Goal: Task Accomplishment & Management: Use online tool/utility

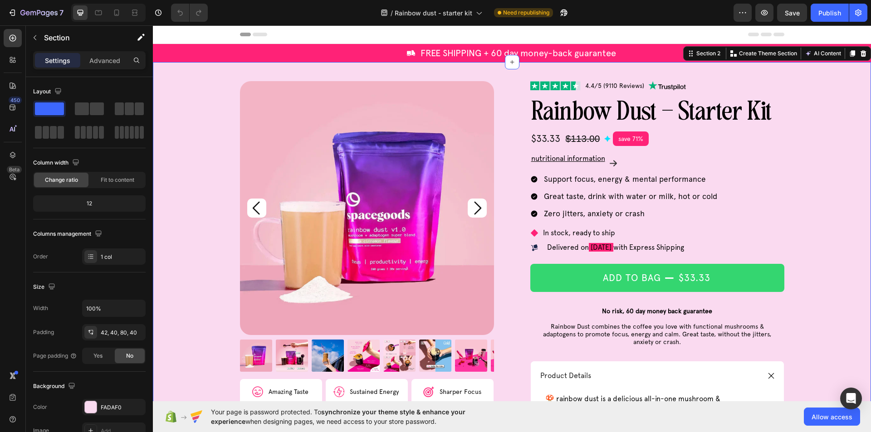
click at [101, 59] on p "Advanced" at bounding box center [104, 61] width 31 height 10
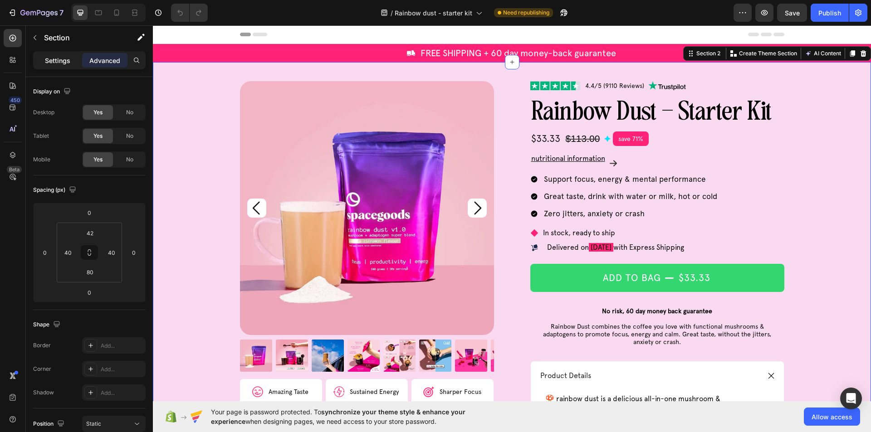
click at [46, 64] on p "Settings" at bounding box center [57, 61] width 25 height 10
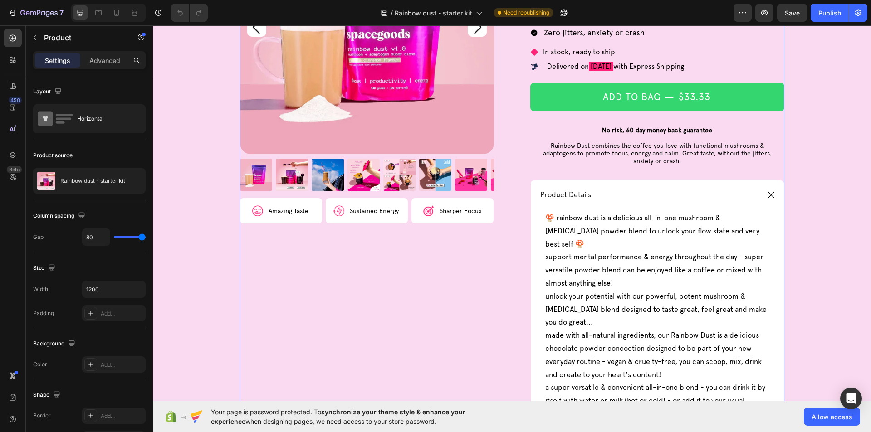
scroll to position [181, 0]
click at [641, 192] on div "Product Details" at bounding box center [649, 194] width 220 height 12
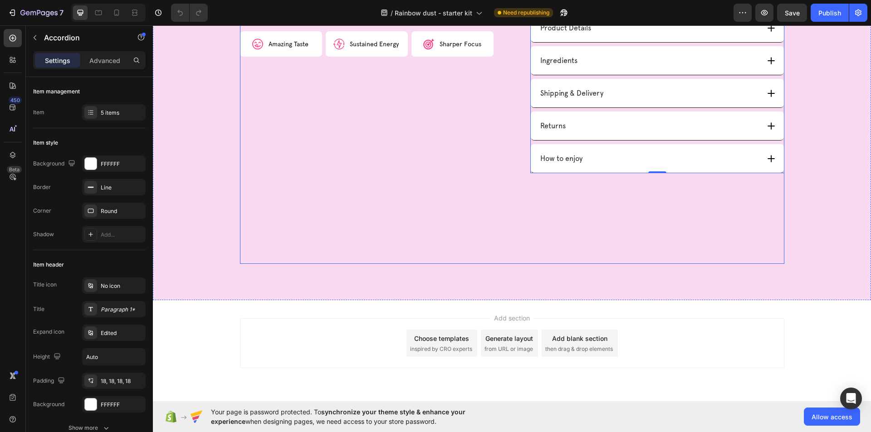
scroll to position [332, 0]
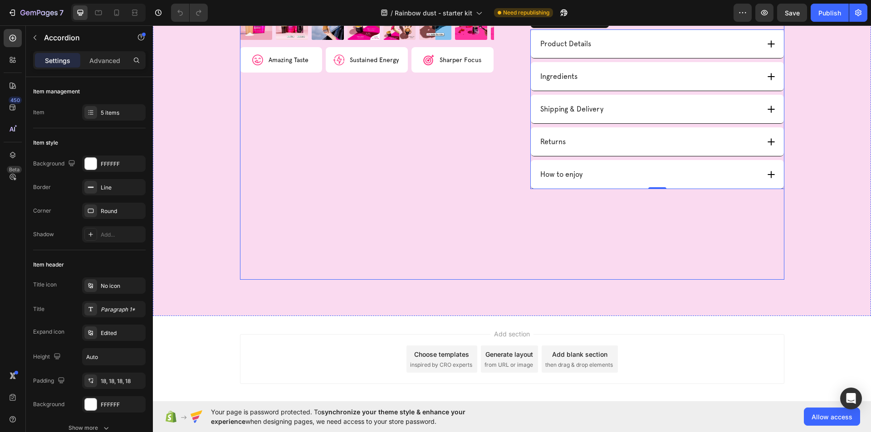
click at [512, 223] on div "Product Images Image Amazing Taste Text Block Row Image Sustained Energy Text B…" at bounding box center [512, 14] width 544 height 531
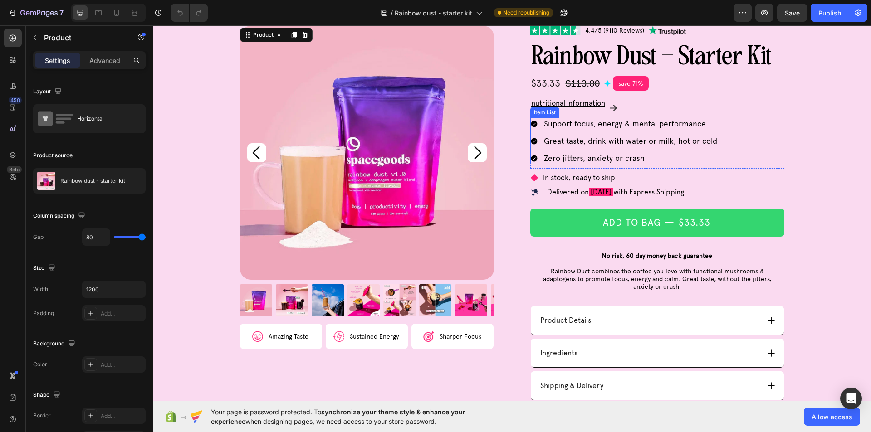
scroll to position [0, 0]
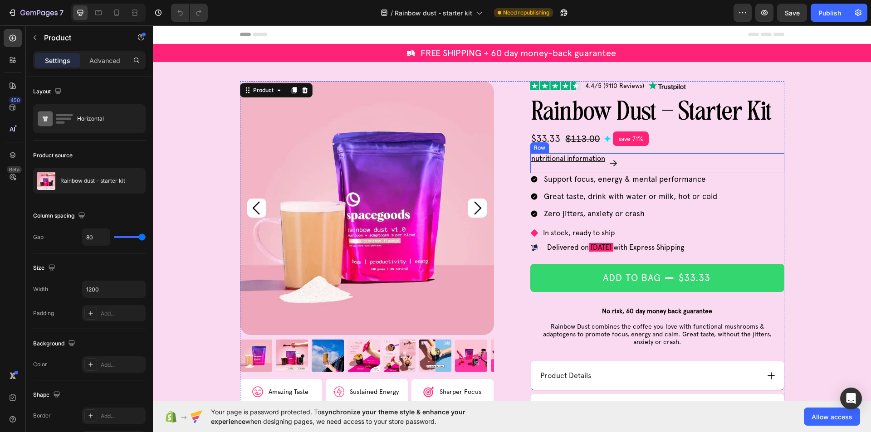
click at [766, 154] on div "nutritional information Text Block Image Row" at bounding box center [657, 163] width 254 height 20
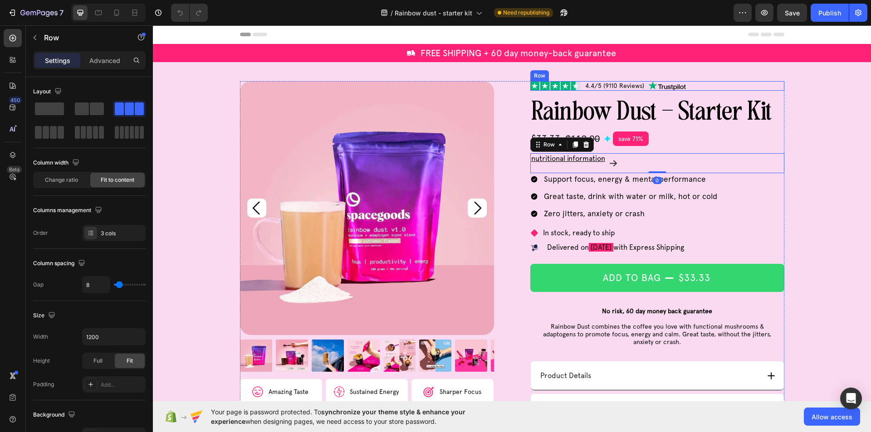
click at [753, 88] on div "Image 4.4/5 (9110 Reviews) Text Block Image Row" at bounding box center [657, 86] width 254 height 10
click at [753, 88] on div "Image 4.4/5 (9110 Reviews) Text Block Image Row 0" at bounding box center [657, 86] width 254 height 10
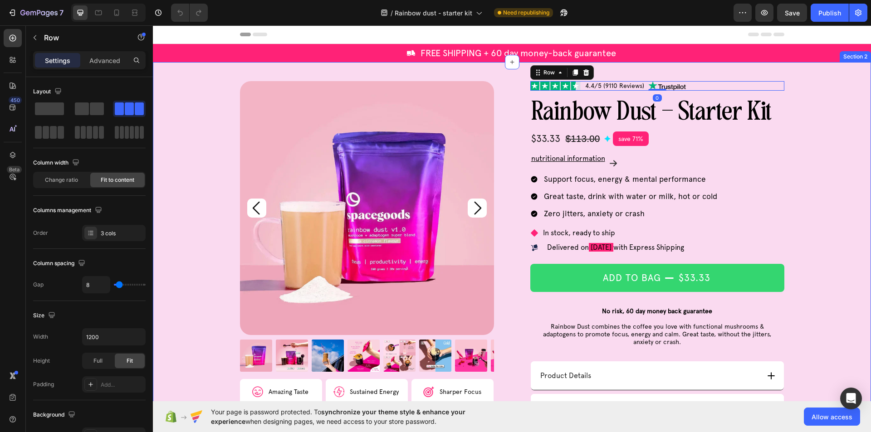
click at [745, 74] on div "Product Images Image Amazing Taste Text Block Row Image Sustained Energy Text B…" at bounding box center [512, 355] width 718 height 586
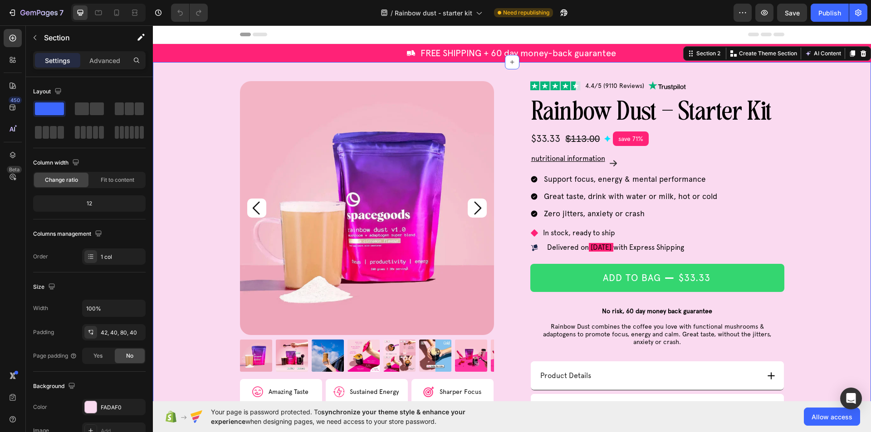
click at [745, 74] on div "Product Images Image Amazing Taste Text Block Row Image Sustained Energy Text B…" at bounding box center [512, 355] width 718 height 586
click at [517, 87] on div "Product Images Image Amazing Taste Text Block Row Image Sustained Energy Text B…" at bounding box center [512, 346] width 544 height 531
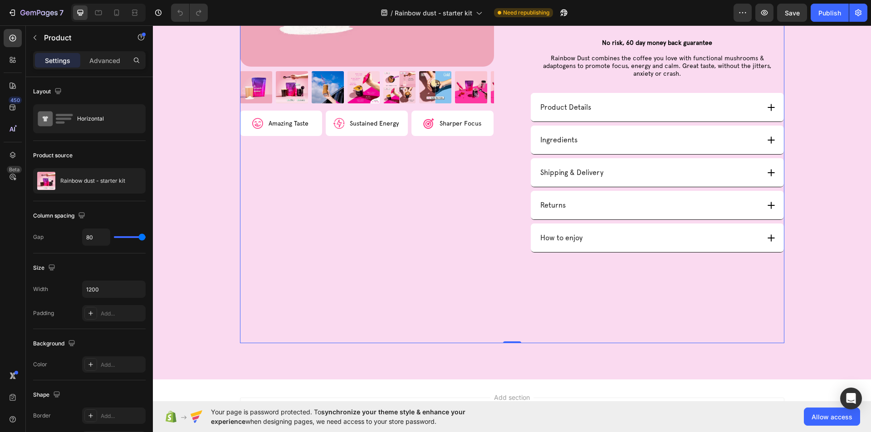
scroll to position [272, 0]
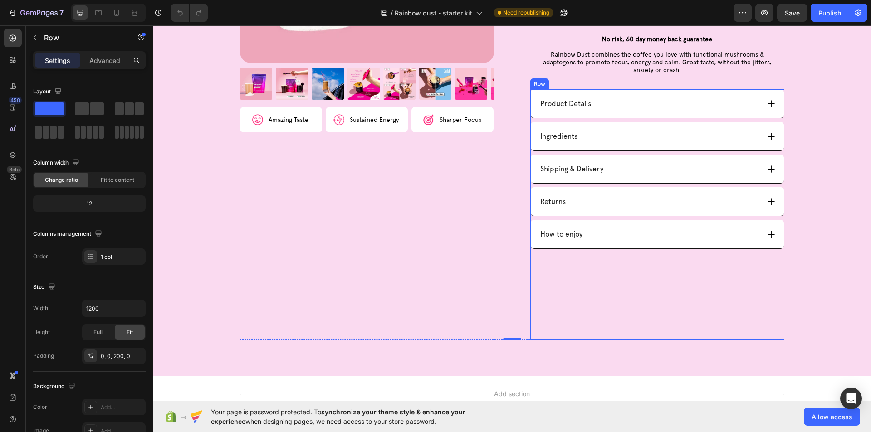
click at [648, 273] on div "Product Details Ingredients Shipping & Delivery Returns How to enjoy Accordion …" at bounding box center [657, 214] width 254 height 250
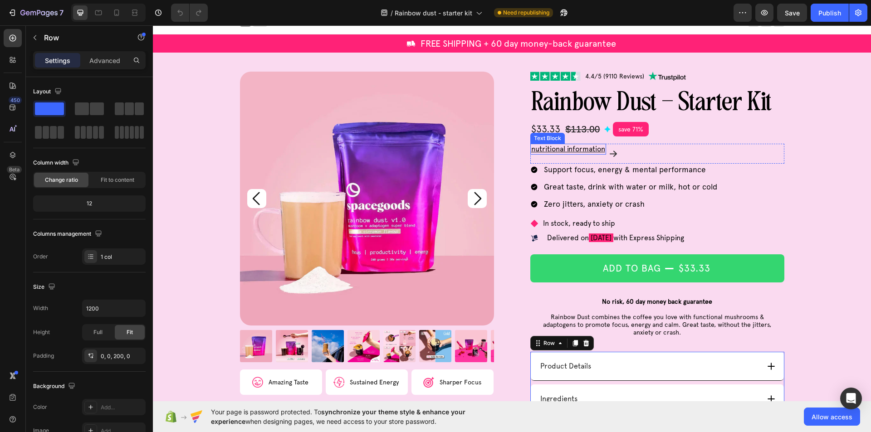
scroll to position [0, 0]
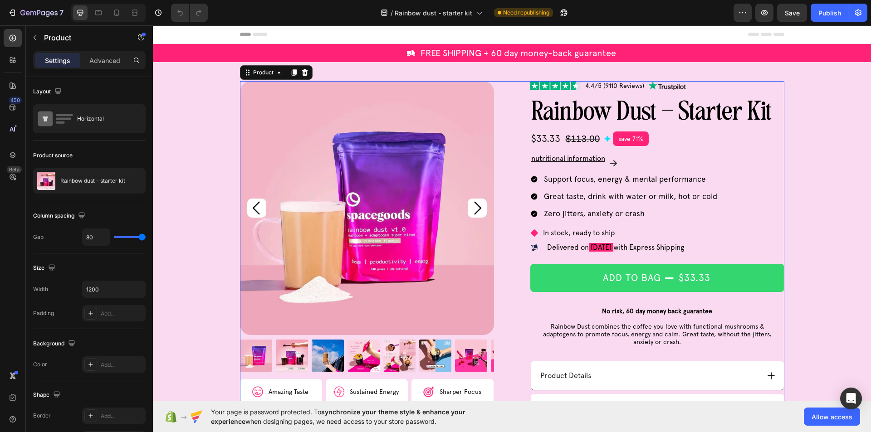
click at [515, 89] on div "Product Images Image Amazing Taste Text Block Row Image Sustained Energy Text B…" at bounding box center [512, 346] width 544 height 531
click at [523, 85] on div "Product Images Image Amazing Taste Text Block Row Image Sustained Energy Text B…" at bounding box center [512, 346] width 544 height 531
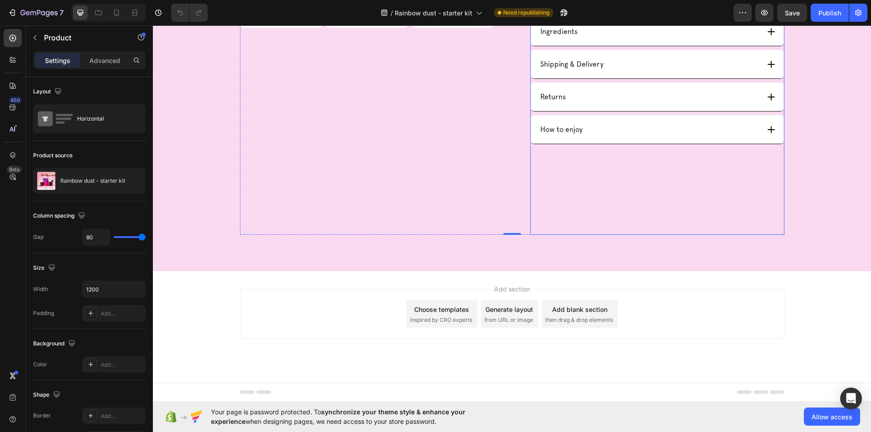
scroll to position [377, 0]
click at [624, 184] on div "Product Details Ingredients Shipping & Delivery Returns How to enjoy Accordion …" at bounding box center [657, 109] width 254 height 250
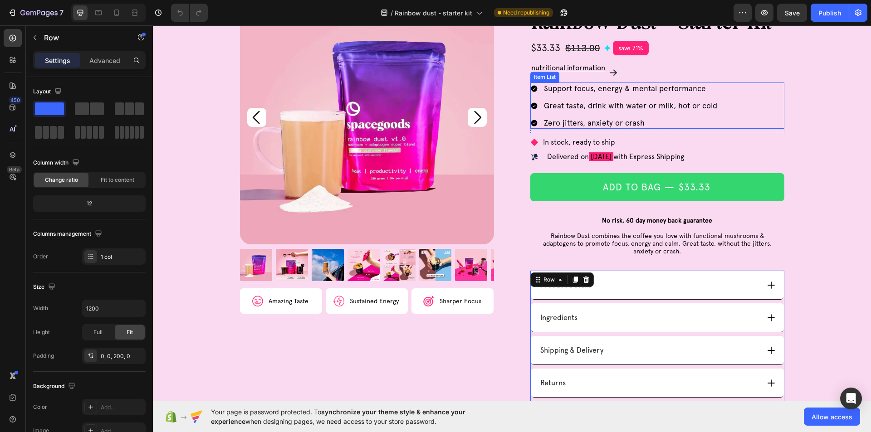
scroll to position [0, 0]
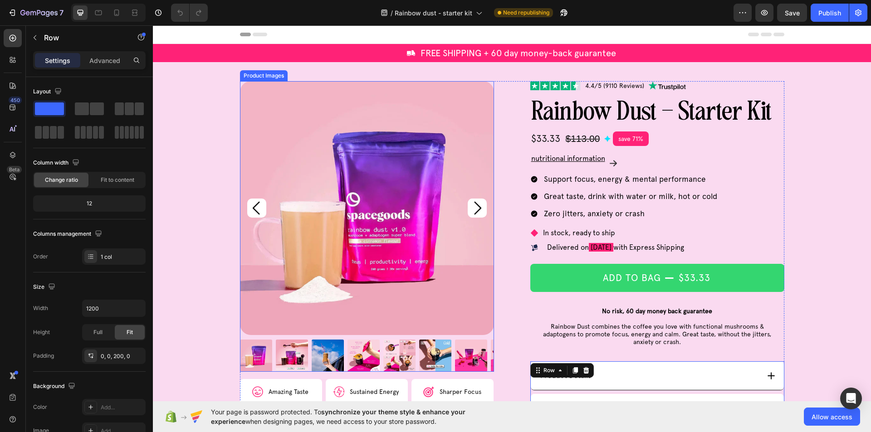
click at [410, 194] on img at bounding box center [367, 208] width 254 height 254
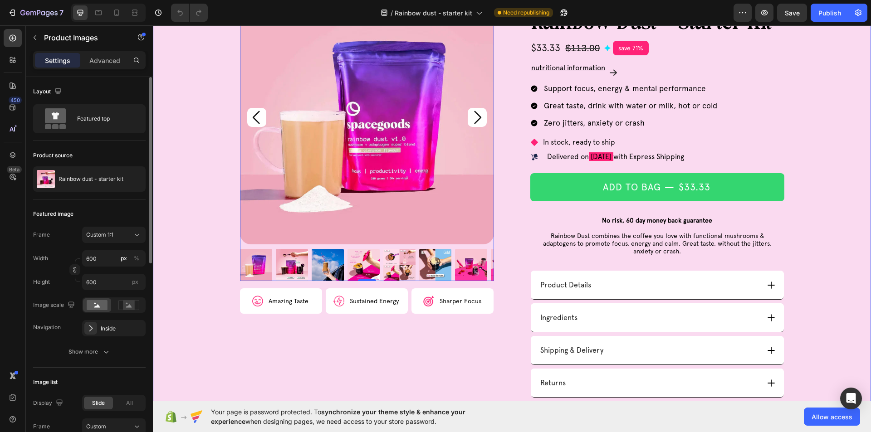
click at [214, 191] on div "Product Images 0 Image Amazing Taste Text Block Row Image Sustained Energy Text…" at bounding box center [512, 255] width 682 height 531
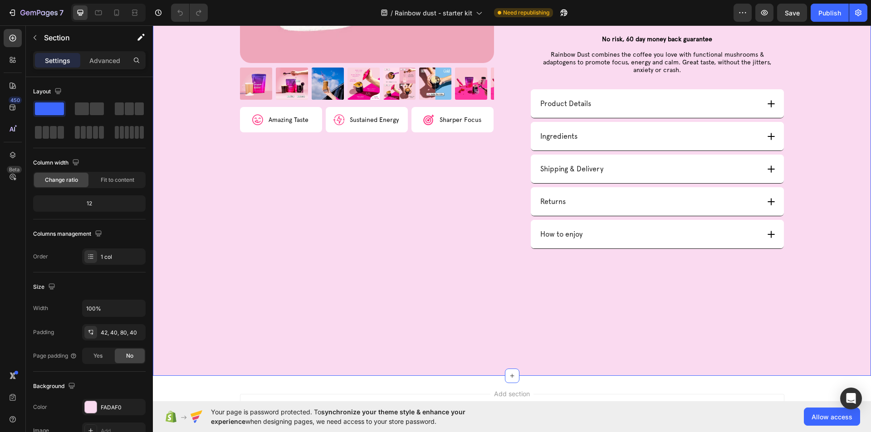
scroll to position [377, 0]
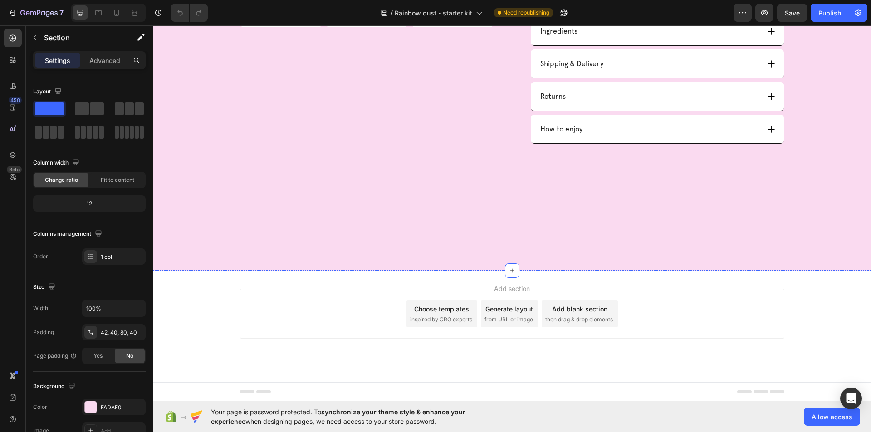
click at [581, 225] on div "Product Details Ingredients Shipping & Delivery Returns How to enjoy Accordion …" at bounding box center [657, 109] width 254 height 250
click at [108, 60] on p "Advanced" at bounding box center [104, 61] width 31 height 10
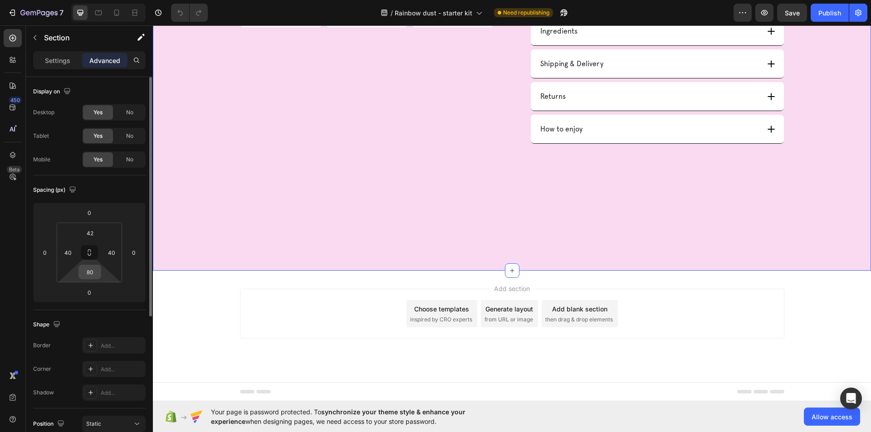
click at [100, 277] on div "80" at bounding box center [89, 272] width 23 height 15
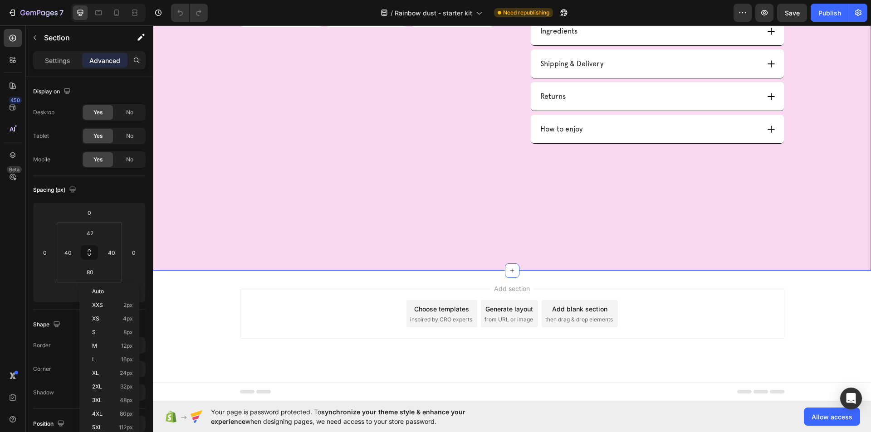
click at [116, 7] on div at bounding box center [116, 12] width 15 height 15
type input "10"
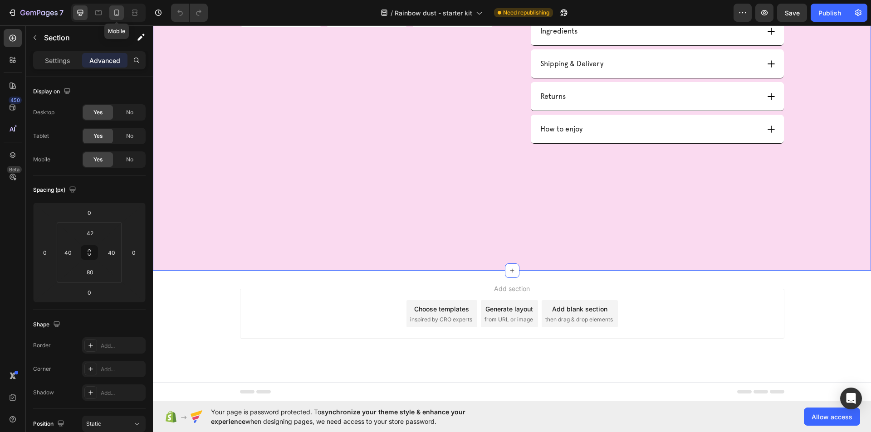
type input "10"
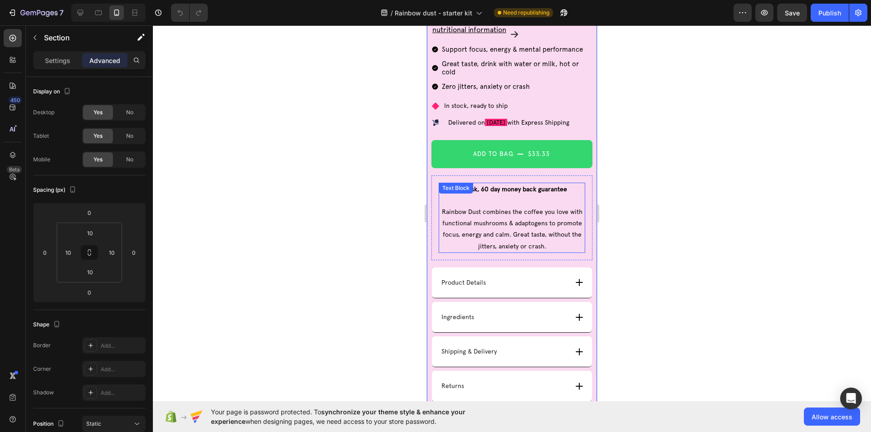
scroll to position [342, 0]
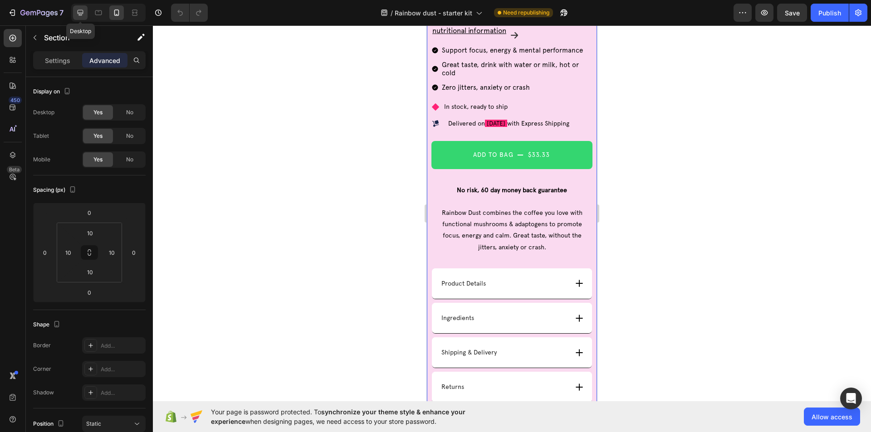
click at [76, 11] on icon at bounding box center [80, 12] width 9 height 9
type input "42"
type input "40"
type input "80"
type input "40"
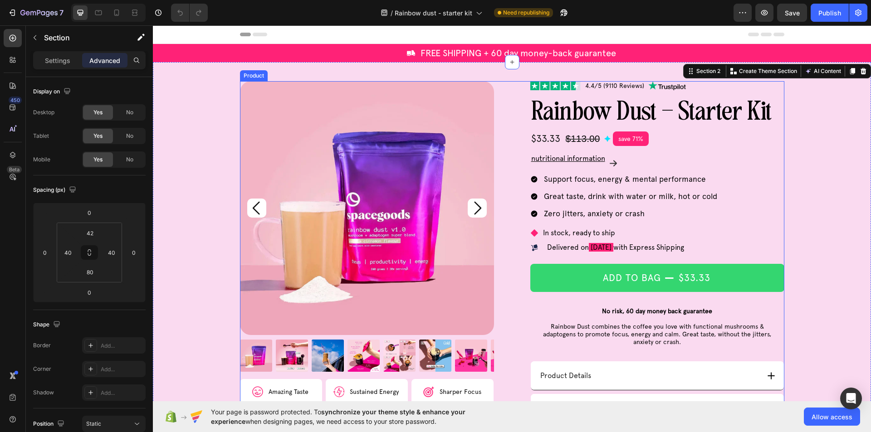
click at [497, 132] on div "Product Images Image Amazing Taste Text Block Row Image Sustained Energy Text B…" at bounding box center [512, 346] width 544 height 531
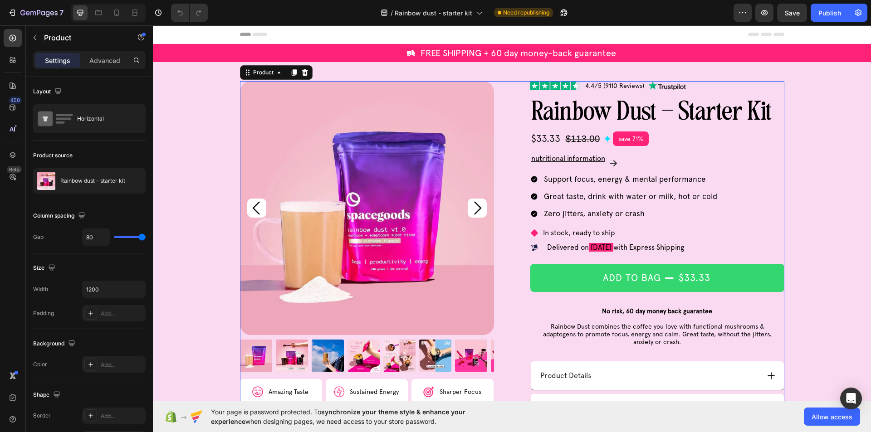
click at [497, 132] on div "Product Images Image Amazing Taste Text Block Row Image Sustained Energy Text B…" at bounding box center [512, 346] width 544 height 531
click at [501, 98] on div "Product Images Image Amazing Taste Text Block Row Image Sustained Energy Text B…" at bounding box center [512, 346] width 544 height 531
click at [235, 98] on div "Product Images Image Amazing Taste Text Block Row Image Sustained Energy Text B…" at bounding box center [512, 346] width 682 height 531
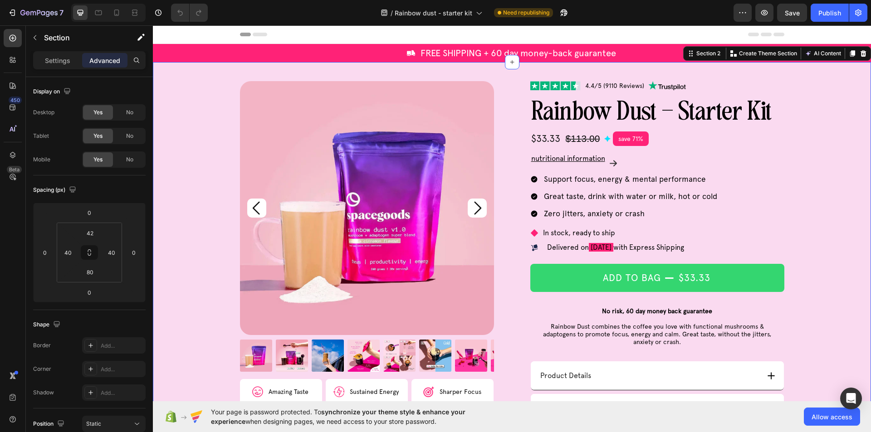
click at [206, 100] on div "Product Images Image Amazing Taste Text Block Row Image Sustained Energy Text B…" at bounding box center [512, 346] width 682 height 531
click at [75, 247] on div "40" at bounding box center [68, 252] width 18 height 15
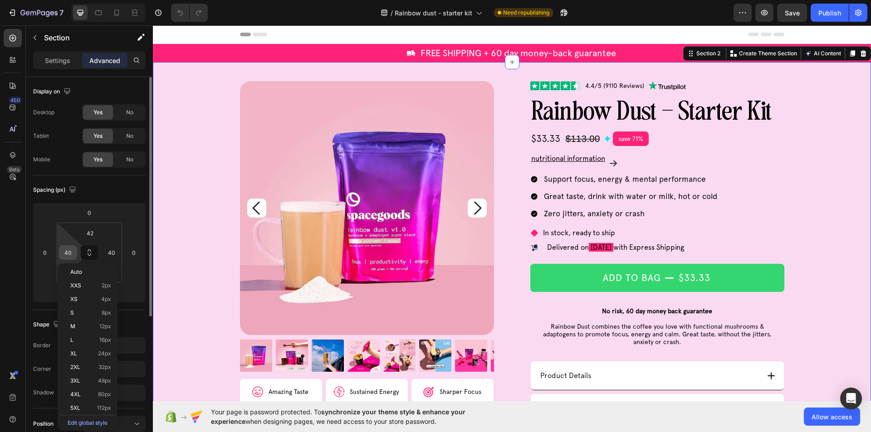
click at [73, 251] on input "40" at bounding box center [68, 253] width 14 height 14
click at [72, 253] on input "40" at bounding box center [68, 253] width 14 height 14
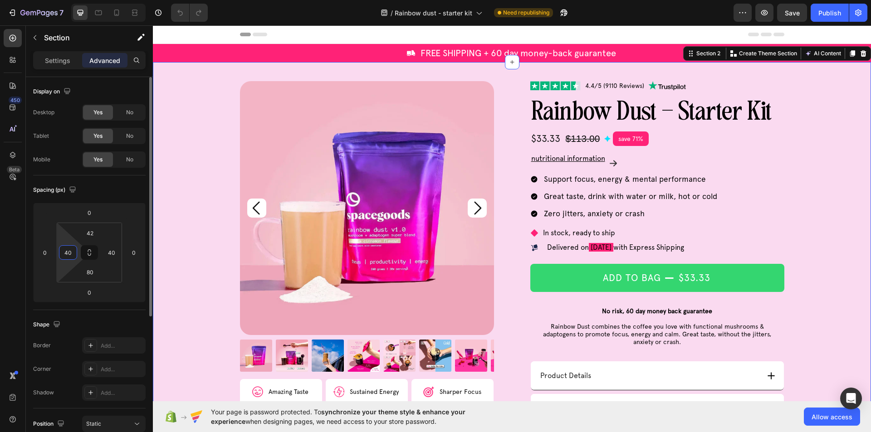
click at [72, 253] on input "40" at bounding box center [68, 253] width 14 height 14
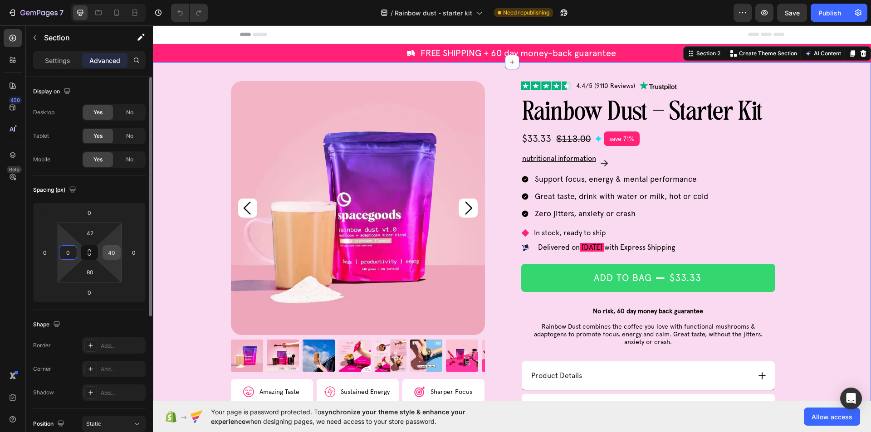
type input "0"
click at [114, 257] on input "40" at bounding box center [112, 253] width 14 height 14
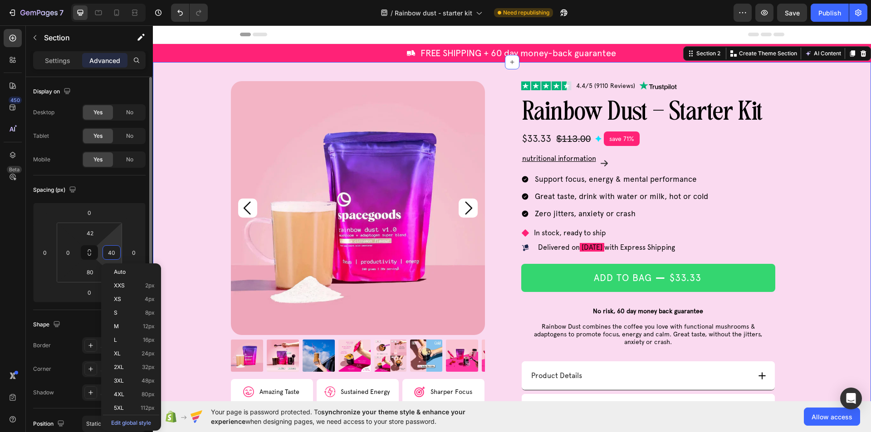
click at [114, 257] on input "40" at bounding box center [112, 253] width 14 height 14
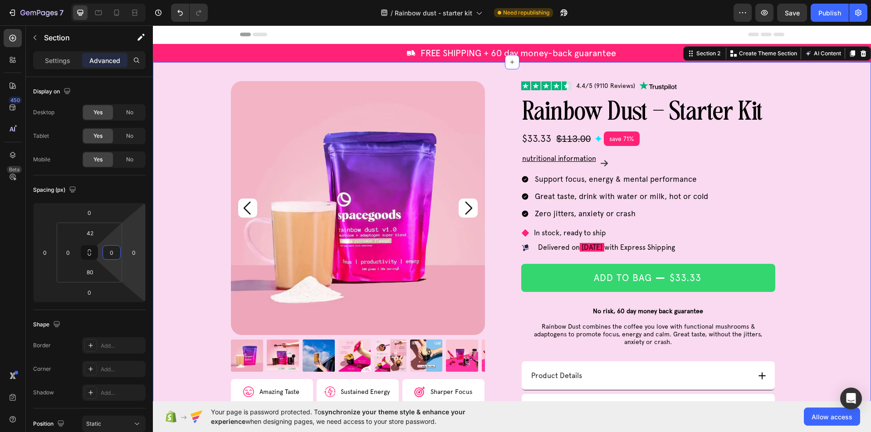
type input "0"
click at [191, 220] on div "Product Images Image Amazing Taste Text Block Row Image Sustained Energy Text B…" at bounding box center [503, 346] width 700 height 531
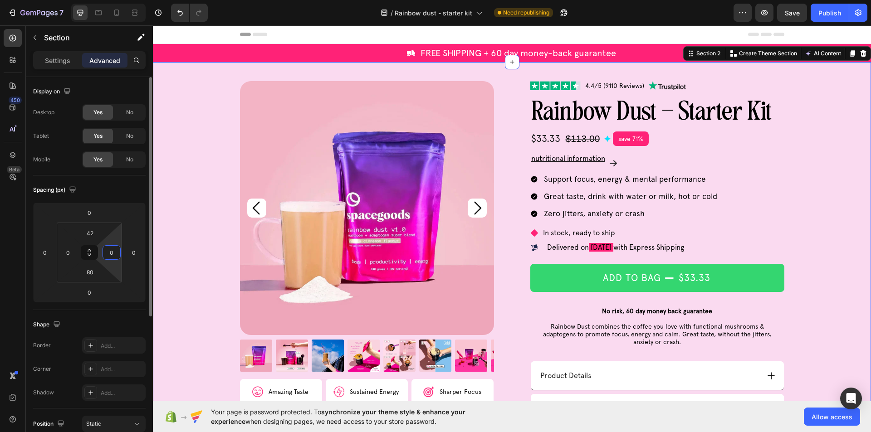
click at [112, 254] on input "0" at bounding box center [112, 253] width 14 height 14
click at [200, 235] on div "Product Images Image Amazing Taste Text Block Row Image Sustained Energy Text B…" at bounding box center [512, 346] width 718 height 531
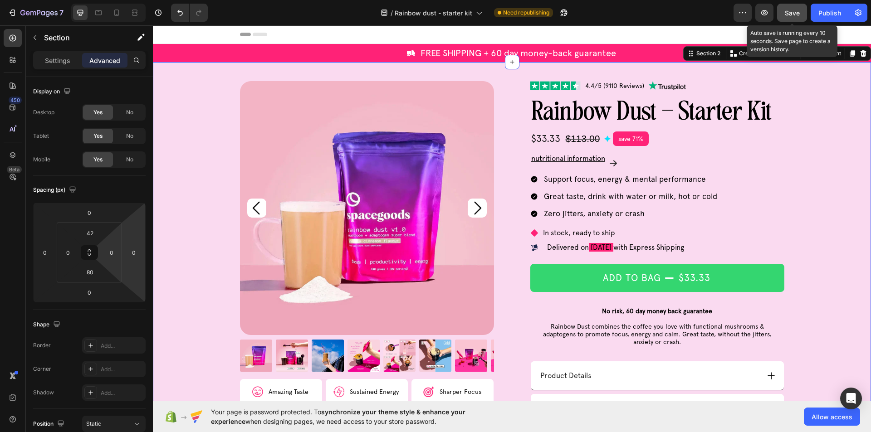
click at [788, 11] on span "Save" at bounding box center [792, 13] width 15 height 8
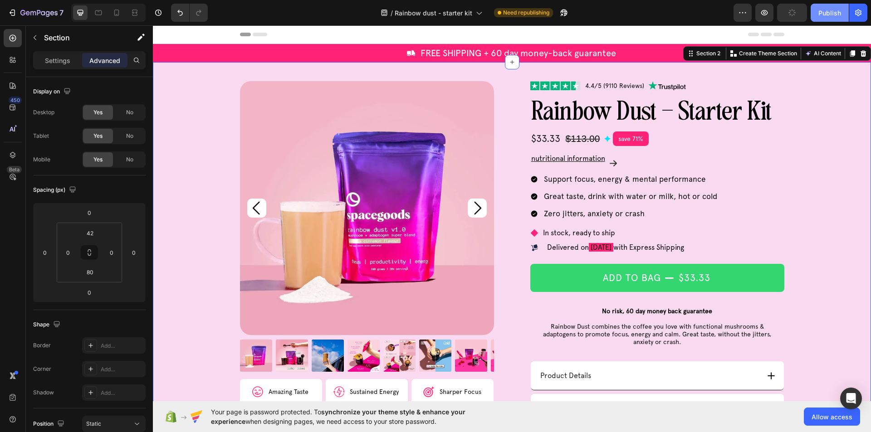
click at [838, 17] on div "Publish" at bounding box center [829, 13] width 23 height 10
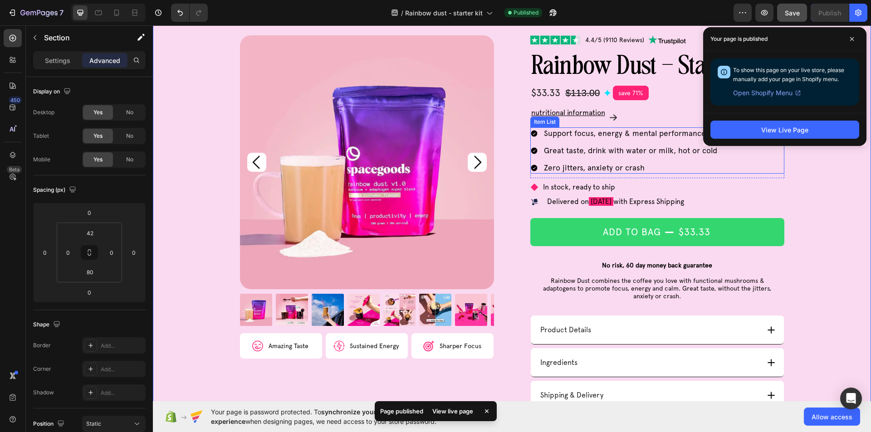
scroll to position [45, 0]
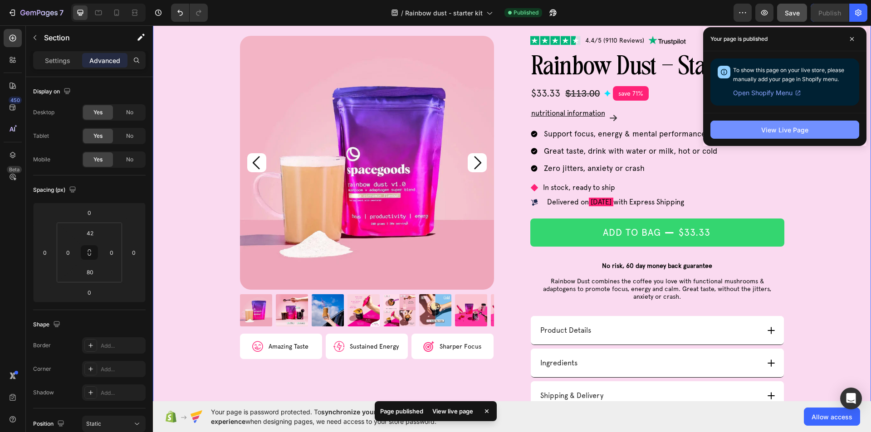
click at [833, 130] on button "View Live Page" at bounding box center [784, 130] width 149 height 18
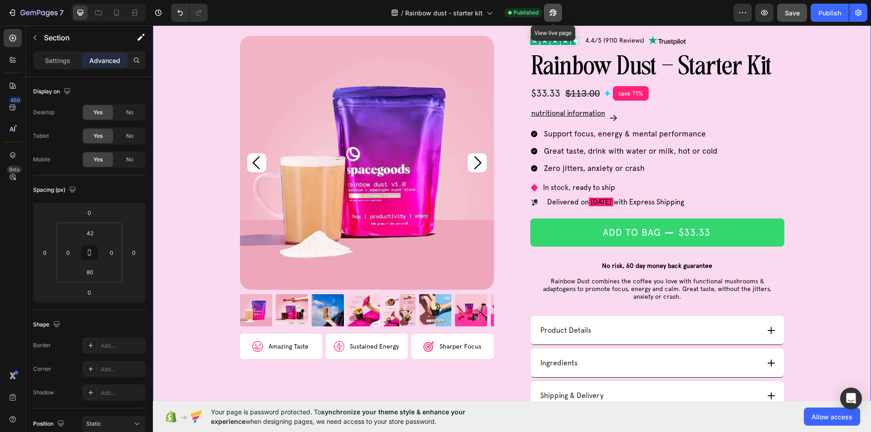
click at [555, 13] on icon "button" at bounding box center [552, 12] width 9 height 9
click at [55, 57] on p "Settings" at bounding box center [57, 61] width 25 height 10
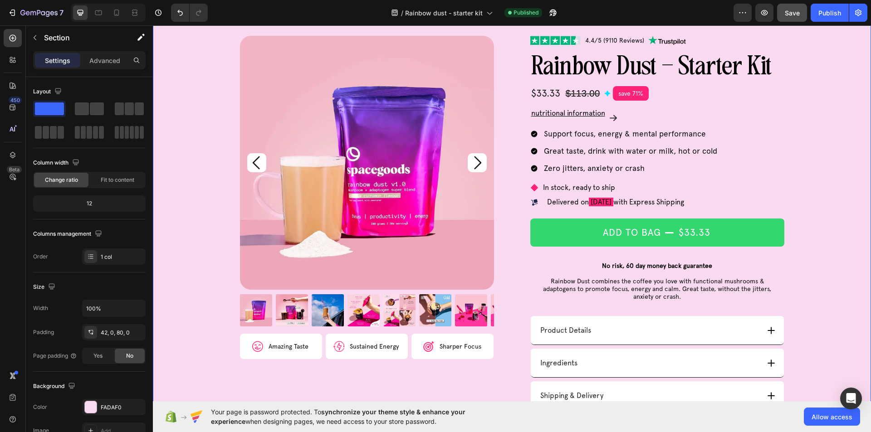
click at [252, 188] on img at bounding box center [367, 163] width 254 height 254
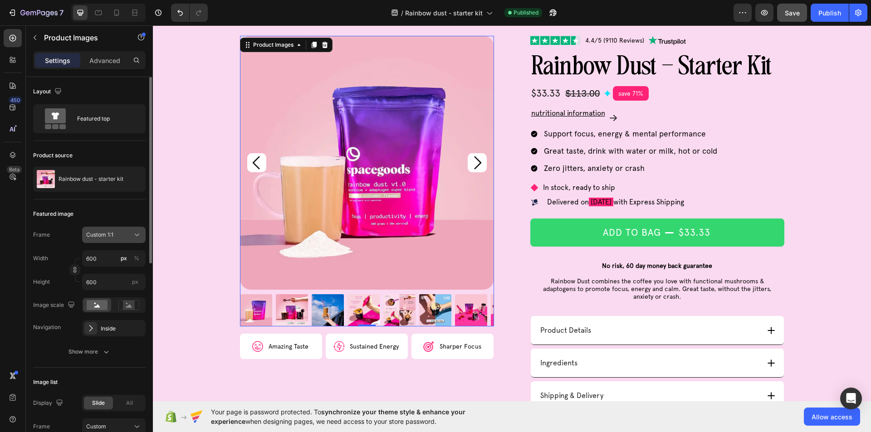
click at [126, 235] on div "Custom 1:1" at bounding box center [108, 235] width 44 height 8
click at [186, 235] on div "Product Images 0 Image Amazing Taste Text Block Row Image Sustained Energy Text…" at bounding box center [512, 301] width 718 height 531
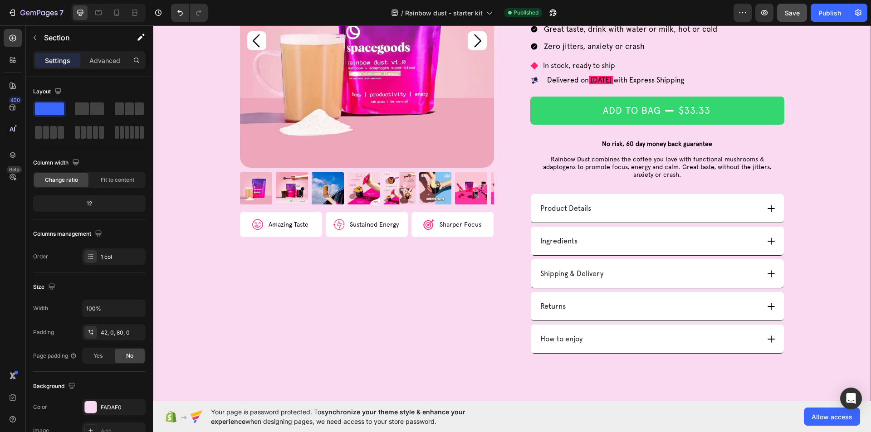
scroll to position [105, 0]
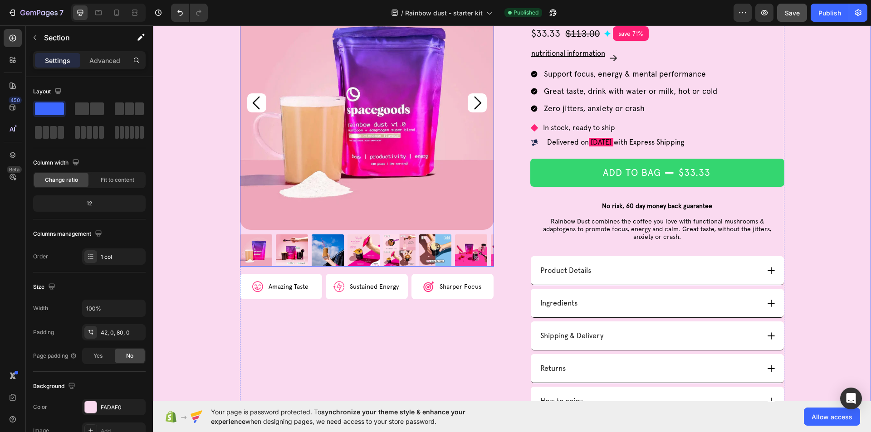
click at [367, 248] on img at bounding box center [363, 251] width 32 height 32
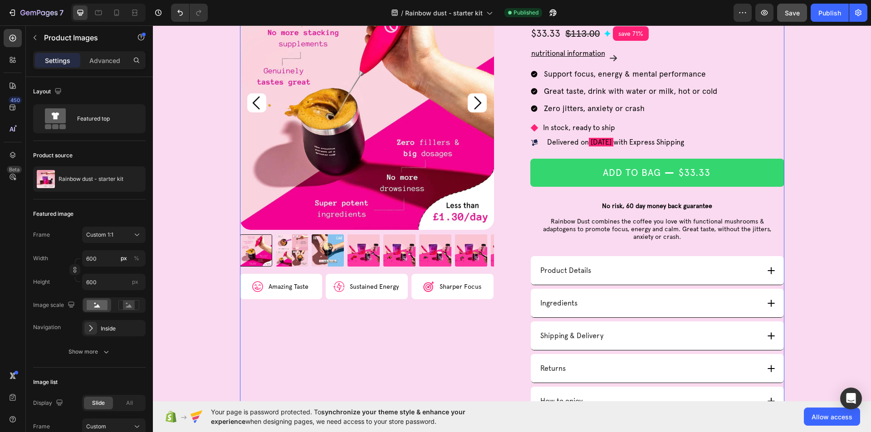
click at [356, 330] on div "Product Images Image Amazing Taste Text Block Row Image Sustained Energy Text B…" at bounding box center [367, 241] width 254 height 531
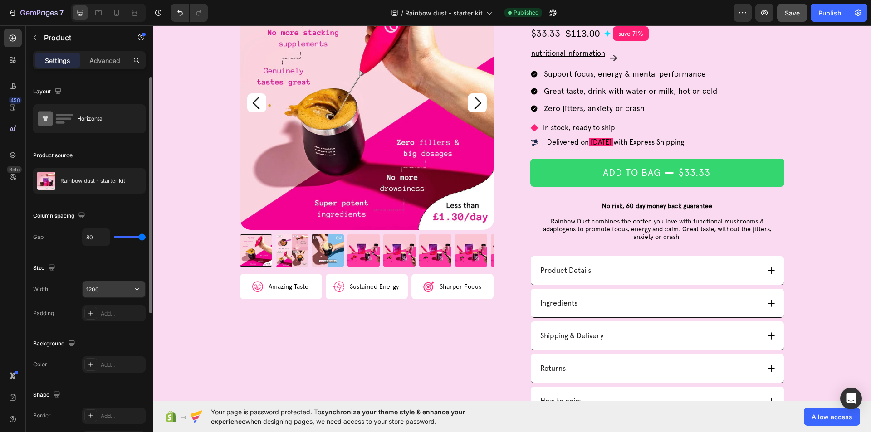
click at [103, 290] on input "1200" at bounding box center [114, 289] width 63 height 16
click at [103, 289] on input "1200" at bounding box center [114, 289] width 63 height 16
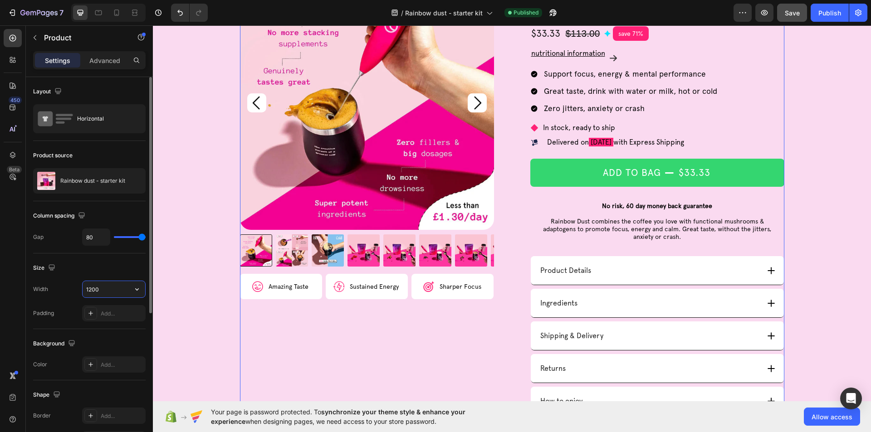
click at [104, 289] on input "1200" at bounding box center [114, 289] width 63 height 16
click at [115, 289] on input "1200" at bounding box center [114, 289] width 63 height 16
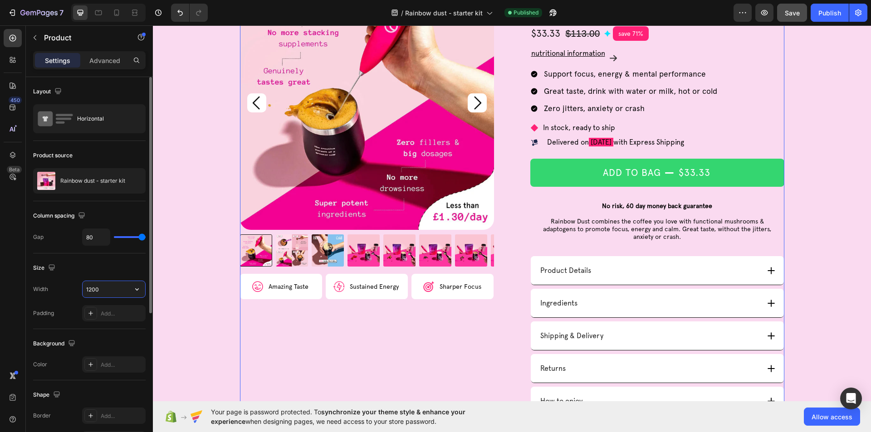
click at [115, 289] on input "1200" at bounding box center [114, 289] width 63 height 16
click at [113, 289] on input "1200" at bounding box center [114, 289] width 63 height 16
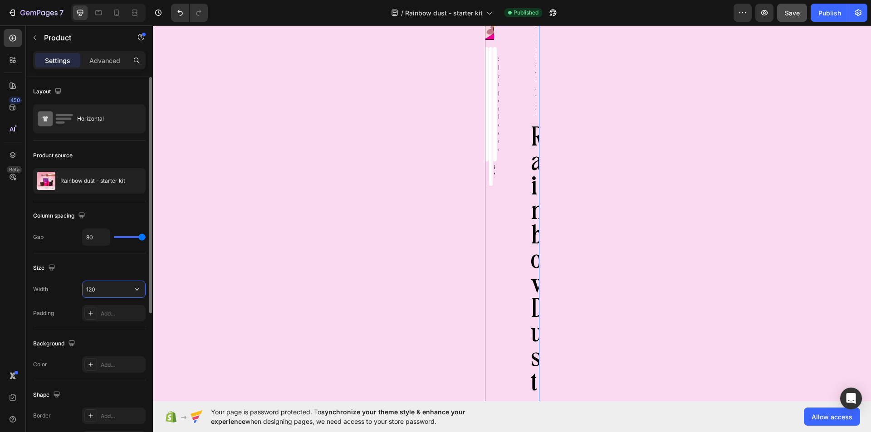
click at [113, 289] on input "120" at bounding box center [114, 289] width 63 height 16
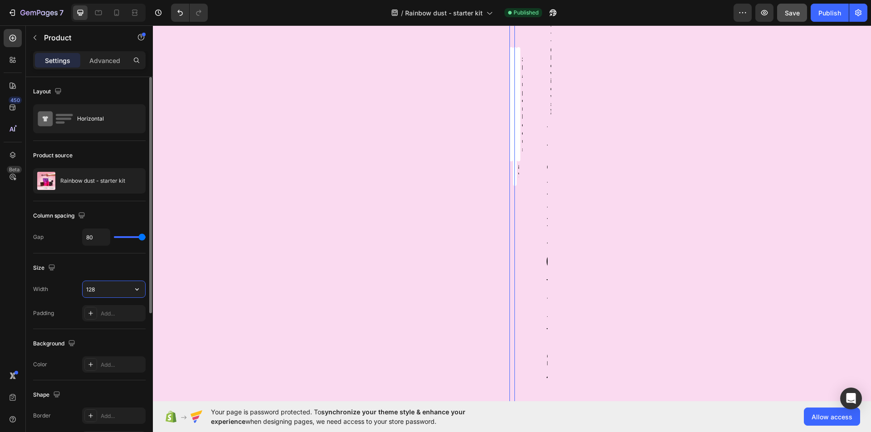
type input "1280"
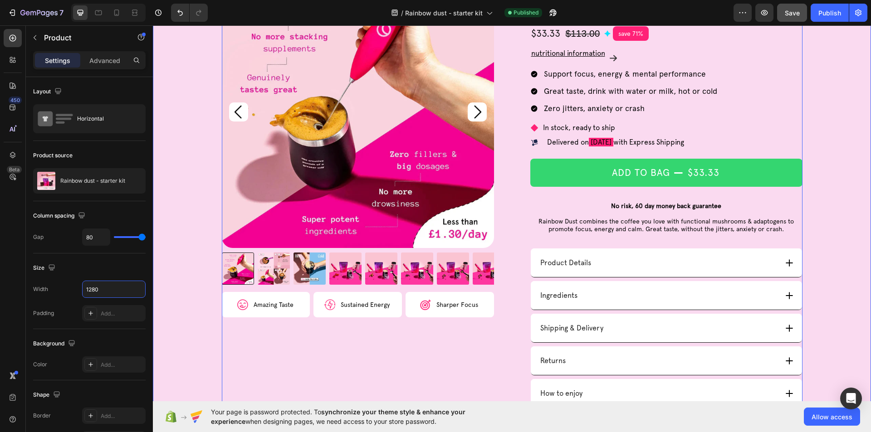
click at [197, 222] on div "Product Images Image Amazing Taste Text Block Row Image Sustained Energy Text B…" at bounding box center [512, 237] width 718 height 523
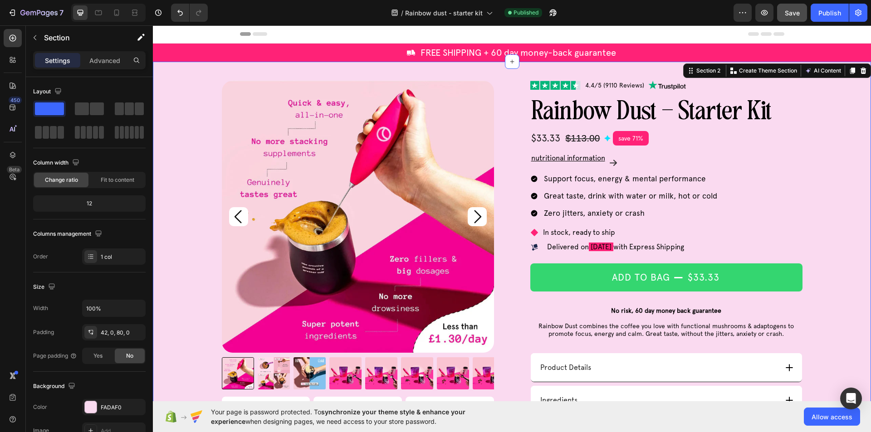
scroll to position [0, 0]
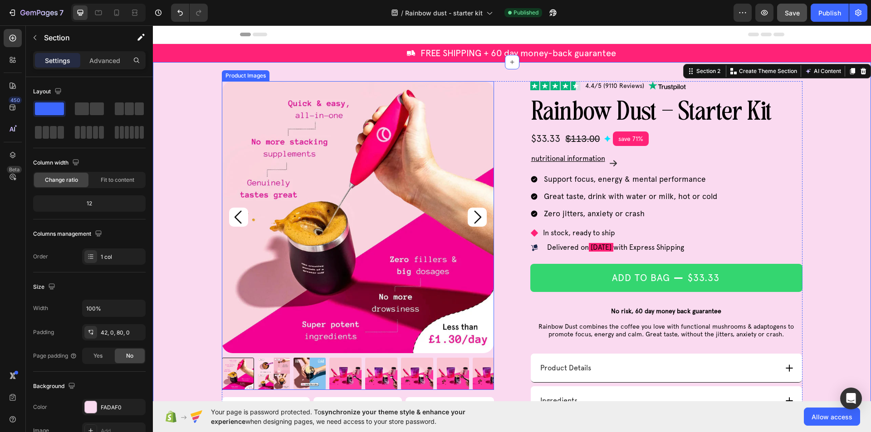
click at [238, 206] on img at bounding box center [358, 217] width 272 height 272
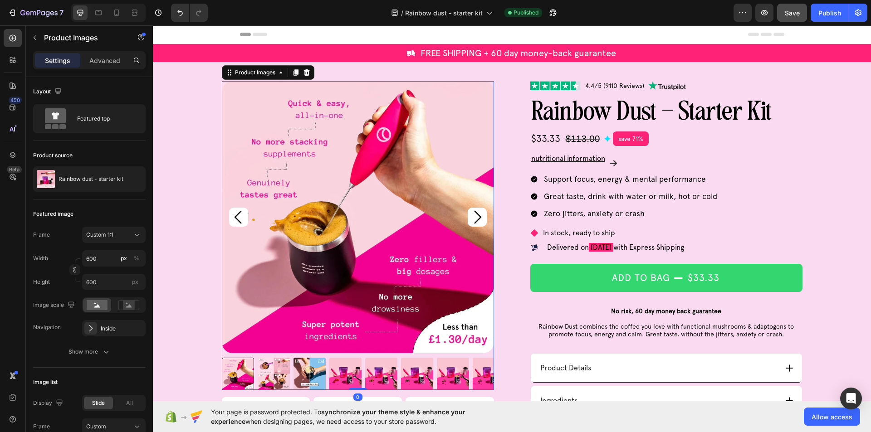
click at [235, 213] on icon "Carousel Back Arrow" at bounding box center [237, 217] width 7 height 13
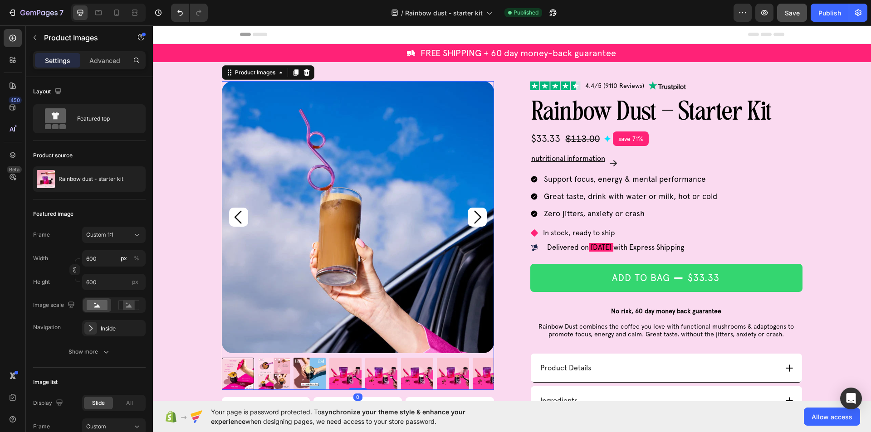
click at [235, 214] on icon "Carousel Back Arrow" at bounding box center [237, 217] width 7 height 13
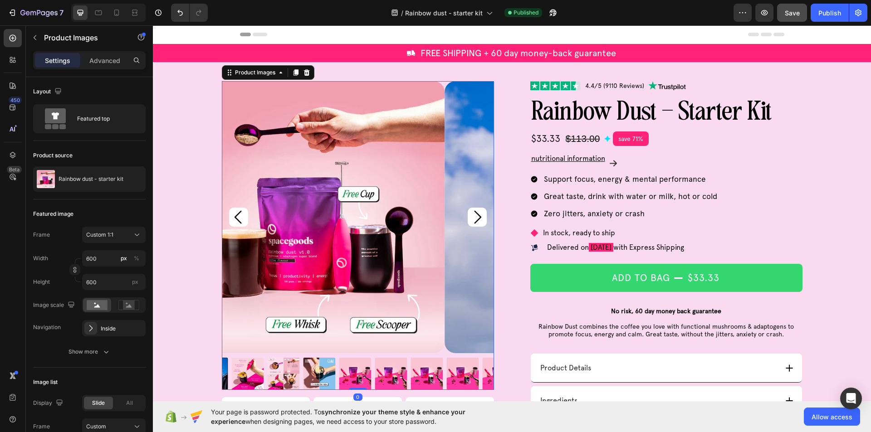
click at [235, 214] on icon "Carousel Back Arrow" at bounding box center [237, 217] width 7 height 13
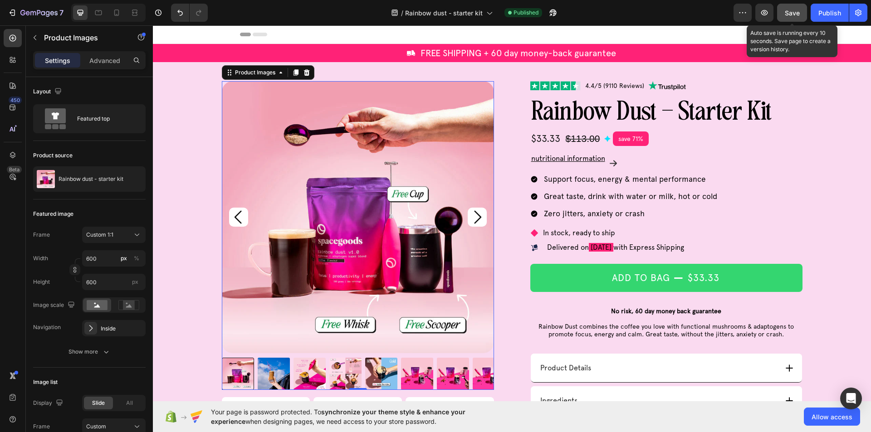
click at [793, 12] on span "Save" at bounding box center [792, 13] width 15 height 8
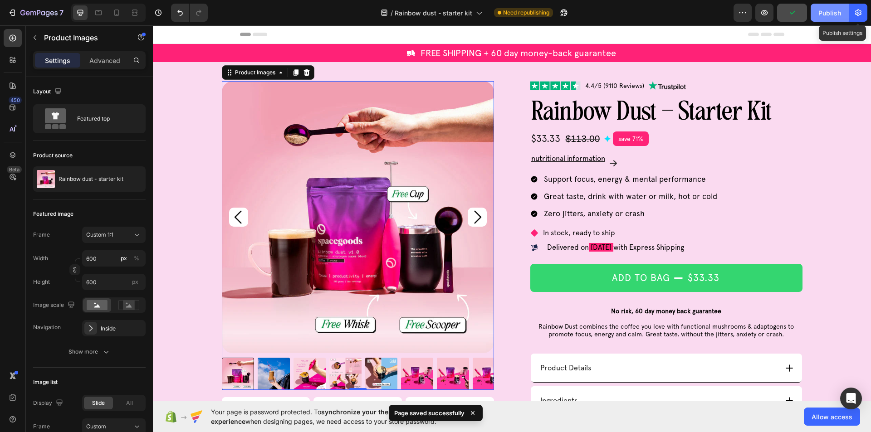
click at [831, 11] on div "Publish" at bounding box center [829, 13] width 23 height 10
click at [846, 164] on div "Product Images 0 Image Amazing Taste Text Block Row Image Sustained Energy Text…" at bounding box center [512, 342] width 718 height 523
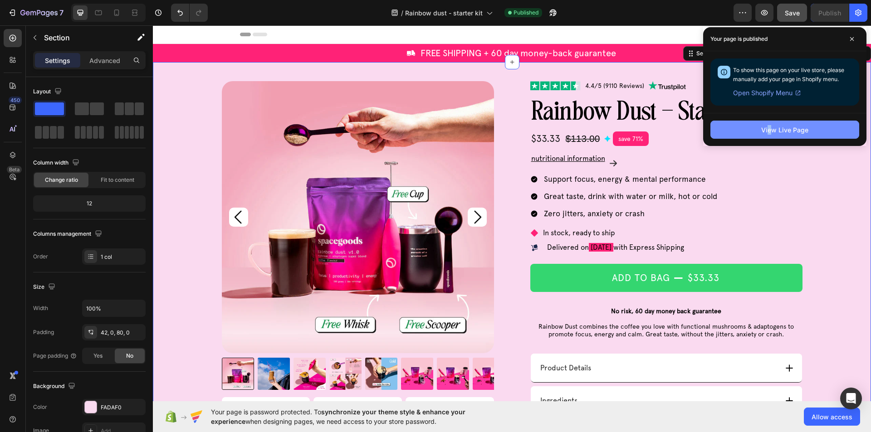
click at [770, 140] on div "View Live Page" at bounding box center [784, 129] width 163 height 33
click at [769, 132] on div "View Live Page" at bounding box center [784, 130] width 47 height 10
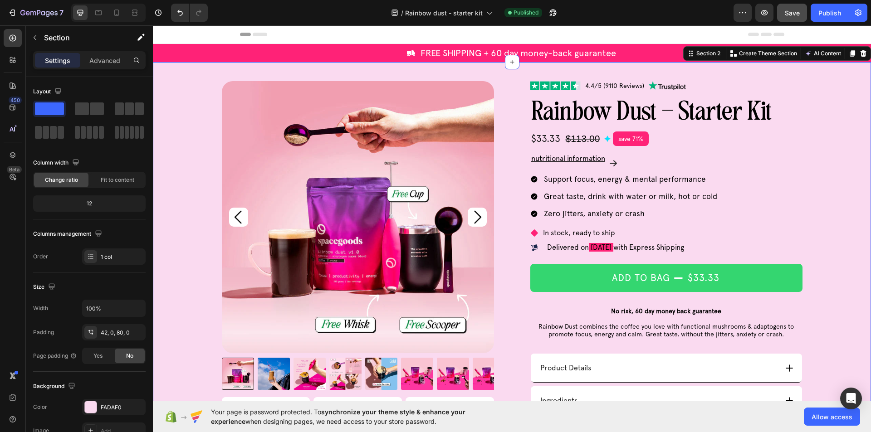
click at [834, 165] on div "Product Images Image Amazing Taste Text Block Row Image Sustained Energy Text B…" at bounding box center [512, 342] width 718 height 523
click at [48, 107] on span at bounding box center [49, 109] width 29 height 13
drag, startPoint x: 200, startPoint y: 137, endPoint x: 165, endPoint y: 95, distance: 54.7
click at [50, 111] on span at bounding box center [49, 109] width 29 height 13
click at [12, 39] on icon at bounding box center [12, 38] width 9 height 9
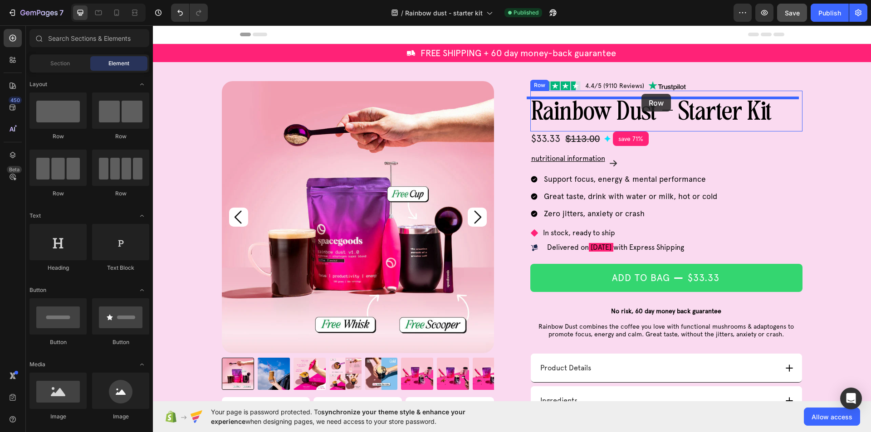
drag, startPoint x: 208, startPoint y: 136, endPoint x: 641, endPoint y: 94, distance: 435.7
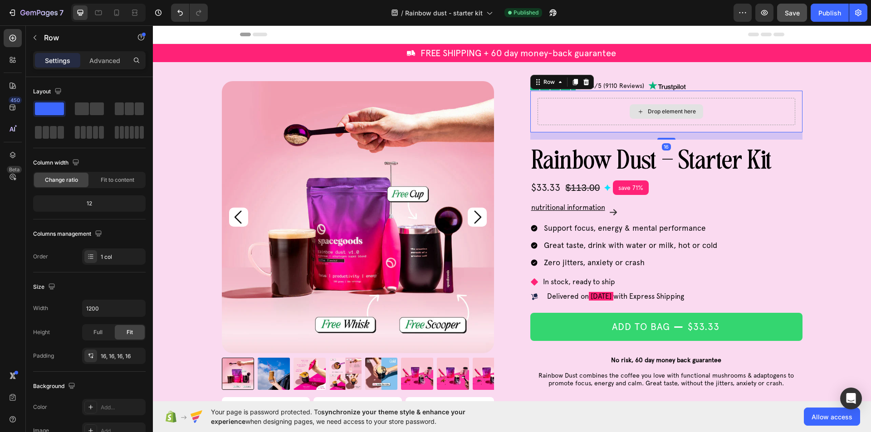
click at [587, 115] on div "Drop element here" at bounding box center [667, 111] width 258 height 27
click at [588, 114] on div "Drop element here" at bounding box center [667, 111] width 258 height 27
click at [109, 57] on p "Advanced" at bounding box center [104, 61] width 31 height 10
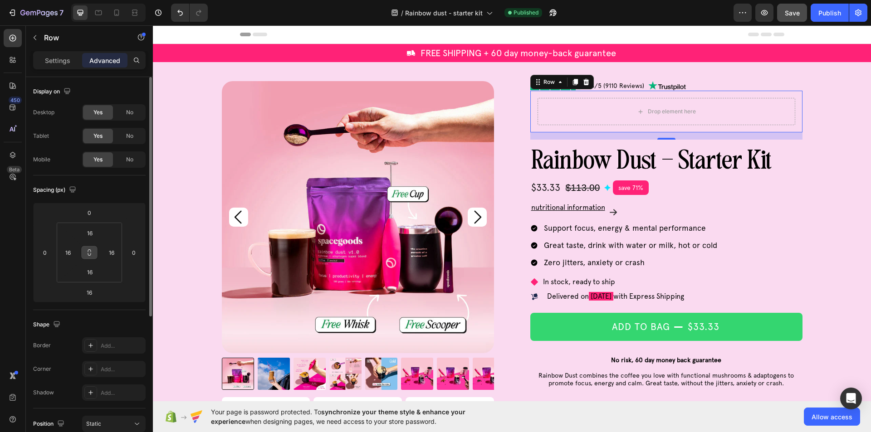
click at [93, 257] on button at bounding box center [89, 252] width 17 height 15
click at [87, 233] on input "16" at bounding box center [90, 233] width 18 height 14
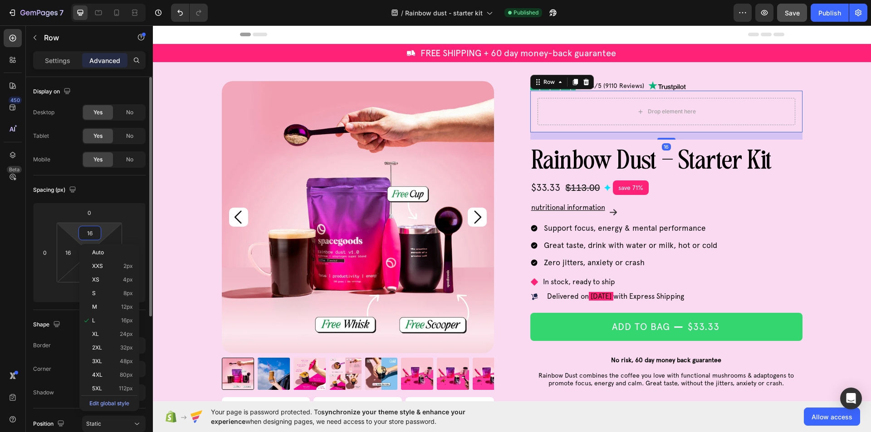
type input "0"
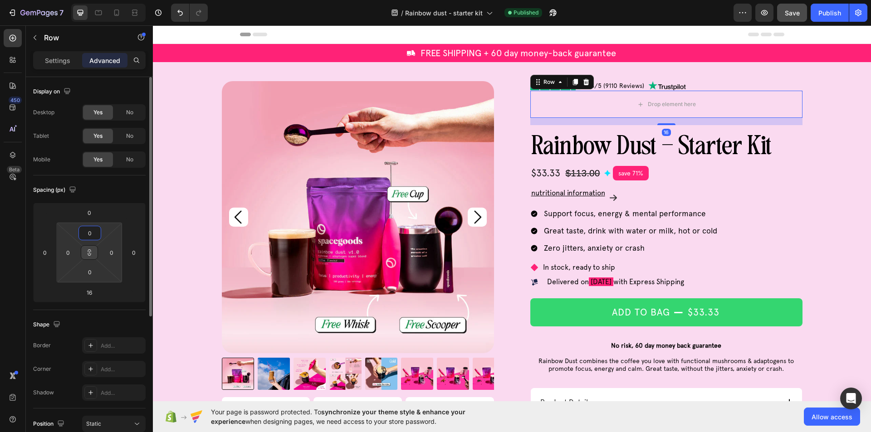
type input "0"
click at [89, 254] on icon at bounding box center [89, 252] width 0 height 3
click at [612, 111] on div "Drop element here" at bounding box center [666, 104] width 272 height 27
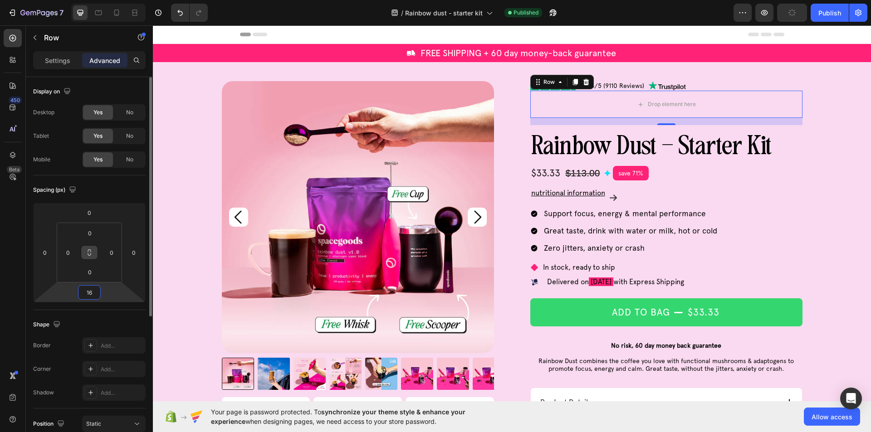
click at [94, 293] on input "16" at bounding box center [89, 293] width 18 height 14
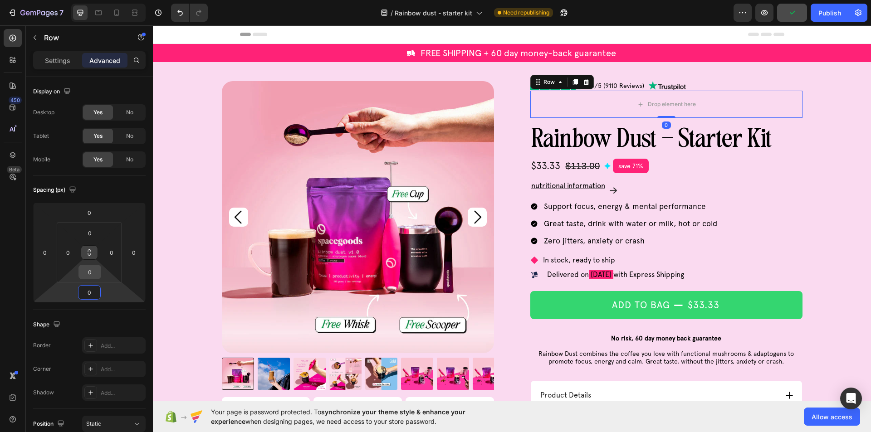
type input "0"
click at [90, 271] on input "0" at bounding box center [90, 272] width 18 height 14
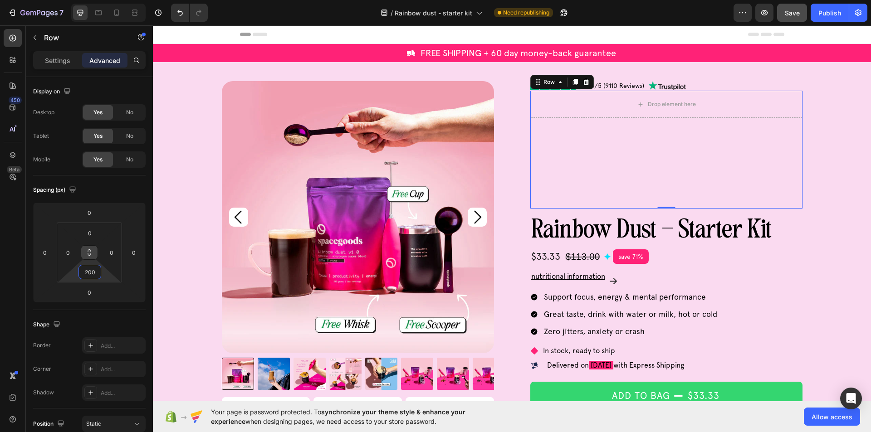
type input "200"
click at [583, 157] on div "Drop element here Row 0" at bounding box center [666, 150] width 272 height 118
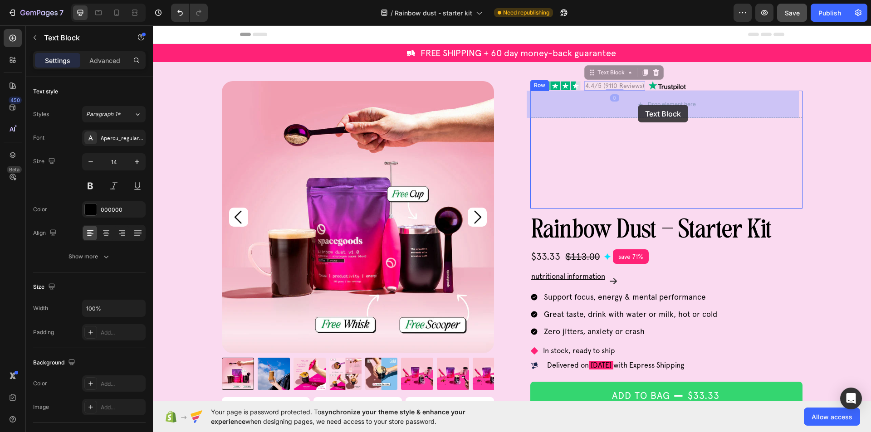
drag, startPoint x: 616, startPoint y: 87, endPoint x: 637, endPoint y: 104, distance: 27.1
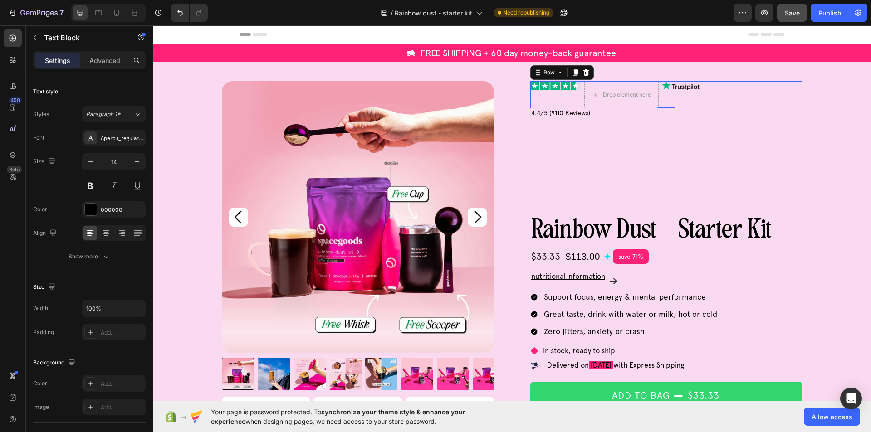
click at [724, 95] on div "Image Drop element here Image Row 0" at bounding box center [666, 94] width 272 height 27
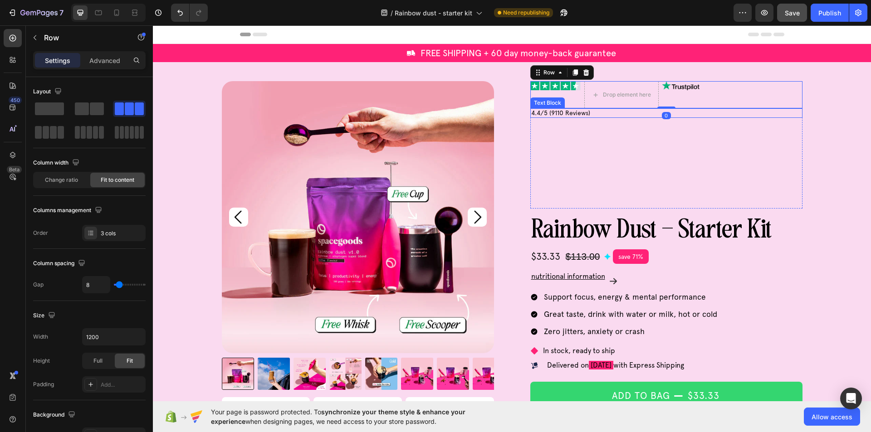
click at [636, 113] on p "4.4/5 (9110 Reviews)" at bounding box center [666, 113] width 270 height 8
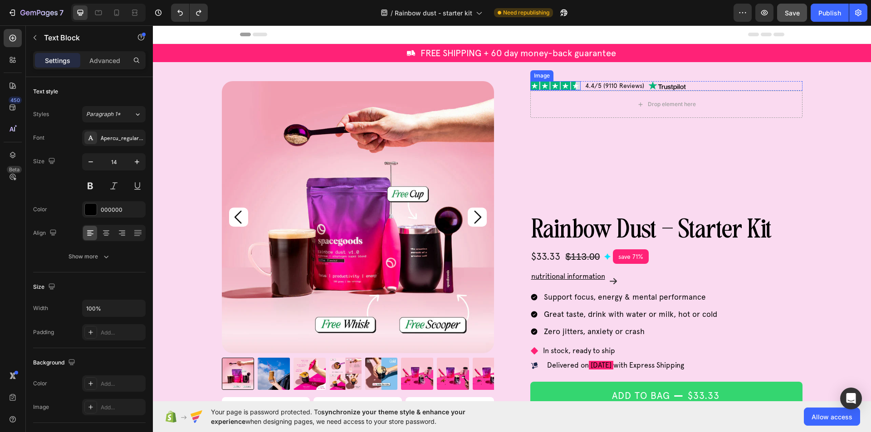
click at [568, 87] on img at bounding box center [555, 85] width 50 height 9
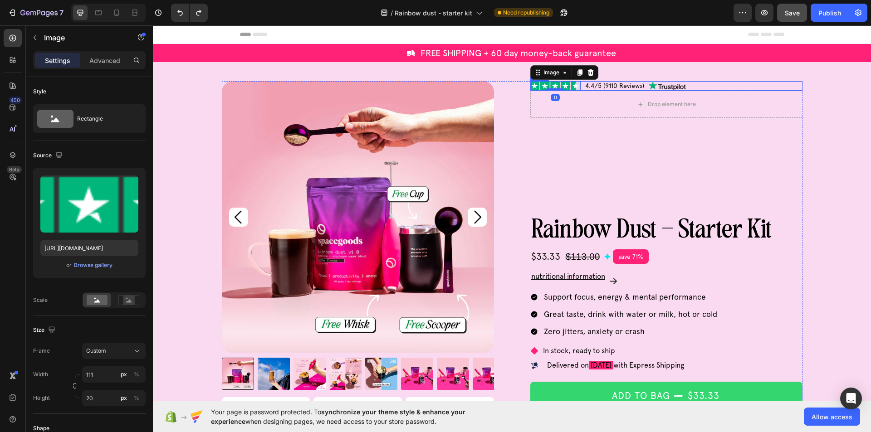
click at [723, 85] on div "Image 0 4.4/5 (9110 Reviews) Text Block Image Row" at bounding box center [666, 86] width 272 height 10
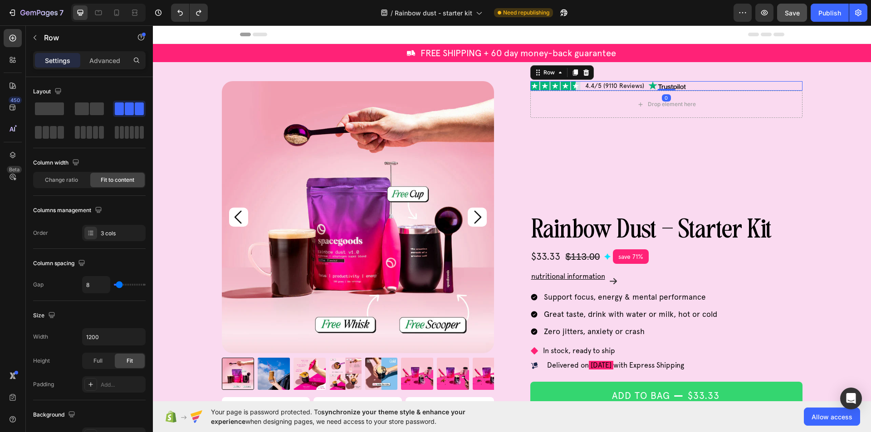
click at [723, 85] on div "Image 4.4/5 (9110 Reviews) Text Block Image Row 0" at bounding box center [666, 86] width 272 height 10
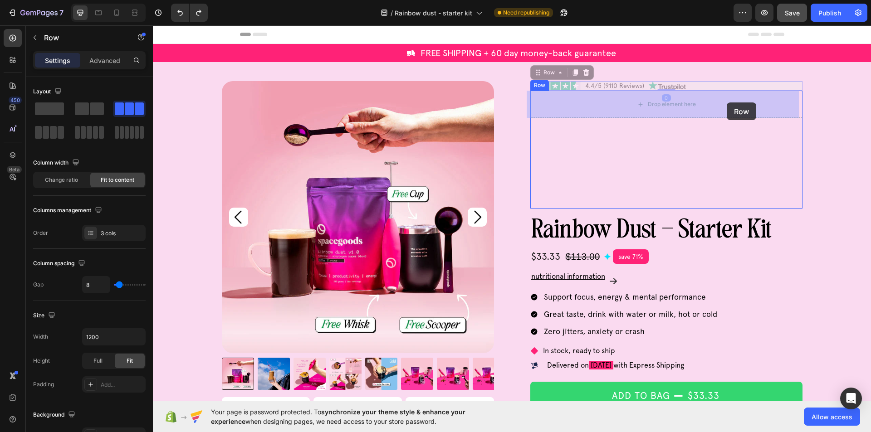
drag, startPoint x: 726, startPoint y: 85, endPoint x: 727, endPoint y: 103, distance: 17.3
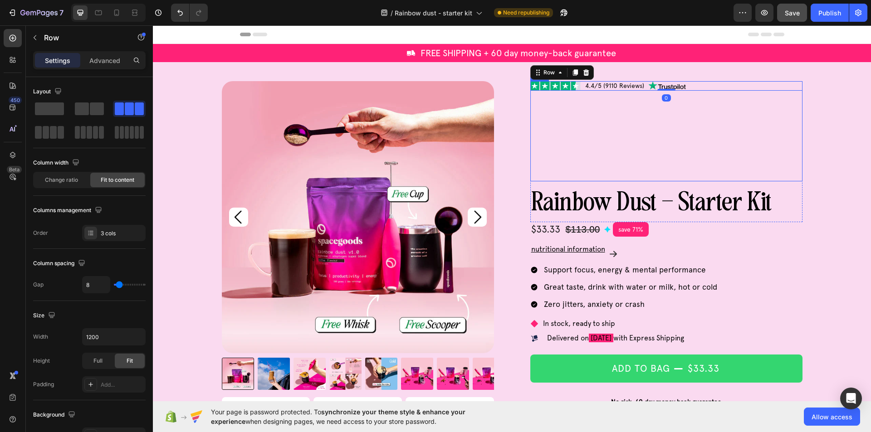
click at [703, 116] on div "Image 4.4/5 (9110 Reviews) Text Block Image Row 0 Row" at bounding box center [666, 131] width 272 height 100
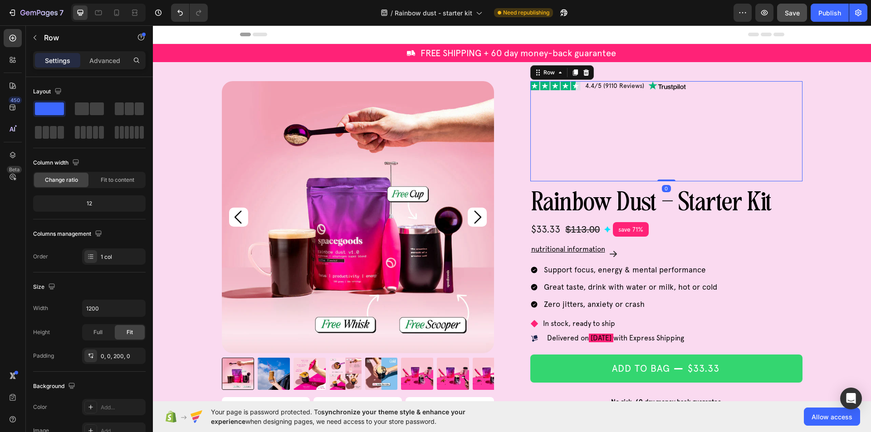
click at [701, 116] on div "Image 4.4/5 (9110 Reviews) Text Block Image Row Row 0" at bounding box center [666, 131] width 272 height 100
click at [614, 200] on p "rainbow dust - starter kit" at bounding box center [666, 202] width 270 height 24
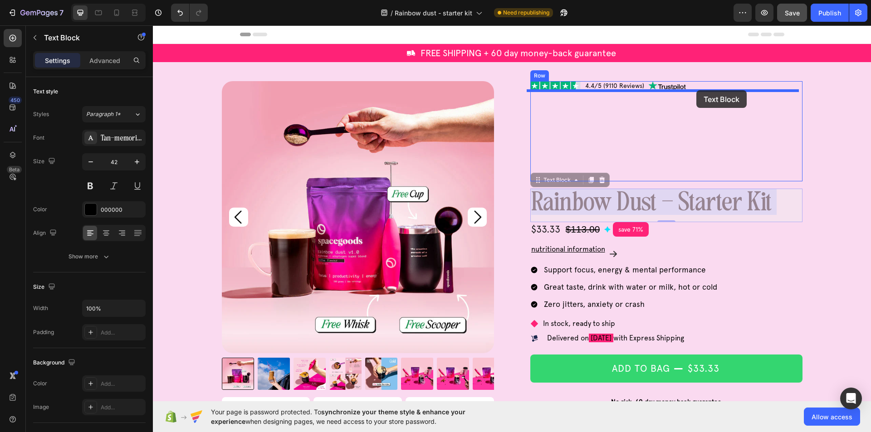
drag, startPoint x: 584, startPoint y: 203, endPoint x: 696, endPoint y: 90, distance: 159.1
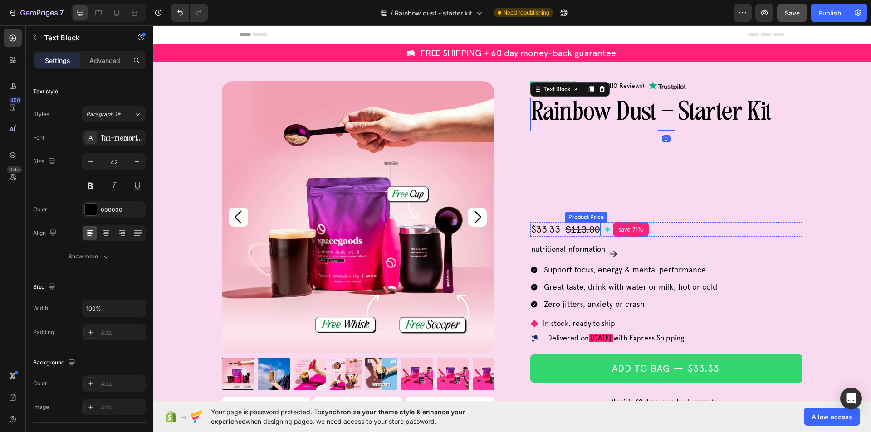
click at [572, 233] on div "$113.00" at bounding box center [583, 230] width 36 height 14
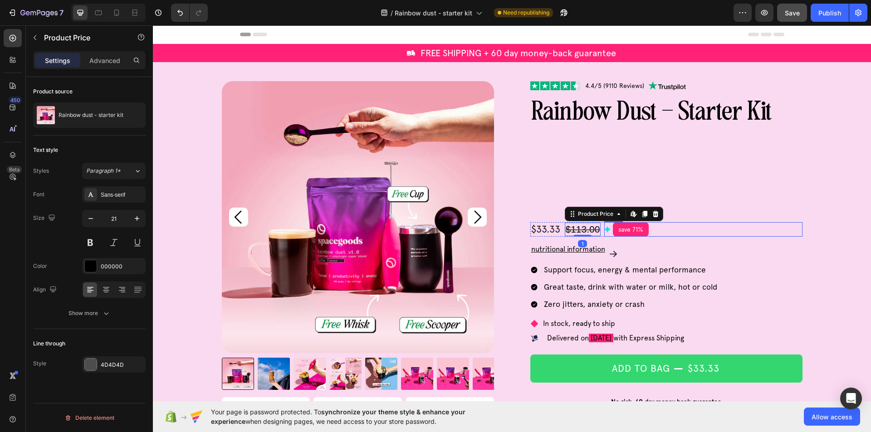
click at [670, 227] on div "Image save 71% Product Badge Row" at bounding box center [703, 229] width 198 height 15
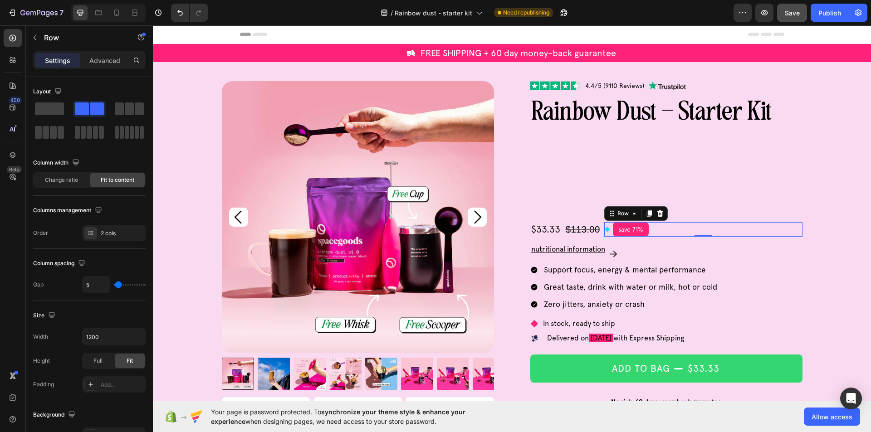
click at [663, 231] on div "Image save 71% Product Badge Row 0" at bounding box center [703, 229] width 198 height 15
click at [595, 236] on div "$113.00 Product Price Product Price" at bounding box center [583, 229] width 36 height 15
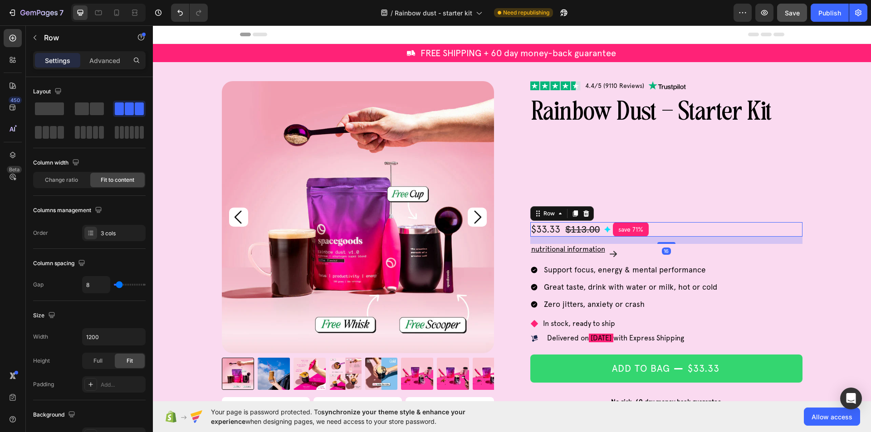
click at [588, 236] on div "$113.00 Product Price Product Price" at bounding box center [583, 229] width 36 height 15
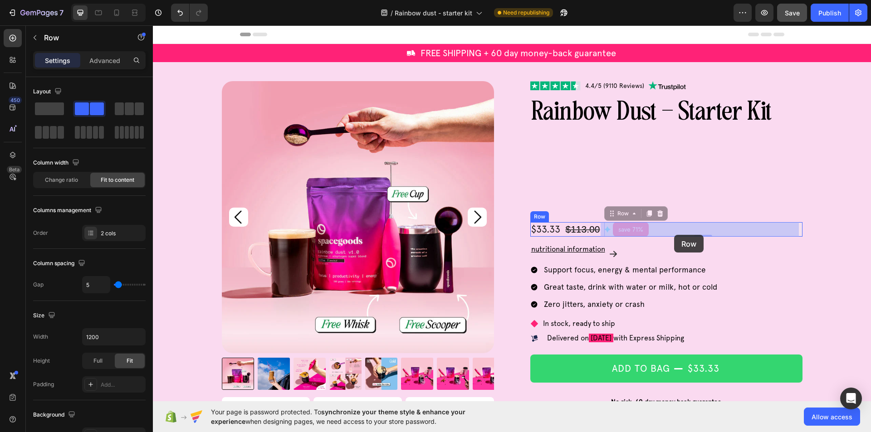
drag, startPoint x: 666, startPoint y: 228, endPoint x: 674, endPoint y: 235, distance: 10.6
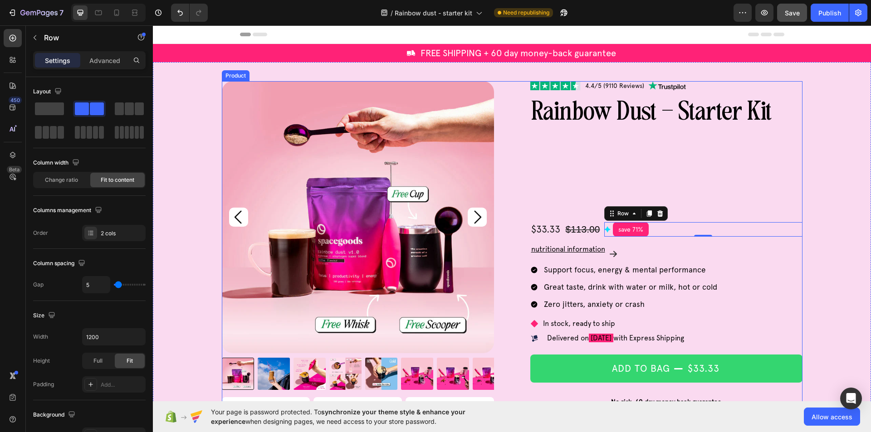
click at [656, 237] on div "Image 4.4/5 (9110 Reviews) Text Block Image Row rainbow dust - starter kit Text…" at bounding box center [666, 388] width 272 height 614
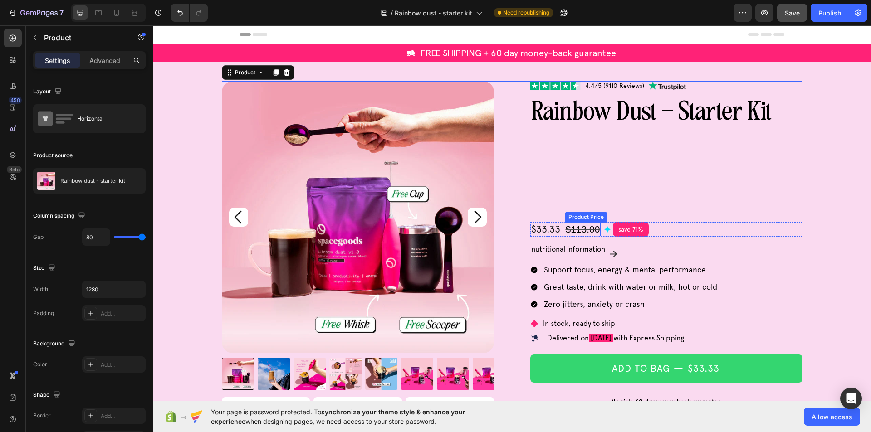
click at [592, 235] on div "$113.00" at bounding box center [583, 230] width 36 height 14
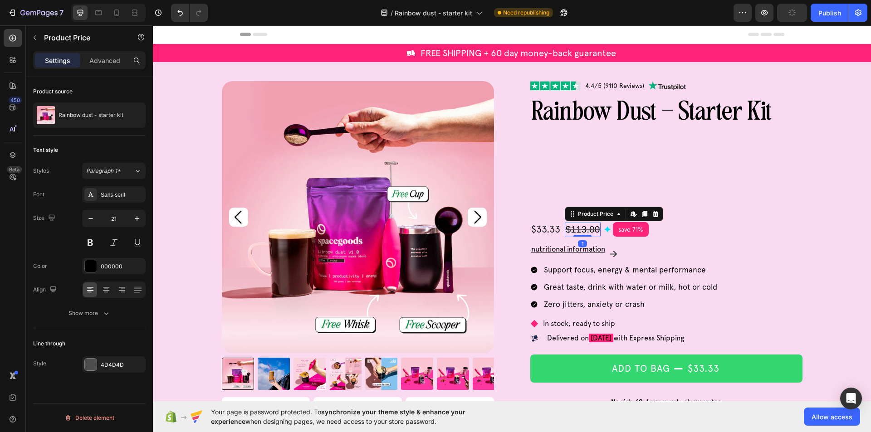
click at [592, 235] on div "$113.00" at bounding box center [583, 230] width 36 height 14
click at [678, 228] on div "Image save 71% Product Badge Row" at bounding box center [703, 229] width 198 height 15
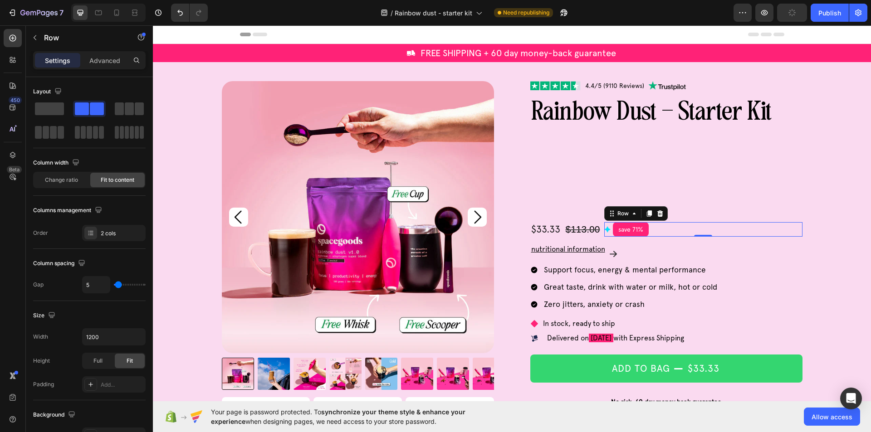
click at [678, 228] on div "Image save 71% Product Badge Row 0" at bounding box center [703, 229] width 198 height 15
click at [673, 231] on div "Image save 71% Product Badge Row 0" at bounding box center [703, 229] width 198 height 15
drag, startPoint x: 673, startPoint y: 231, endPoint x: 612, endPoint y: 234, distance: 60.4
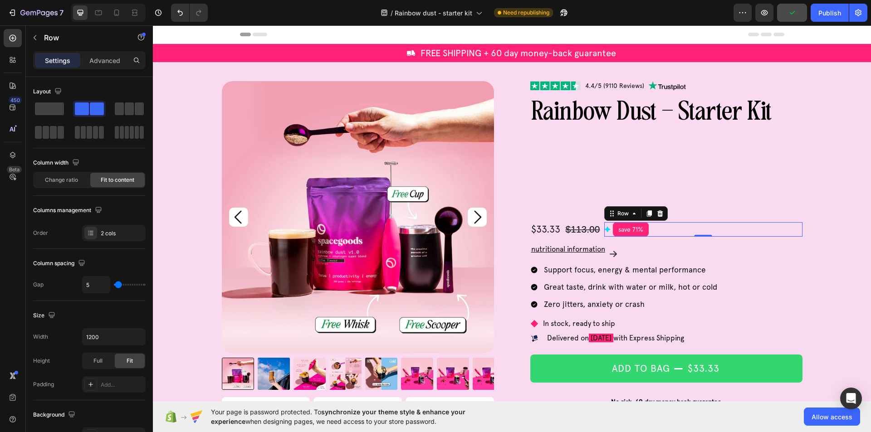
click at [672, 231] on div "Image save 71% Product Badge Row 0" at bounding box center [703, 229] width 198 height 15
click at [616, 214] on div "Row" at bounding box center [623, 214] width 15 height 8
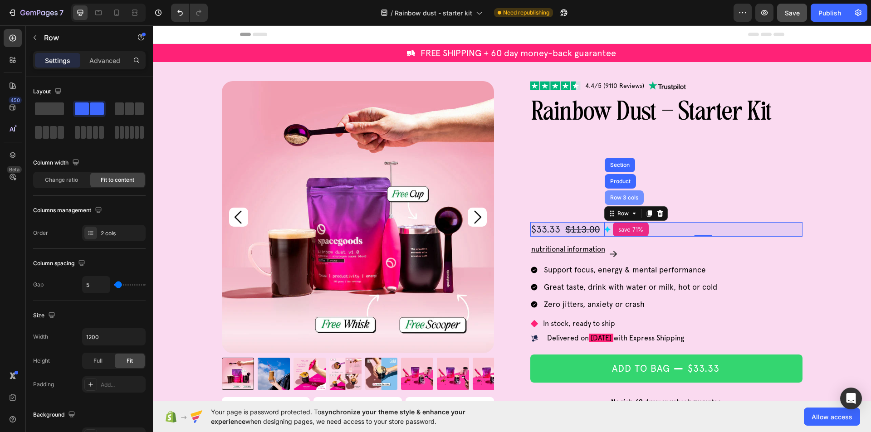
click at [621, 197] on div "Row 3 cols" at bounding box center [624, 197] width 32 height 5
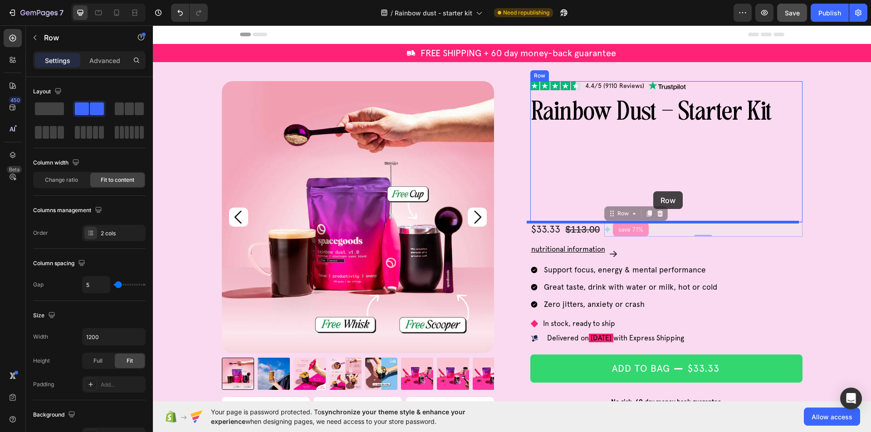
drag, startPoint x: 655, startPoint y: 229, endPoint x: 653, endPoint y: 191, distance: 37.2
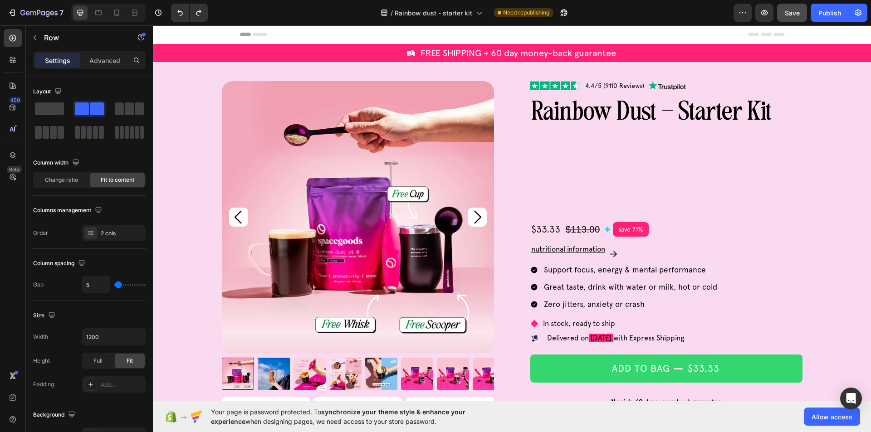
click at [659, 233] on div "Image save 71% Product Badge Row" at bounding box center [703, 229] width 198 height 15
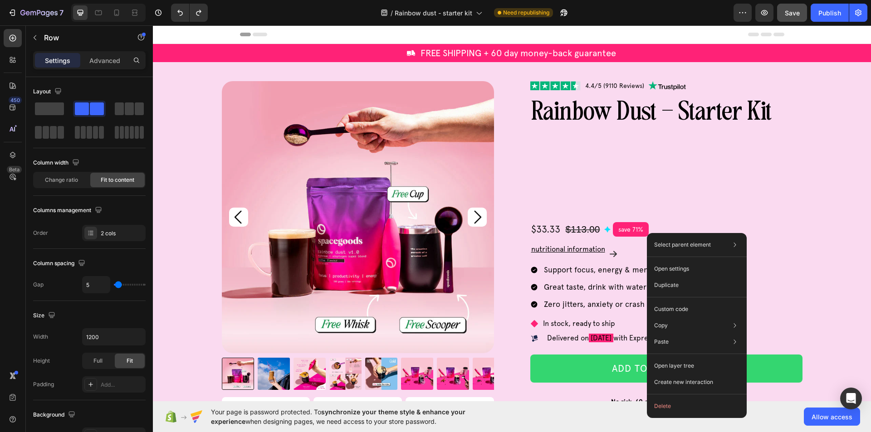
drag, startPoint x: 800, startPoint y: 259, endPoint x: 650, endPoint y: 230, distance: 153.3
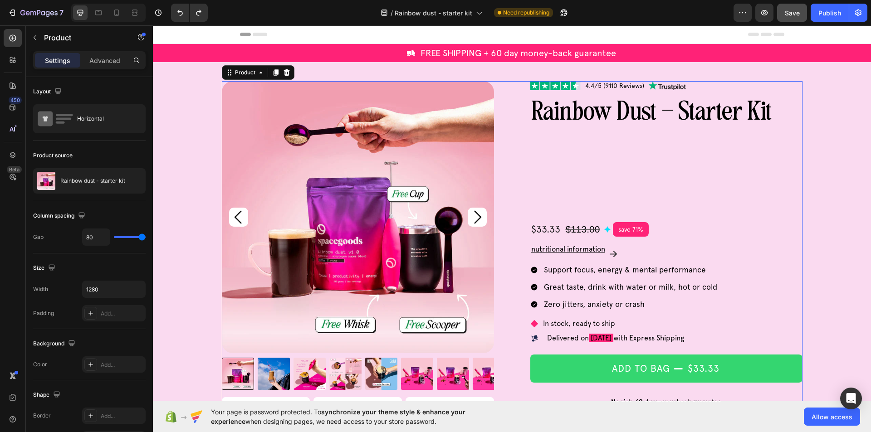
click at [611, 238] on div "Image 4.4/5 (9110 Reviews) Text Block Image Row rainbow dust - starter kit Text…" at bounding box center [666, 388] width 272 height 614
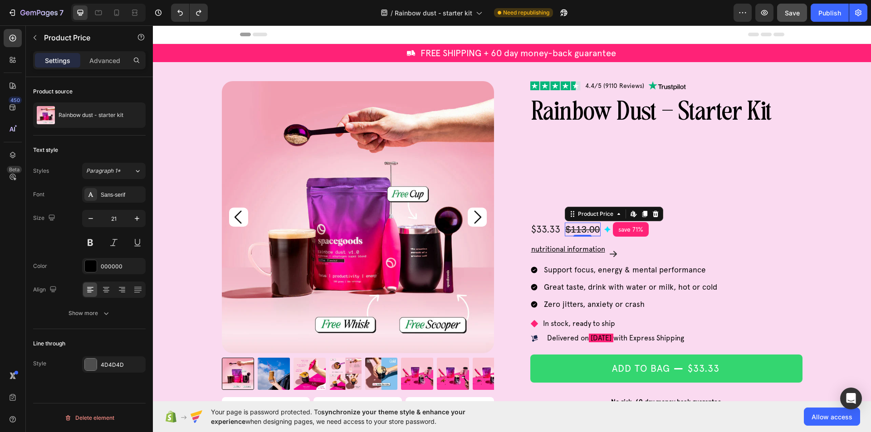
click at [587, 236] on div "$113.00 Product Price Edit content in Shopify 0 Product Price Edit content in S…" at bounding box center [583, 230] width 36 height 14
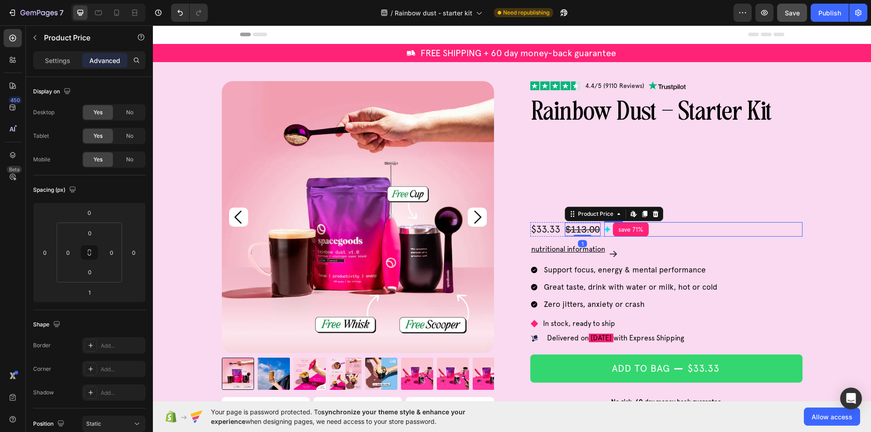
click at [681, 233] on div "Image save 71% Product Badge Row" at bounding box center [703, 229] width 198 height 15
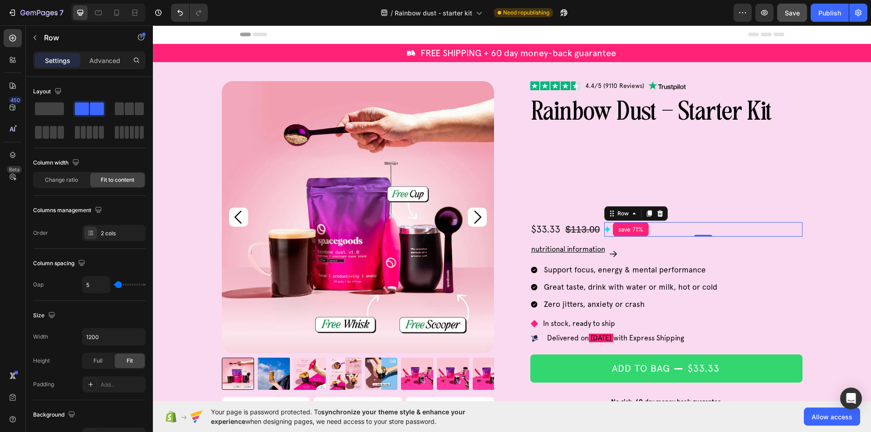
click at [667, 233] on div "Image save 71% Product Badge Row 0" at bounding box center [703, 229] width 198 height 15
click at [665, 226] on div "Image save 71% Product Badge Row 0" at bounding box center [703, 229] width 198 height 15
click at [631, 216] on icon at bounding box center [634, 213] width 7 height 7
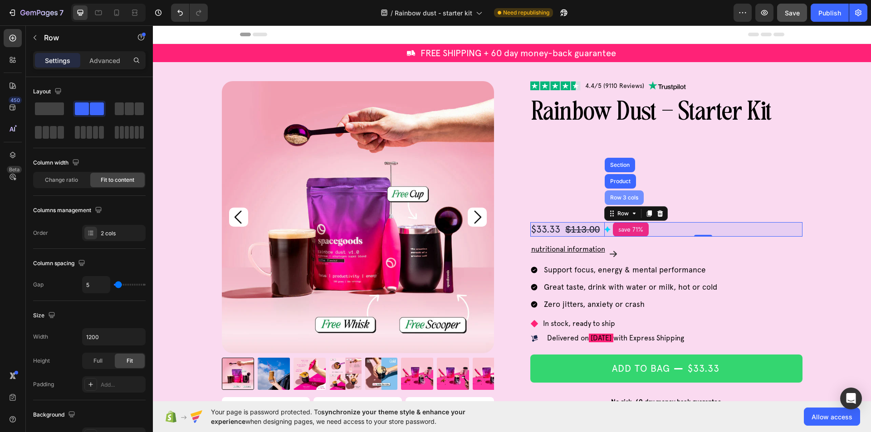
click at [623, 202] on div "Row 3 cols" at bounding box center [624, 198] width 39 height 15
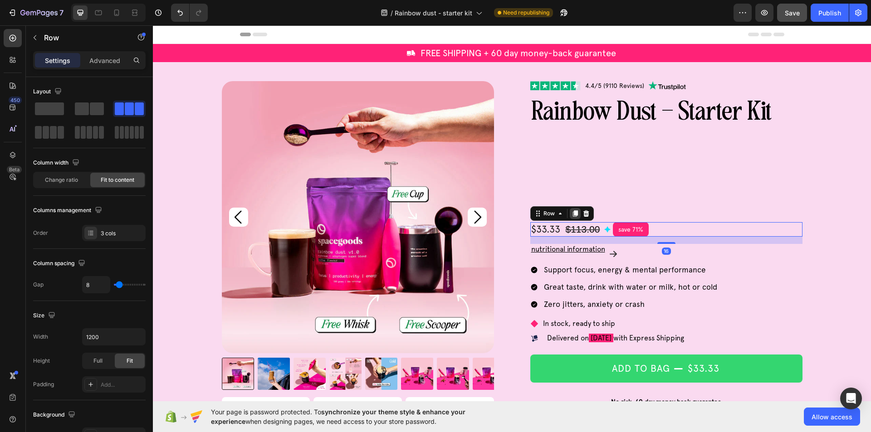
click at [572, 213] on icon at bounding box center [574, 213] width 5 height 6
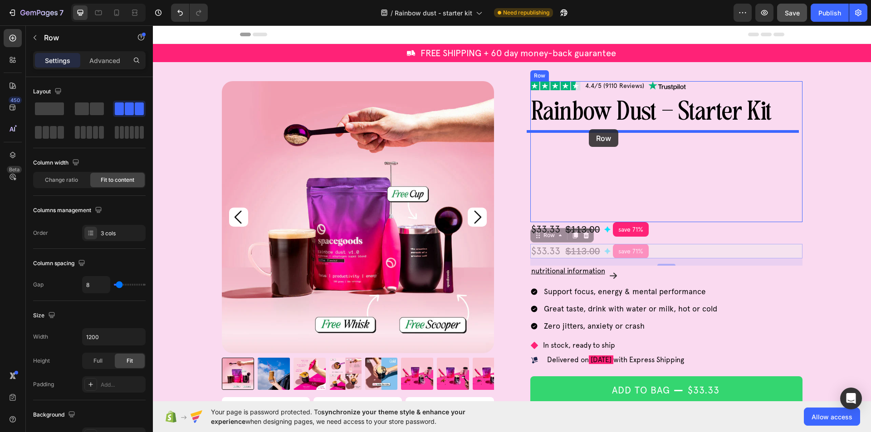
drag, startPoint x: 599, startPoint y: 246, endPoint x: 589, endPoint y: 130, distance: 116.6
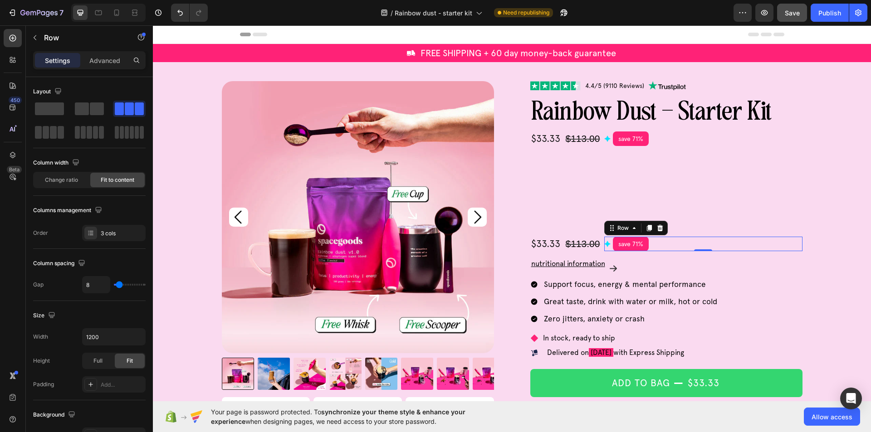
click at [677, 244] on div "Image save 71% Product Badge Row 0" at bounding box center [703, 244] width 198 height 15
click at [631, 229] on icon at bounding box center [634, 228] width 7 height 7
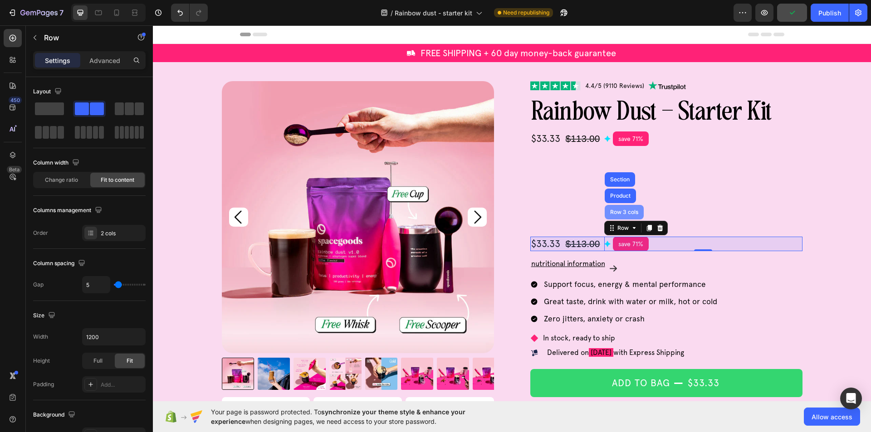
click at [623, 215] on div "Row 3 cols" at bounding box center [624, 212] width 39 height 15
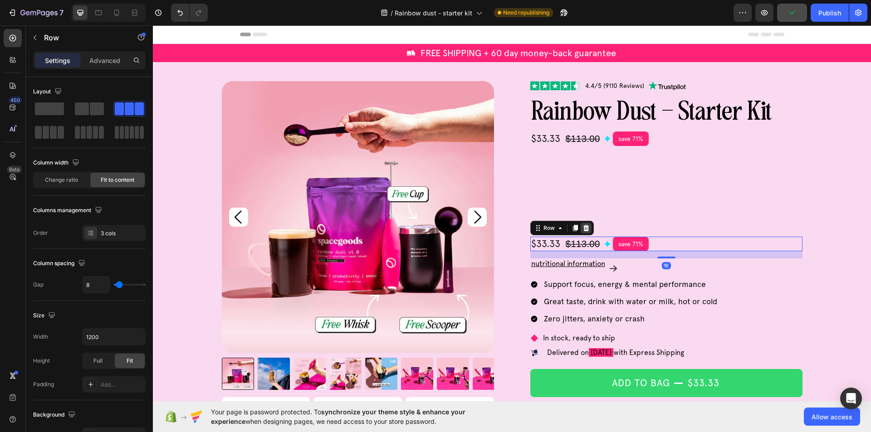
click at [583, 228] on icon at bounding box center [586, 228] width 6 height 6
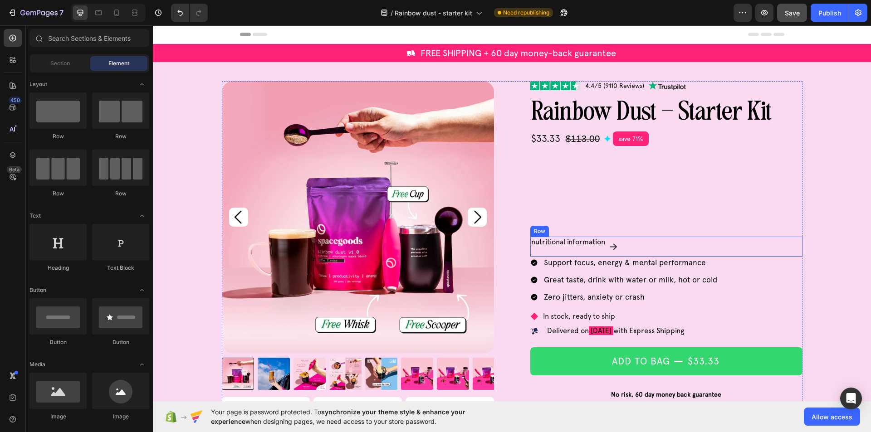
click at [573, 243] on u "nutritional information" at bounding box center [568, 242] width 74 height 9
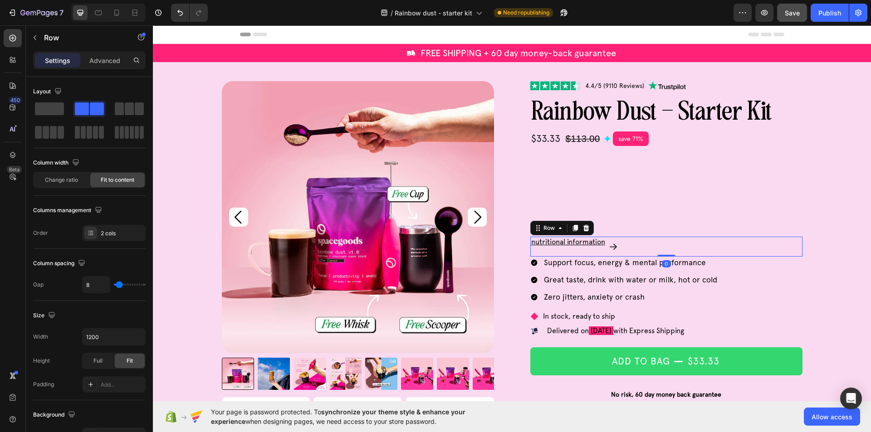
click at [621, 244] on div "nutritional information Text Block Image Row 0" at bounding box center [666, 247] width 272 height 20
click at [644, 245] on div "nutritional information Text Block Image Row 0" at bounding box center [666, 247] width 272 height 20
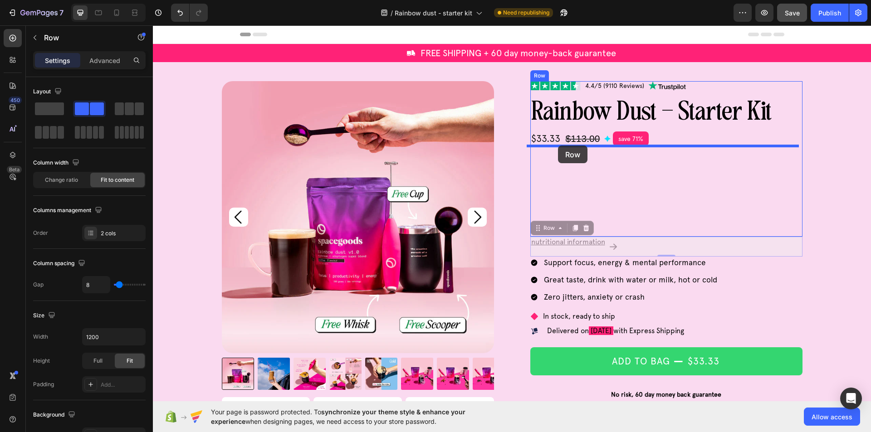
drag, startPoint x: 621, startPoint y: 241, endPoint x: 558, endPoint y: 146, distance: 114.4
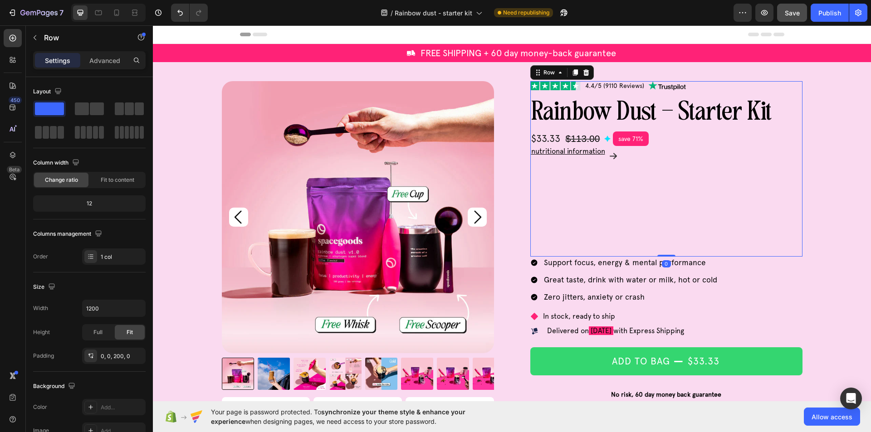
click at [573, 186] on div "Image 4.4/5 (9110 Reviews) Text Block Image Row rainbow dust - starter kit Text…" at bounding box center [666, 169] width 272 height 176
click at [745, 274] on div "Support focus, energy & mental performance Great taste, drink with water or mil…" at bounding box center [666, 280] width 272 height 46
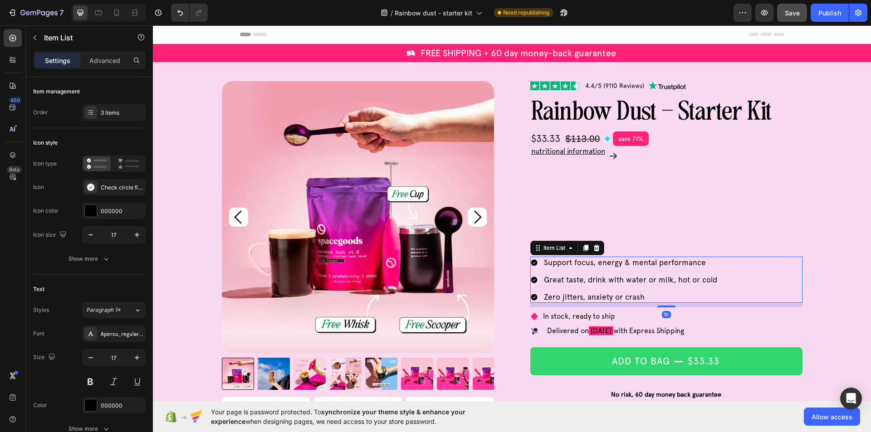
click at [745, 274] on div "Support focus, energy & mental performance Great taste, drink with water or mil…" at bounding box center [666, 280] width 272 height 46
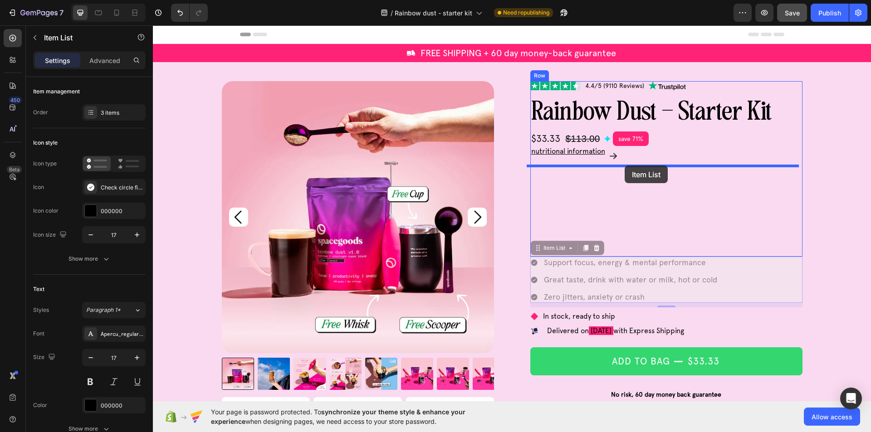
drag, startPoint x: 715, startPoint y: 260, endPoint x: 625, endPoint y: 166, distance: 130.6
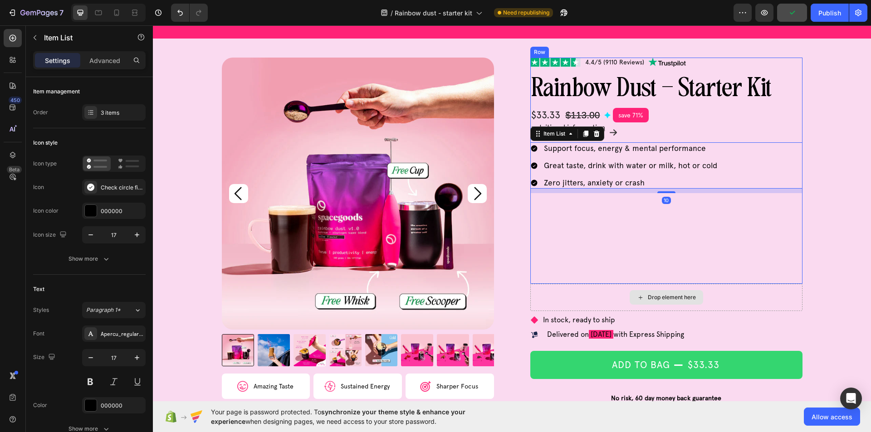
scroll to position [45, 0]
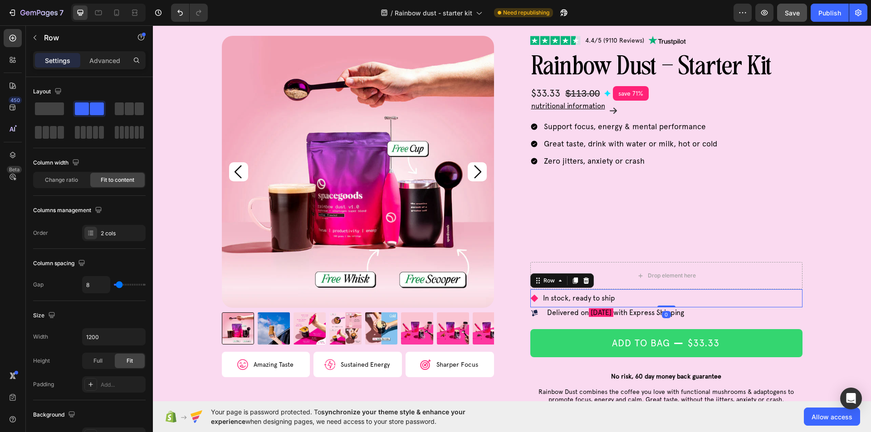
click at [723, 298] on div "Icon In stock, ready to ship Text Block Row 0" at bounding box center [666, 298] width 272 height 18
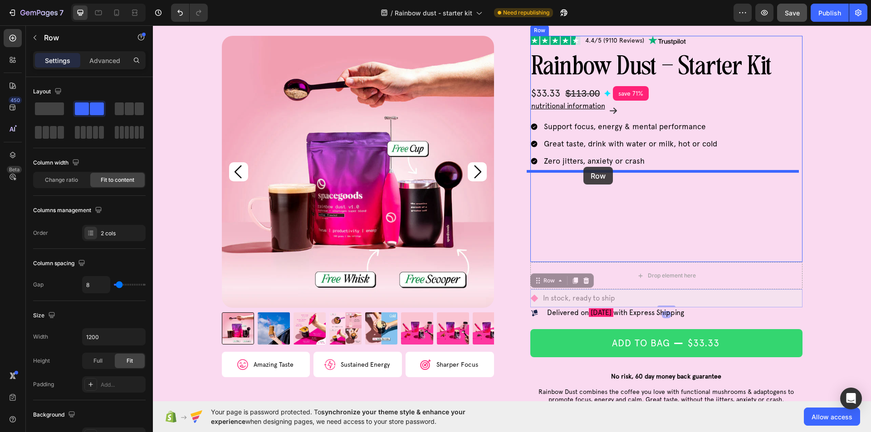
drag, startPoint x: 631, startPoint y: 294, endPoint x: 583, endPoint y: 167, distance: 135.5
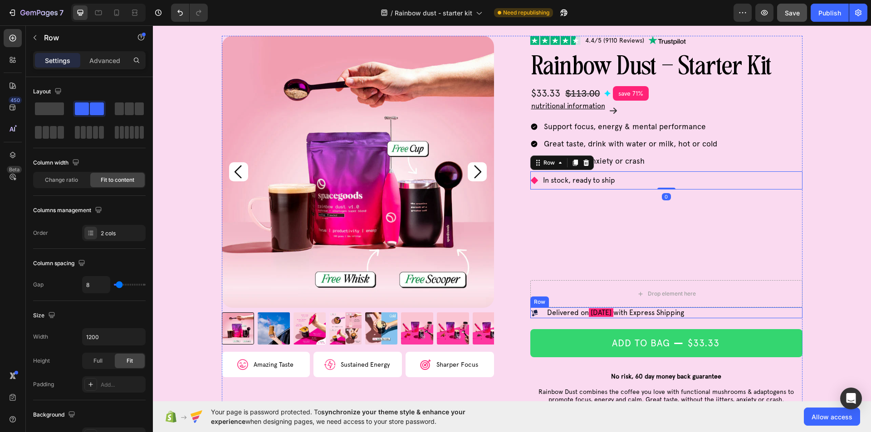
click at [749, 317] on div "Icon Delivered [DATE][DATE] with Express Shipping Text Block Row" at bounding box center [666, 313] width 272 height 11
click at [749, 316] on div "Icon Delivered [DATE][DATE] with Express Shipping Text Block Row 0" at bounding box center [666, 313] width 272 height 11
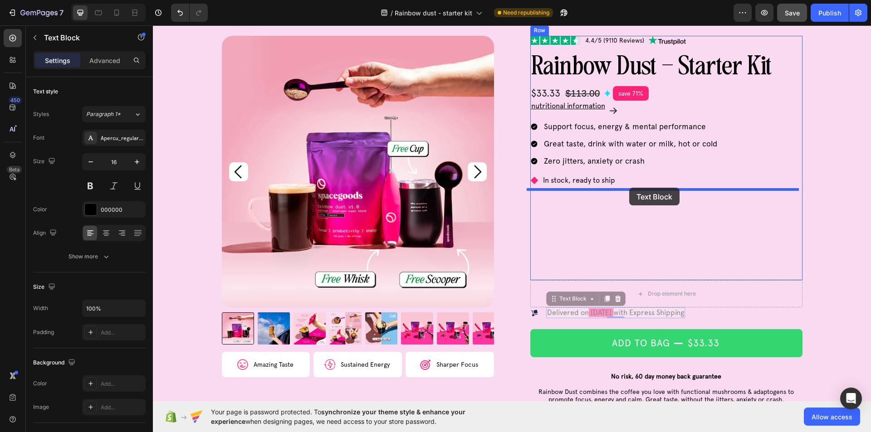
drag, startPoint x: 694, startPoint y: 310, endPoint x: 629, endPoint y: 188, distance: 138.8
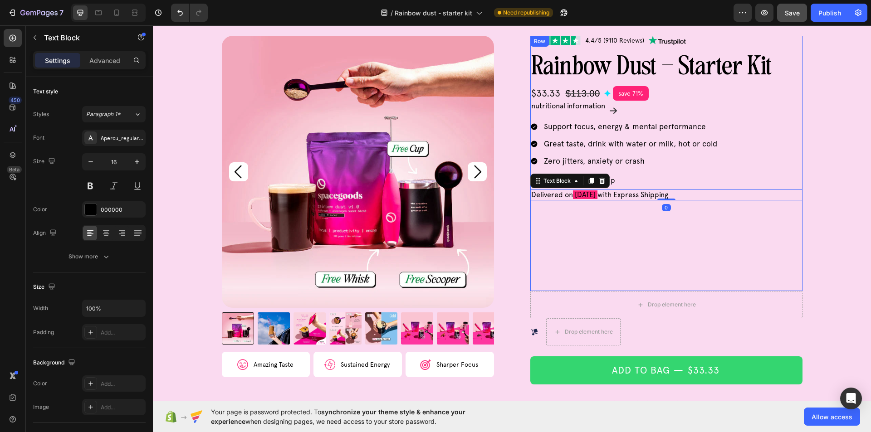
click at [640, 241] on div "Image 4.4/5 (9110 Reviews) Text Block Image Row rainbow dust - starter kit Text…" at bounding box center [666, 163] width 272 height 255
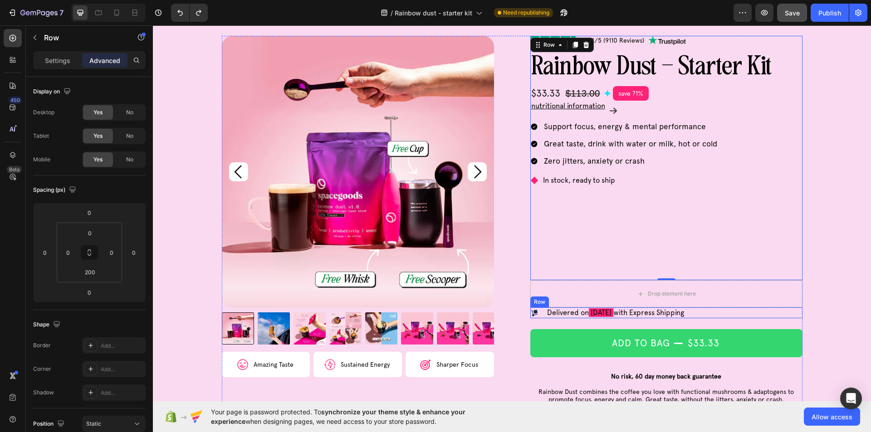
click at [749, 314] on div "Icon Delivered [DATE][DATE] with Express Shipping Text Block Row" at bounding box center [666, 313] width 272 height 11
click at [749, 314] on div "Icon Delivered [DATE][DATE] with Express Shipping Text Block Row 0" at bounding box center [666, 313] width 272 height 11
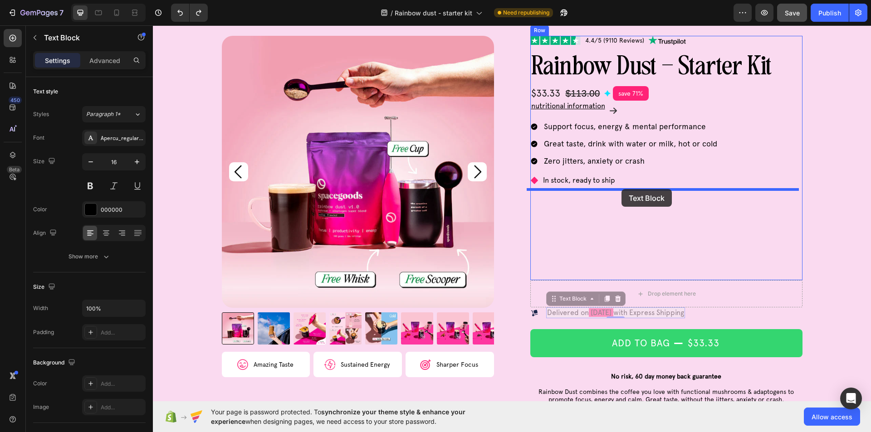
drag, startPoint x: 579, startPoint y: 310, endPoint x: 621, endPoint y: 189, distance: 127.8
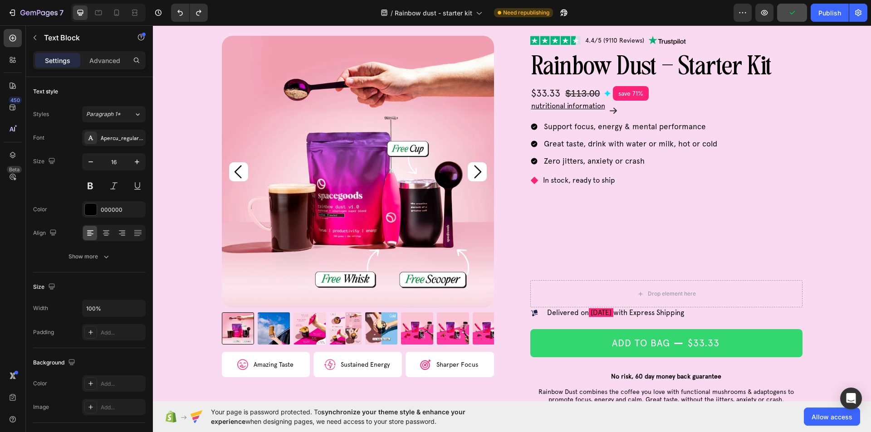
click at [586, 316] on p "Delivered [DATE][DATE] with Express Shipping" at bounding box center [615, 312] width 137 height 9
click at [731, 313] on div "Icon Delivered [DATE][DATE] with Express Shipping Text Block Row" at bounding box center [666, 313] width 272 height 11
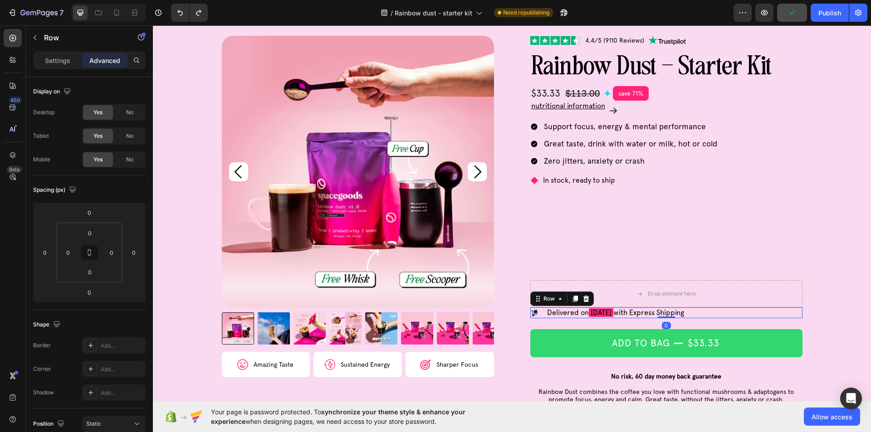
click at [731, 313] on div "Icon Delivered [DATE][DATE] with Express Shipping Text Block Row 0" at bounding box center [666, 313] width 272 height 11
click at [732, 313] on div "Icon Delivered [DATE][DATE] with Express Shipping Text Block Row 0" at bounding box center [666, 313] width 272 height 11
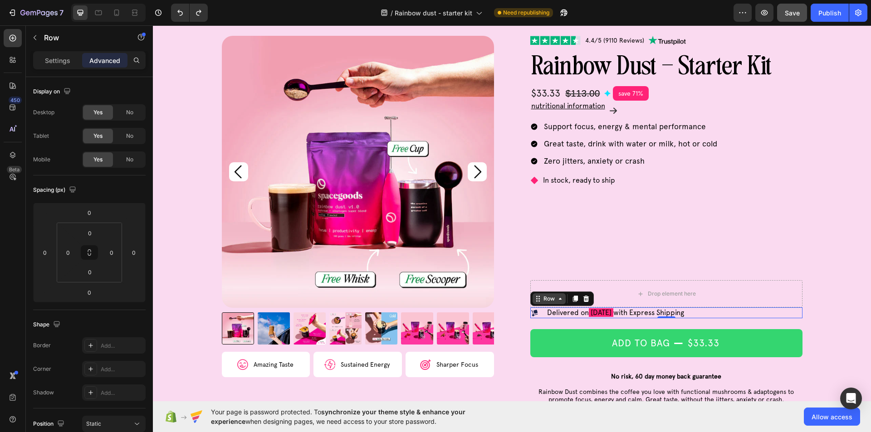
click at [557, 300] on icon at bounding box center [560, 298] width 7 height 7
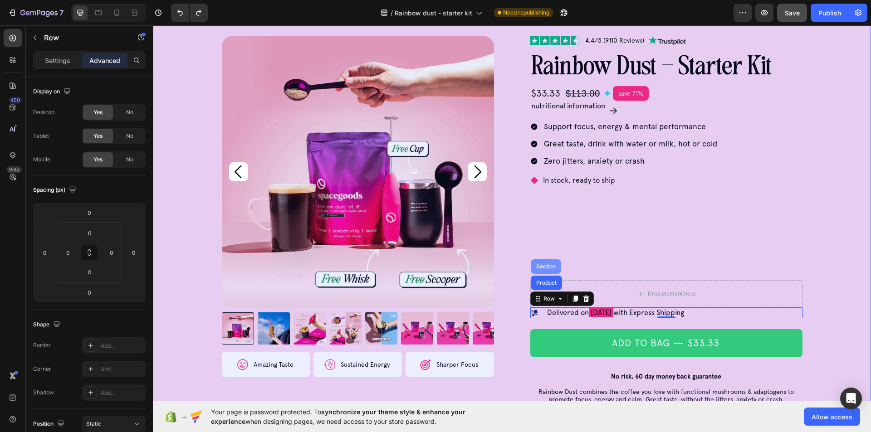
click at [544, 267] on div "Section" at bounding box center [545, 266] width 23 height 5
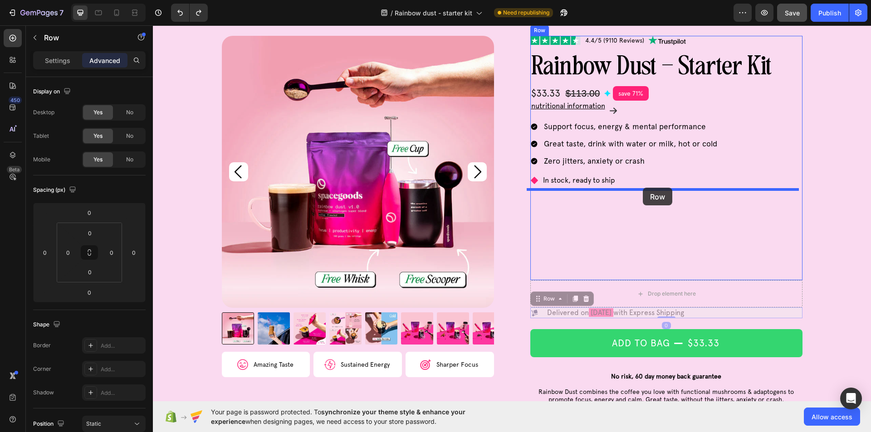
drag, startPoint x: 539, startPoint y: 313, endPoint x: 643, endPoint y: 188, distance: 162.3
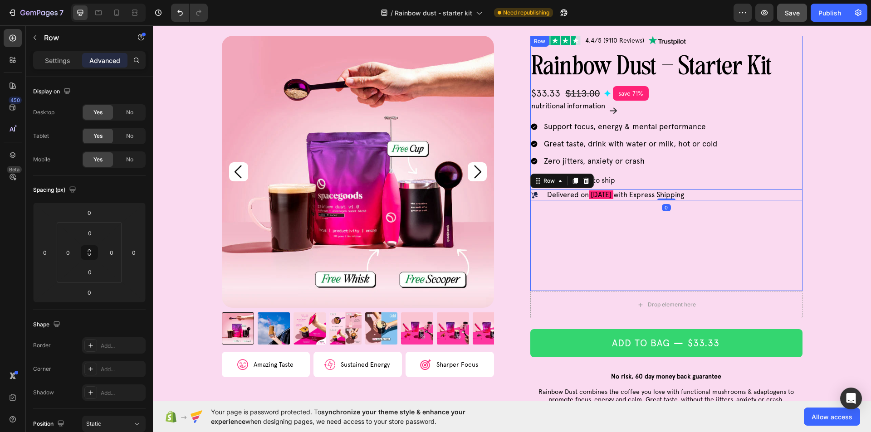
click at [625, 210] on div "Image 4.4/5 (9110 Reviews) Text Block Image Row rainbow dust - starter kit Text…" at bounding box center [666, 163] width 272 height 255
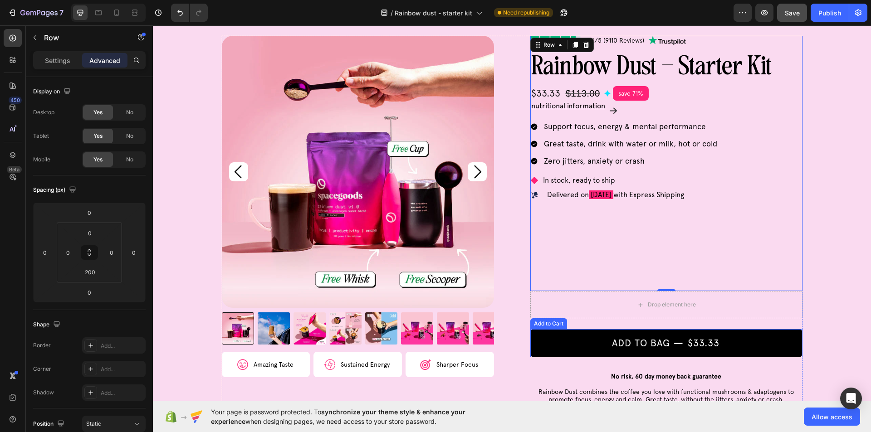
click at [571, 345] on button "ADD TO BAG $33.33" at bounding box center [666, 343] width 272 height 28
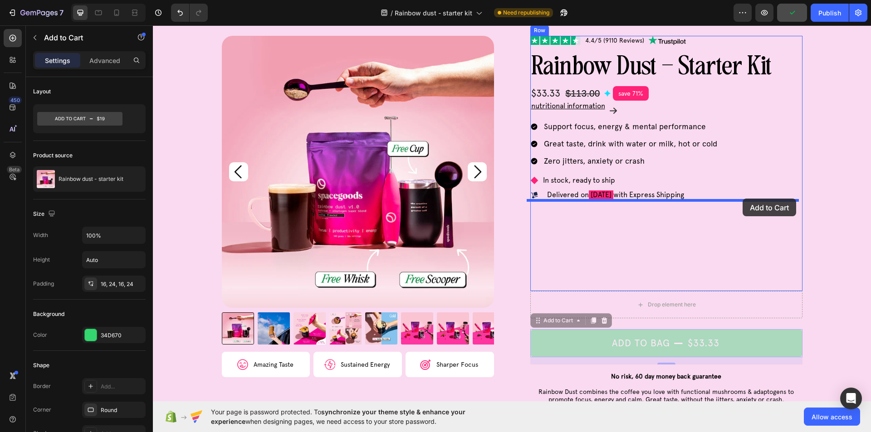
drag, startPoint x: 555, startPoint y: 333, endPoint x: 743, endPoint y: 199, distance: 231.1
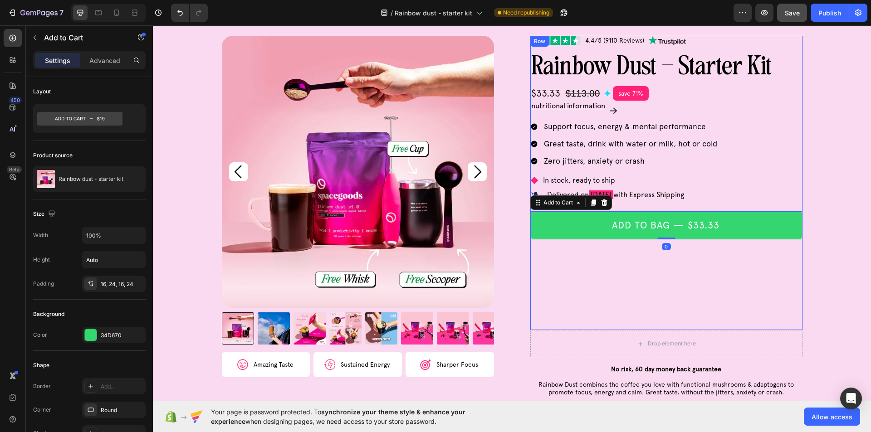
click at [560, 277] on div "Image 4.4/5 (9110 Reviews) Text Block Image Row rainbow dust - starter kit Text…" at bounding box center [666, 183] width 272 height 294
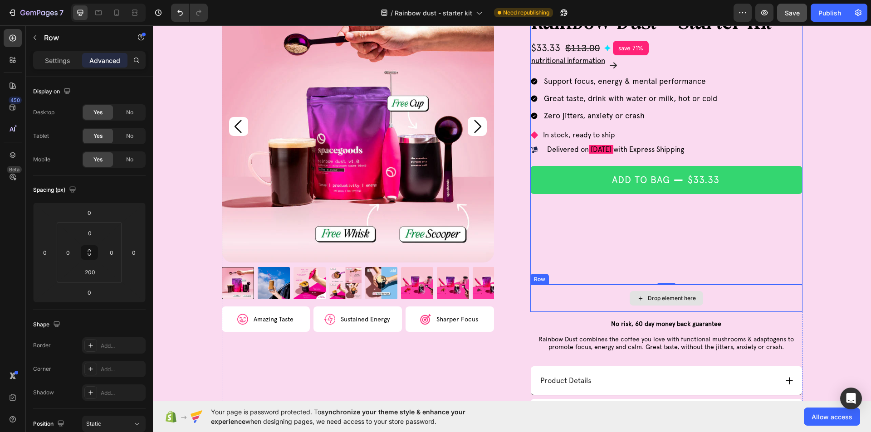
scroll to position [136, 0]
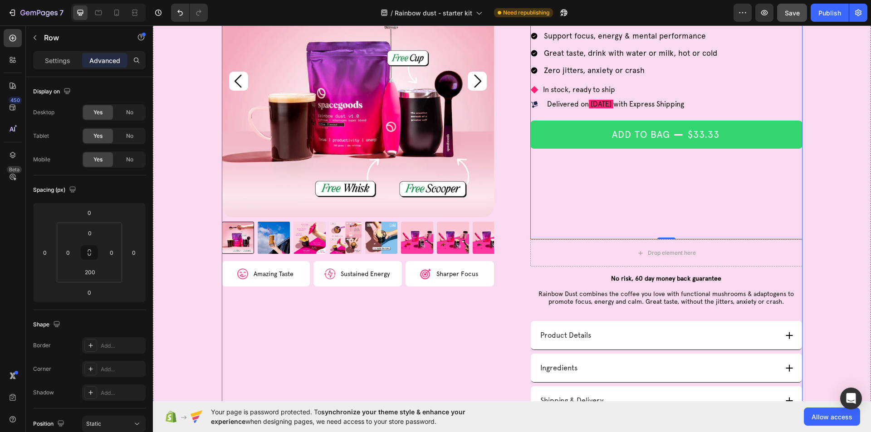
click at [628, 313] on div "No risk, 60 day money back guarantee Rainbow Dust combines the coffee you love …" at bounding box center [666, 290] width 272 height 47
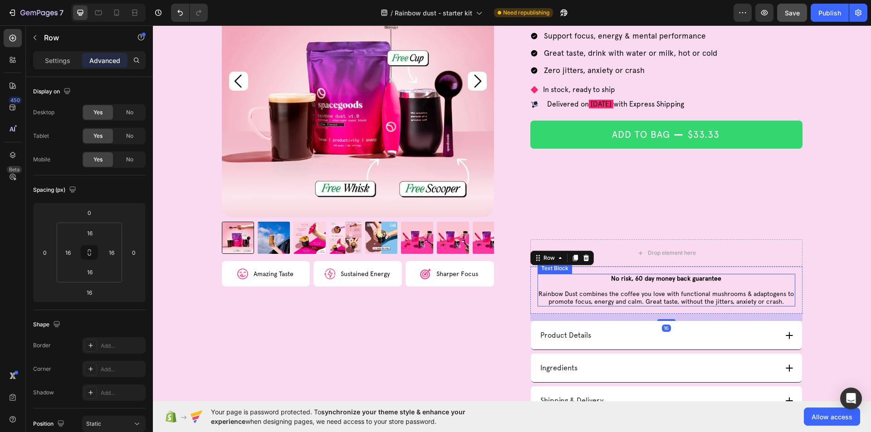
click at [552, 280] on p "No risk, 60 day money back guarantee" at bounding box center [666, 279] width 256 height 8
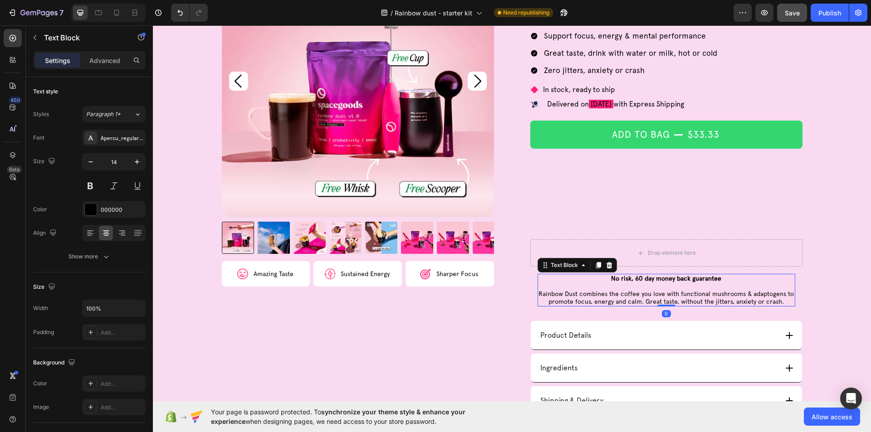
click at [552, 280] on p "No risk, 60 day money back guarantee" at bounding box center [666, 279] width 256 height 8
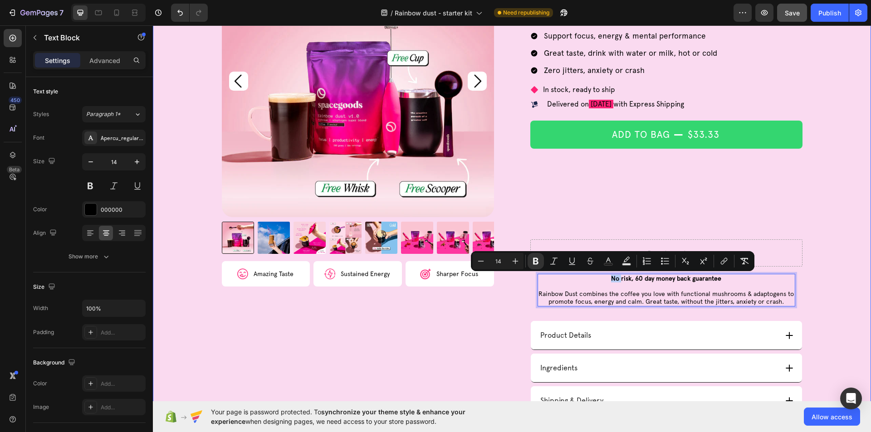
click at [796, 278] on div "No risk, 60 day money back guarantee Rainbow Dust combines the coffee you love …" at bounding box center [666, 290] width 272 height 47
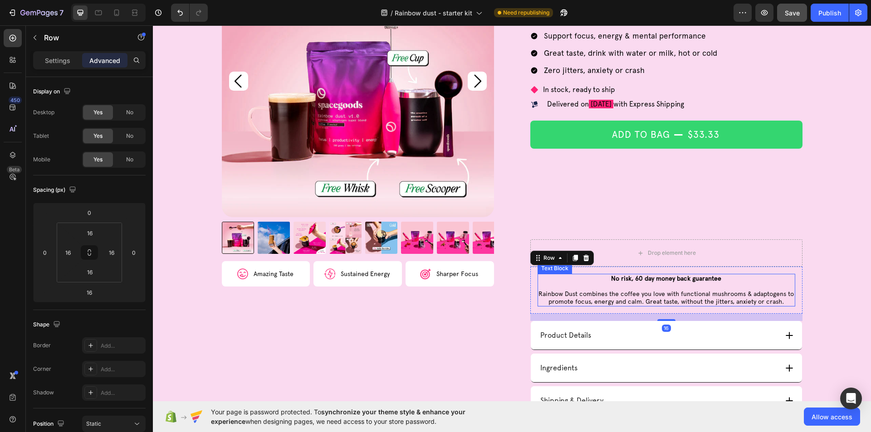
click at [778, 274] on div "No risk, 60 day money back guarantee Rainbow Dust combines the coffee you love …" at bounding box center [667, 290] width 258 height 33
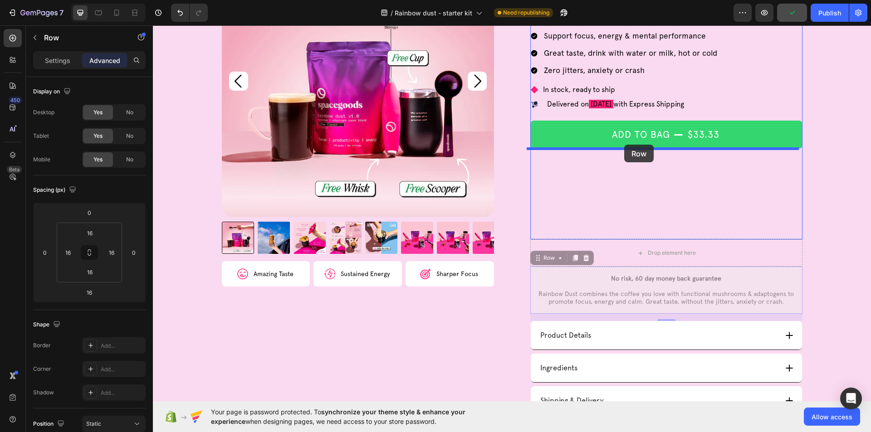
drag, startPoint x: 759, startPoint y: 273, endPoint x: 624, endPoint y: 145, distance: 186.1
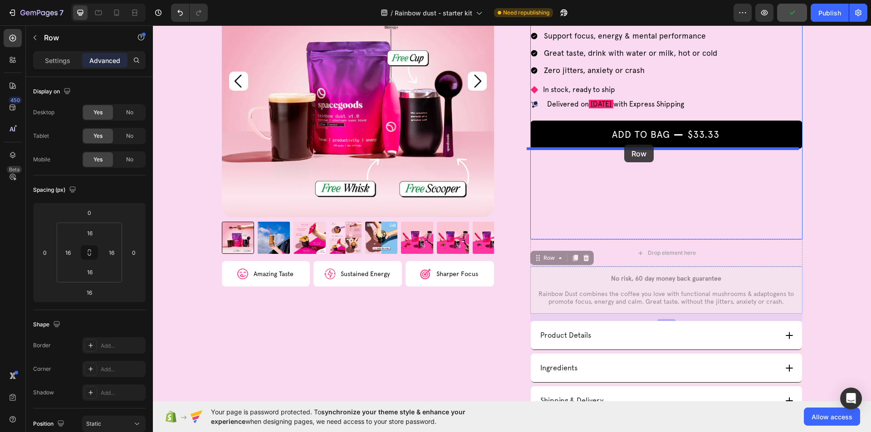
type input "0"
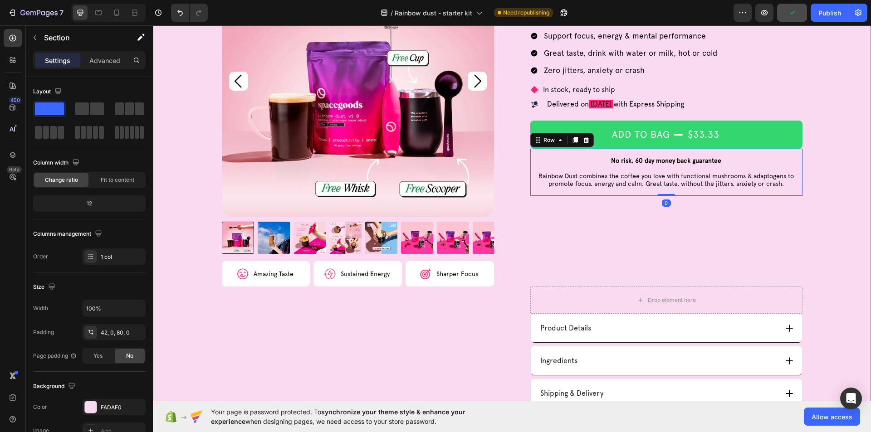
click at [828, 232] on div "Product Images Image Amazing Taste Text Block Row Image Sustained Energy Text B…" at bounding box center [512, 254] width 718 height 619
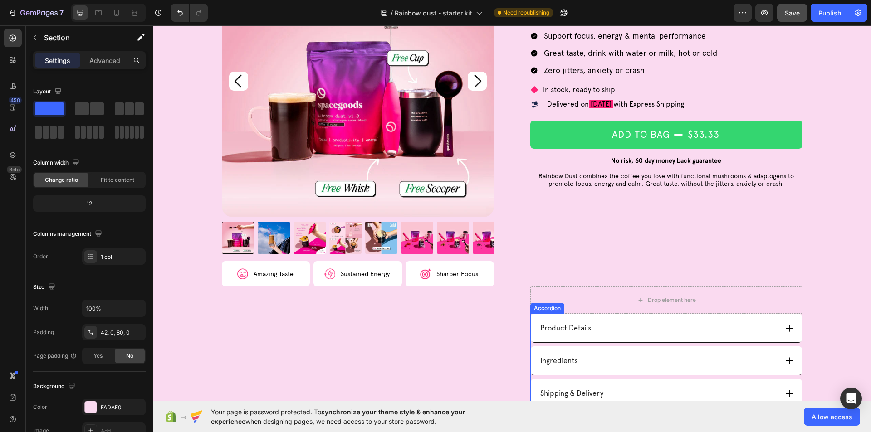
click at [711, 324] on div "Product Details" at bounding box center [658, 328] width 239 height 12
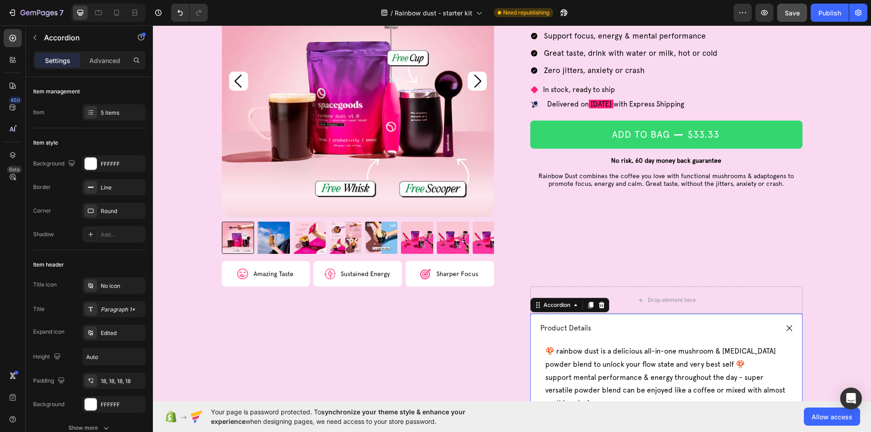
click at [710, 324] on div "Product Details" at bounding box center [658, 328] width 239 height 12
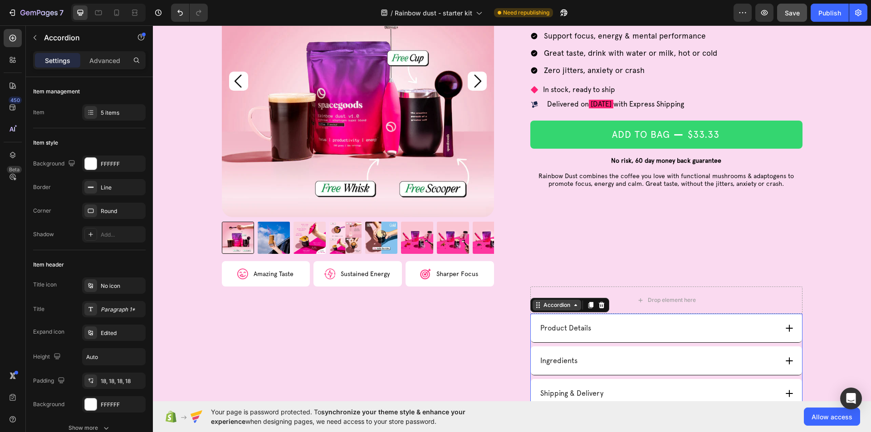
click at [574, 310] on div "Accordion" at bounding box center [557, 305] width 49 height 11
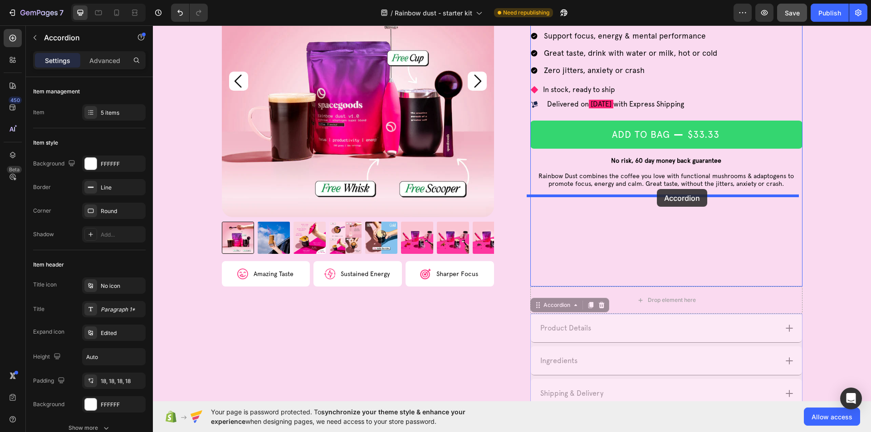
drag, startPoint x: 683, startPoint y: 319, endPoint x: 657, endPoint y: 189, distance: 132.4
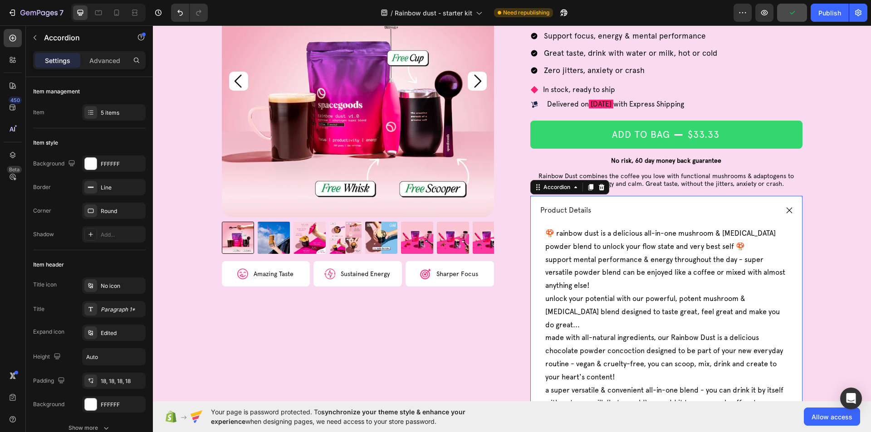
click at [645, 207] on div "Product Details" at bounding box center [658, 210] width 239 height 12
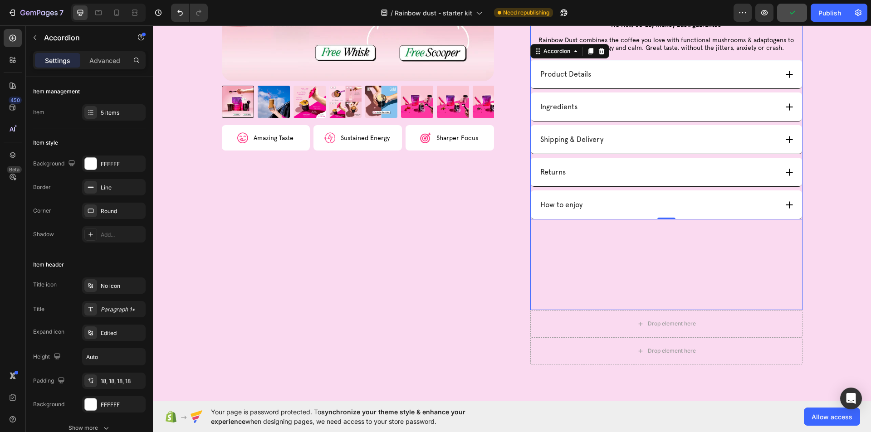
scroll to position [227, 0]
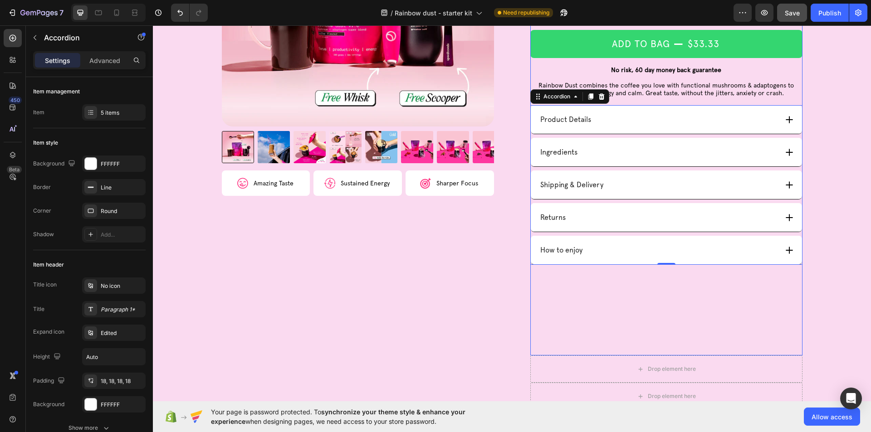
click at [656, 286] on div "Image 4.4/5 (9110 Reviews) Text Block Image Row rainbow dust - starter kit Text…" at bounding box center [666, 104] width 272 height 501
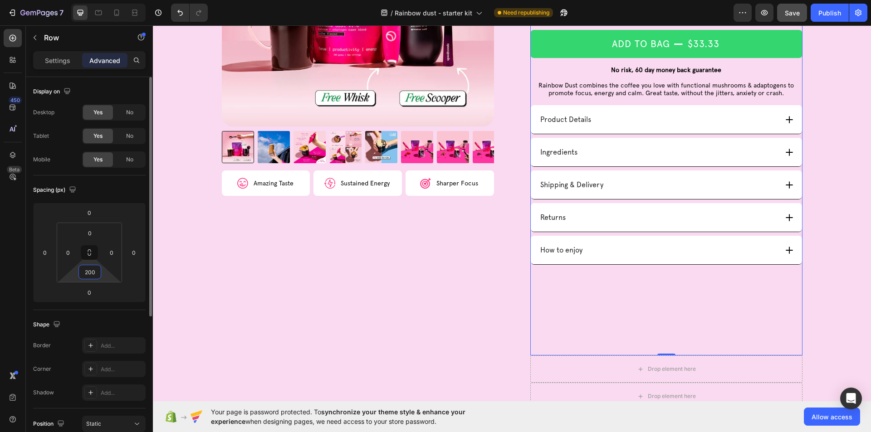
click at [97, 274] on input "200" at bounding box center [90, 272] width 18 height 14
type input "0"
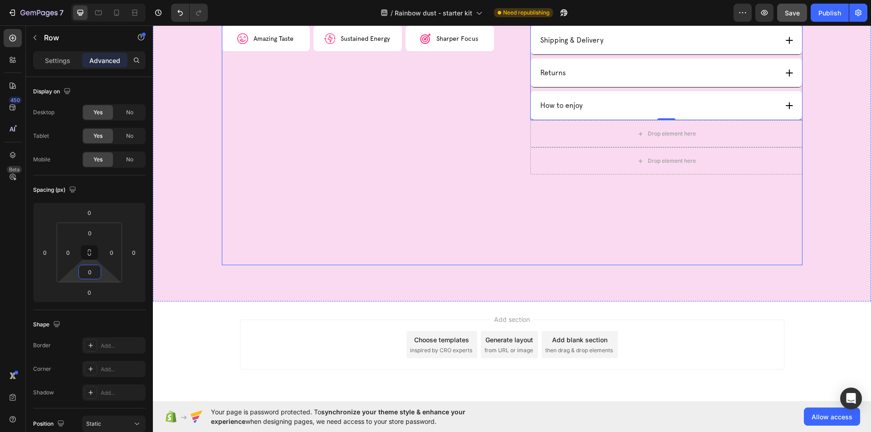
scroll to position [312, 0]
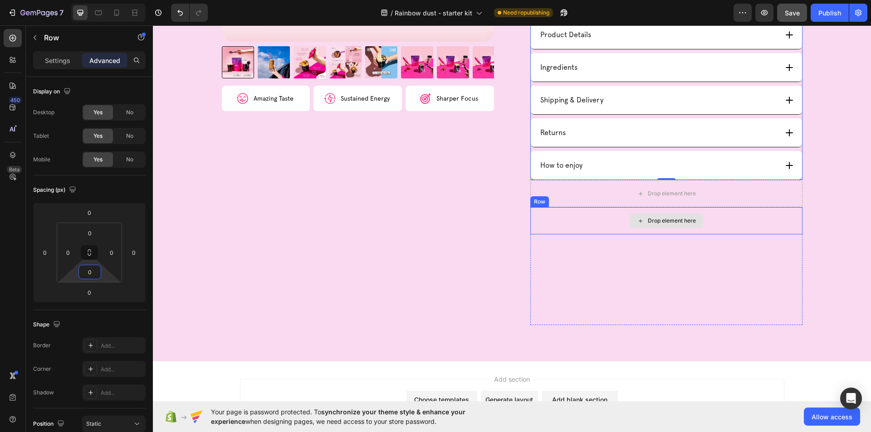
click at [565, 232] on div "Drop element here" at bounding box center [666, 220] width 272 height 27
click at [583, 197] on icon at bounding box center [586, 199] width 6 height 6
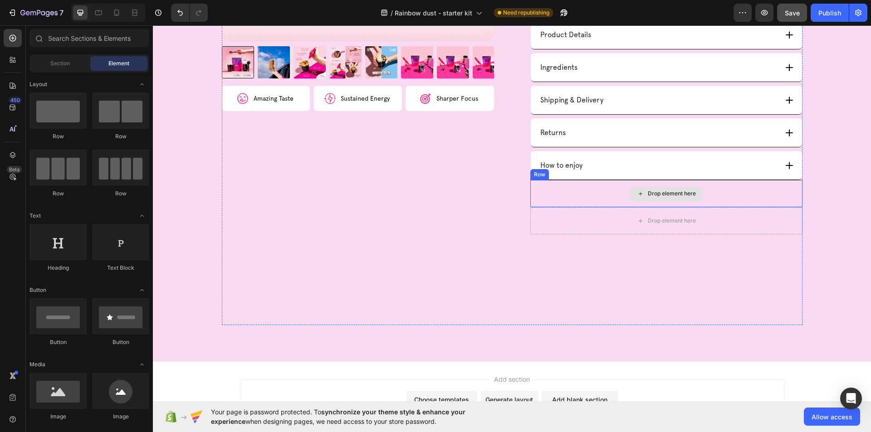
click at [589, 198] on div "Drop element here" at bounding box center [666, 193] width 272 height 27
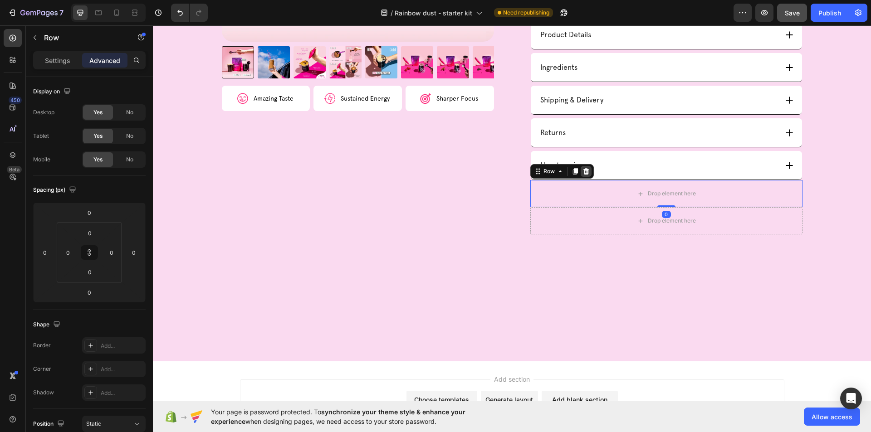
click at [583, 171] on icon at bounding box center [586, 171] width 6 height 6
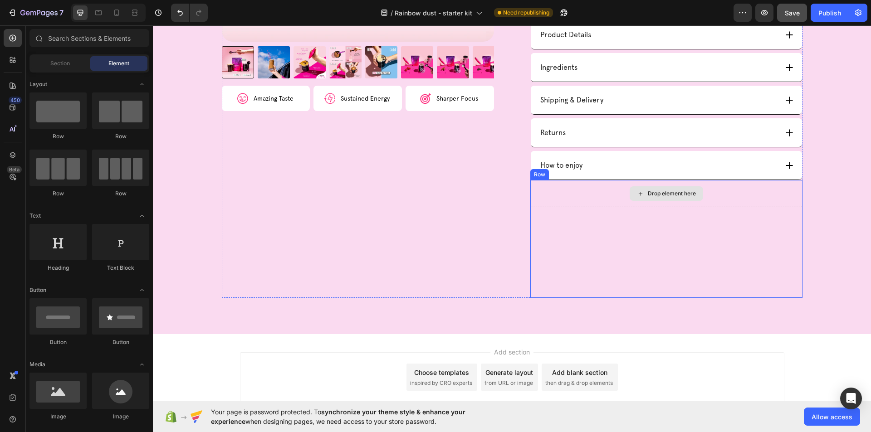
click at [599, 196] on div "Drop element here" at bounding box center [666, 193] width 272 height 27
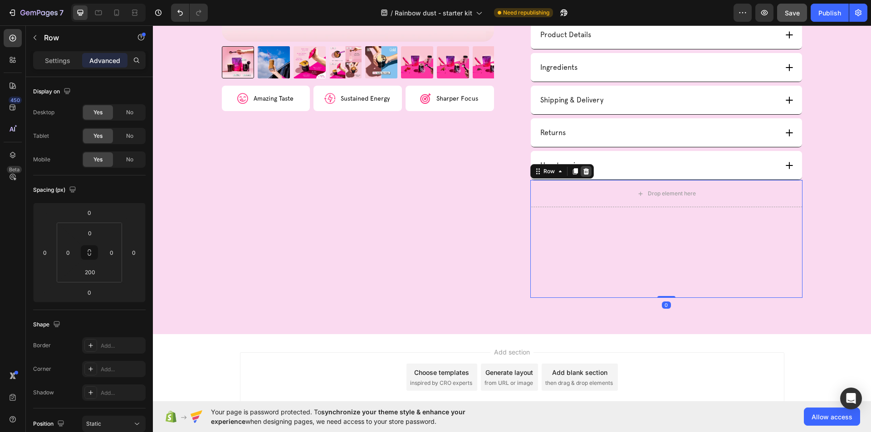
click at [584, 173] on icon at bounding box center [586, 171] width 6 height 6
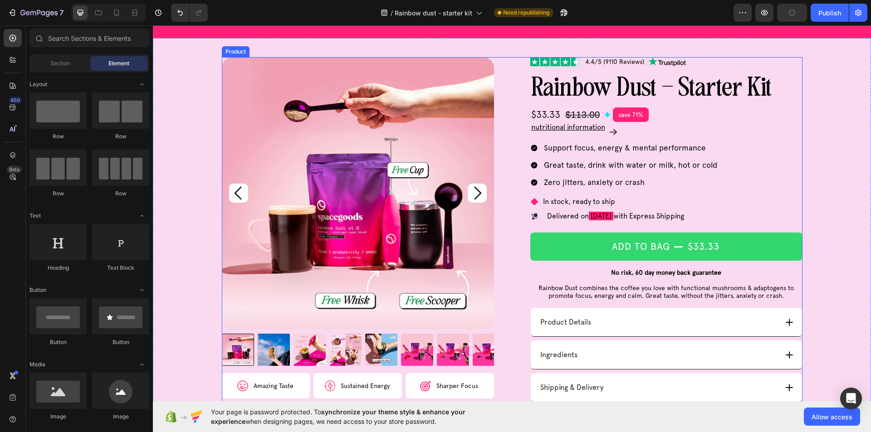
scroll to position [45, 0]
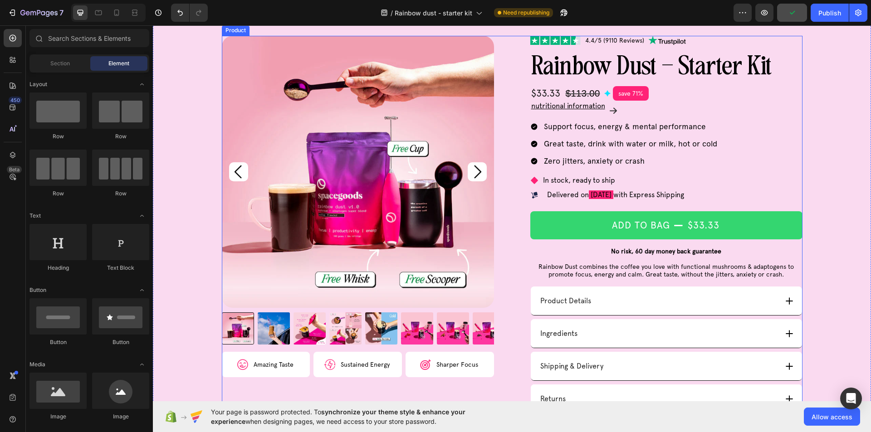
click at [517, 251] on div "Product Images Image Amazing Taste Text Block Row Image Sustained Energy Text B…" at bounding box center [512, 241] width 581 height 411
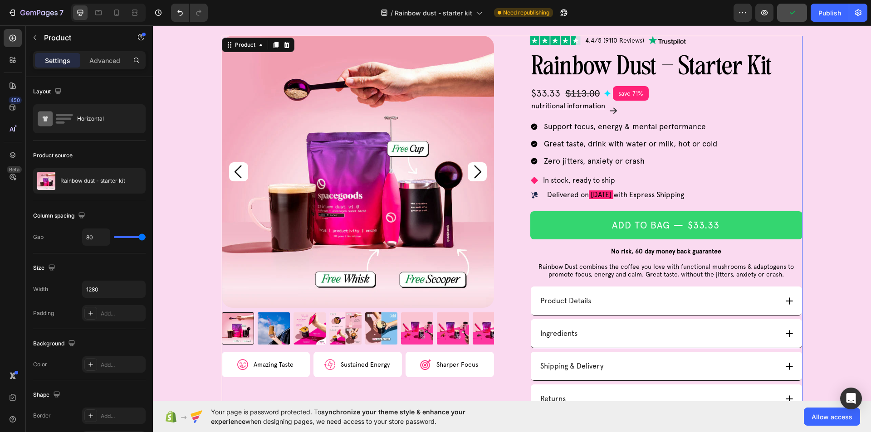
click at [517, 251] on div "Product Images Image Amazing Taste Text Block Row Image Sustained Energy Text B…" at bounding box center [512, 241] width 581 height 411
click at [539, 251] on p "No risk, 60 day money back guarantee" at bounding box center [666, 252] width 256 height 8
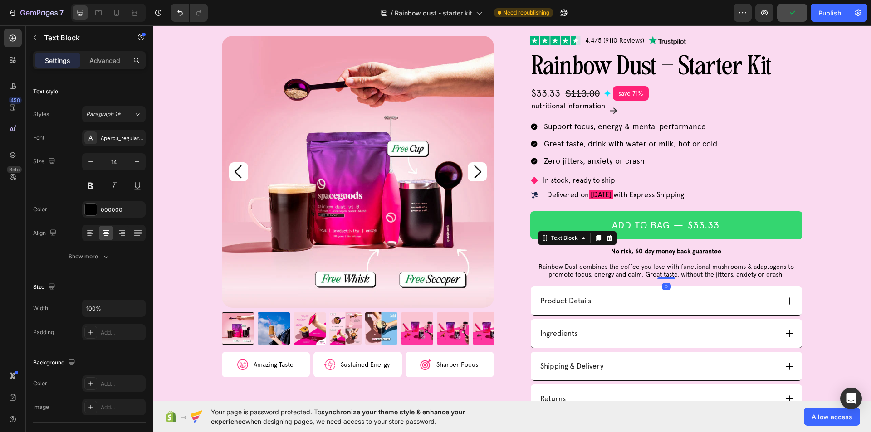
click at [539, 251] on p "No risk, 60 day money back guarantee" at bounding box center [666, 252] width 256 height 8
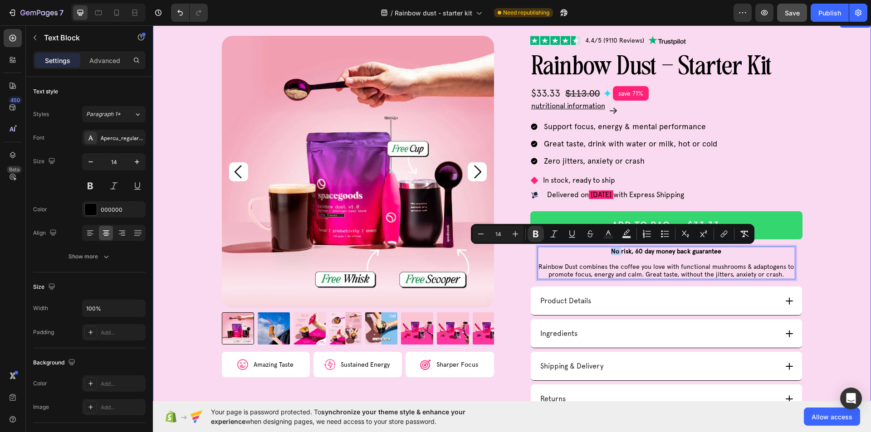
click at [793, 149] on div "Support focus, energy & mental performance Great taste, drink with water or mil…" at bounding box center [666, 144] width 272 height 46
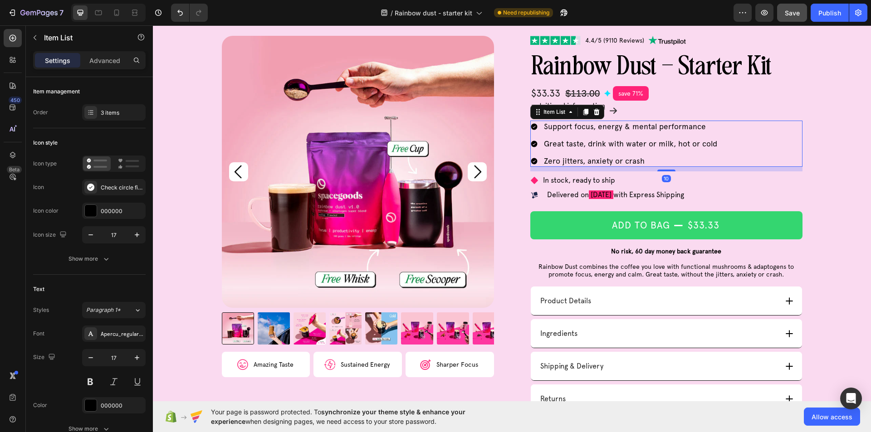
click at [793, 149] on div "Support focus, energy & mental performance Great taste, drink with water or mil…" at bounding box center [666, 144] width 272 height 46
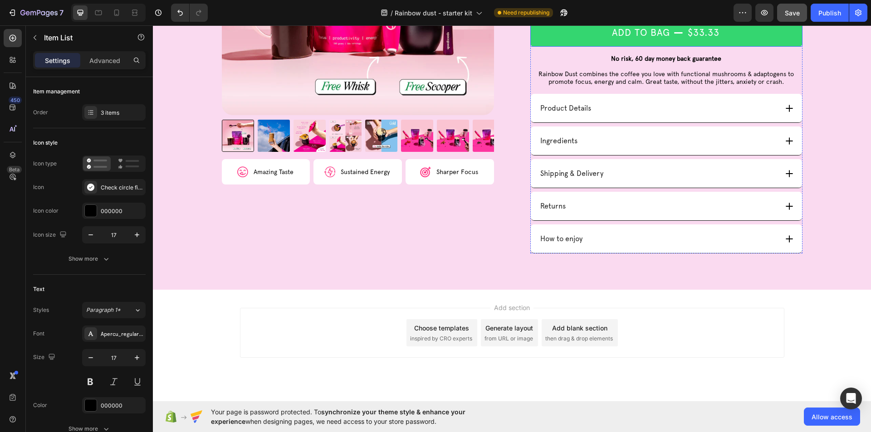
scroll to position [257, 0]
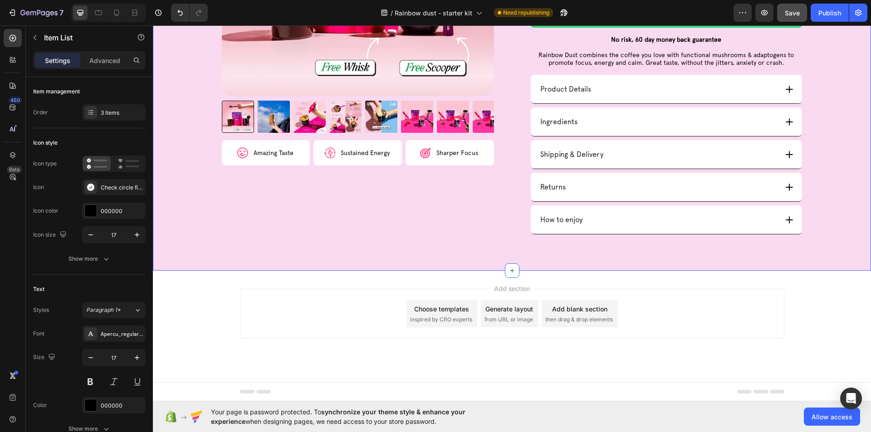
click at [678, 240] on div "Product Images Image Amazing Taste Text Block Row Image Sustained Energy Text B…" at bounding box center [512, 38] width 718 height 466
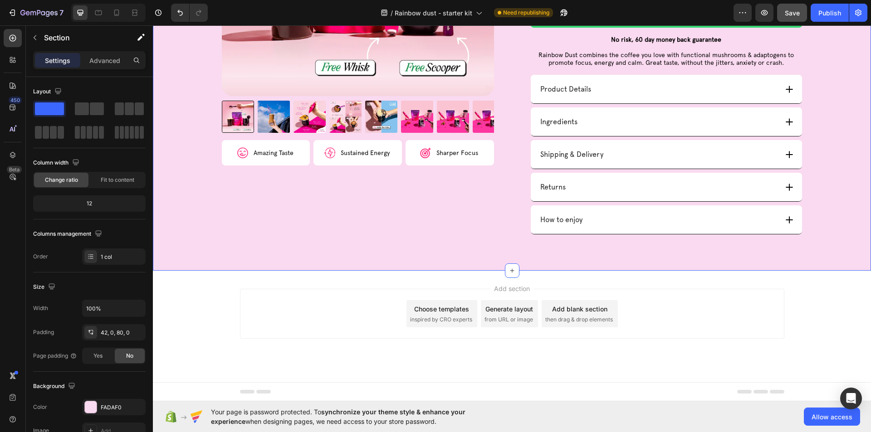
click at [673, 208] on div "How to enjoy" at bounding box center [666, 219] width 271 height 29
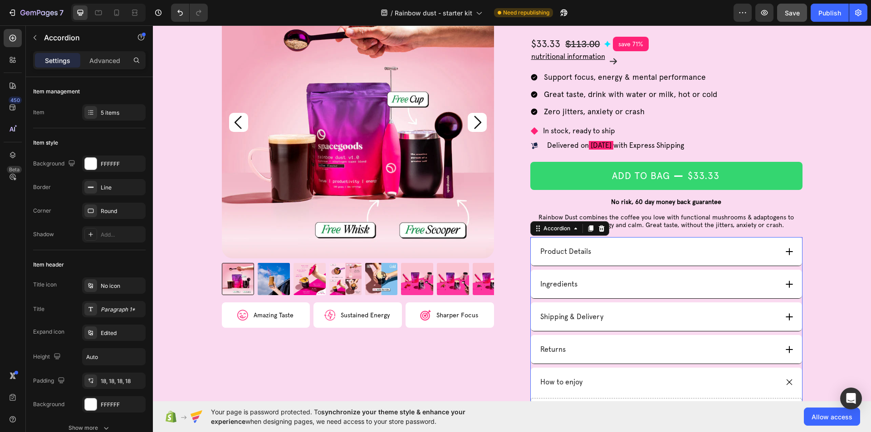
scroll to position [76, 0]
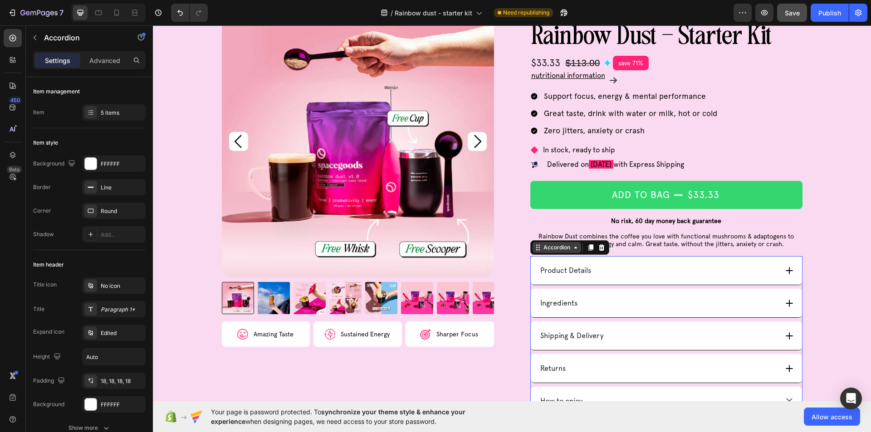
click at [574, 249] on icon at bounding box center [575, 248] width 3 height 2
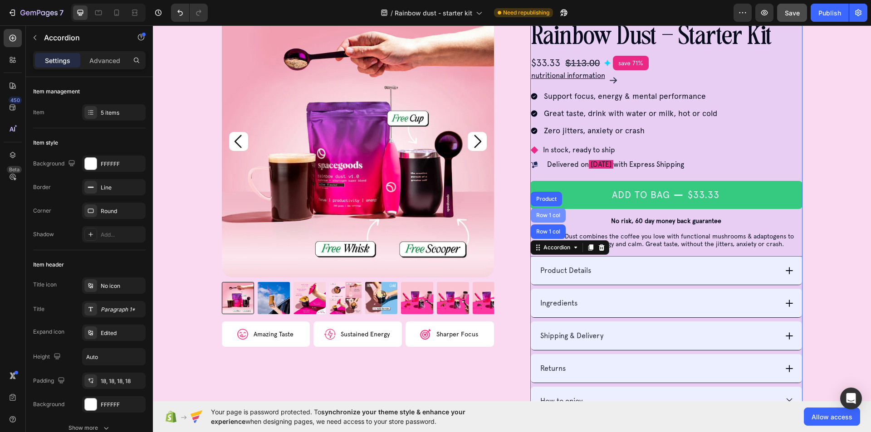
click at [550, 217] on div "Row 1 col" at bounding box center [548, 215] width 28 height 5
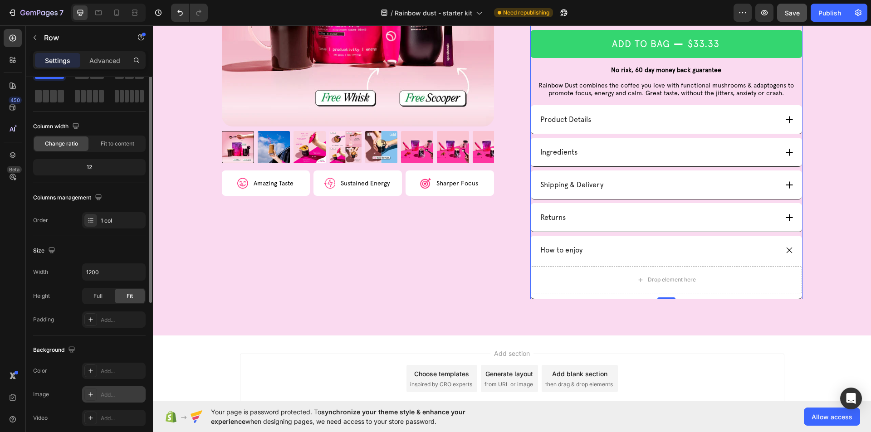
scroll to position [0, 0]
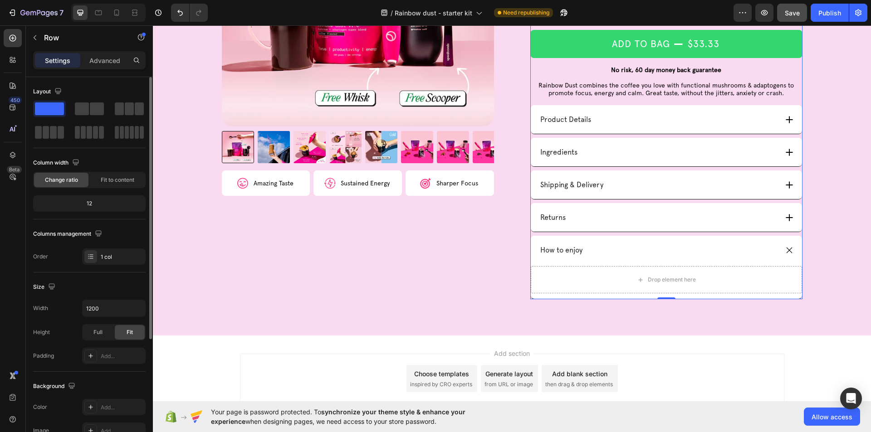
click at [109, 63] on p "Advanced" at bounding box center [104, 61] width 31 height 10
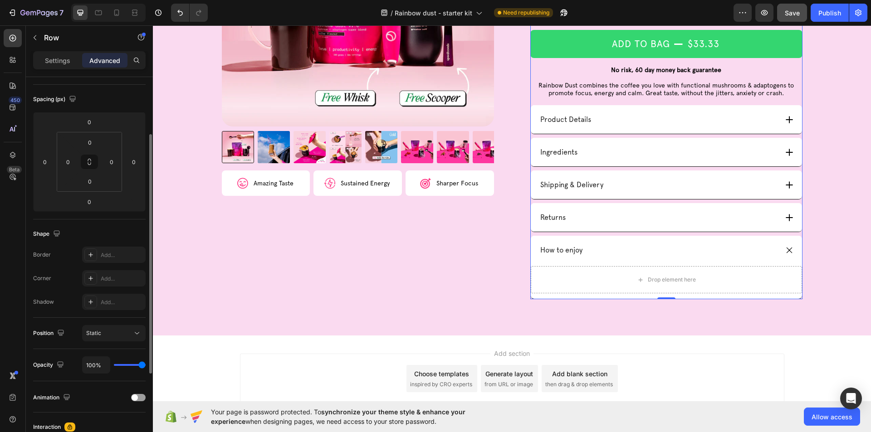
scroll to position [136, 0]
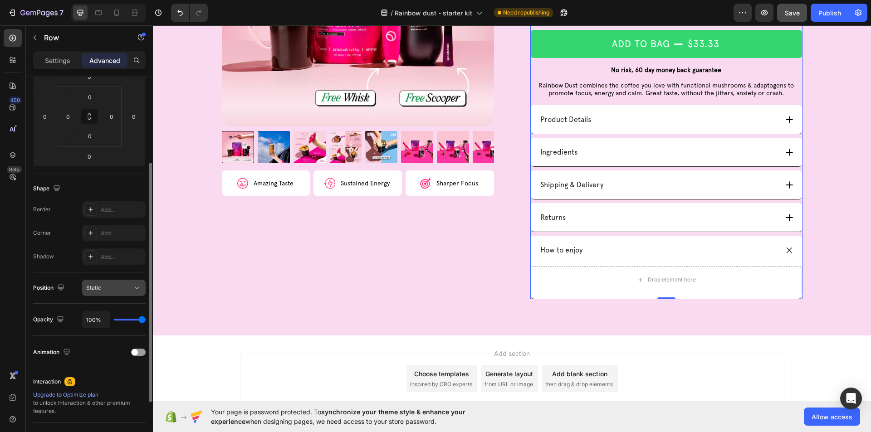
click at [135, 287] on icon at bounding box center [136, 288] width 9 height 9
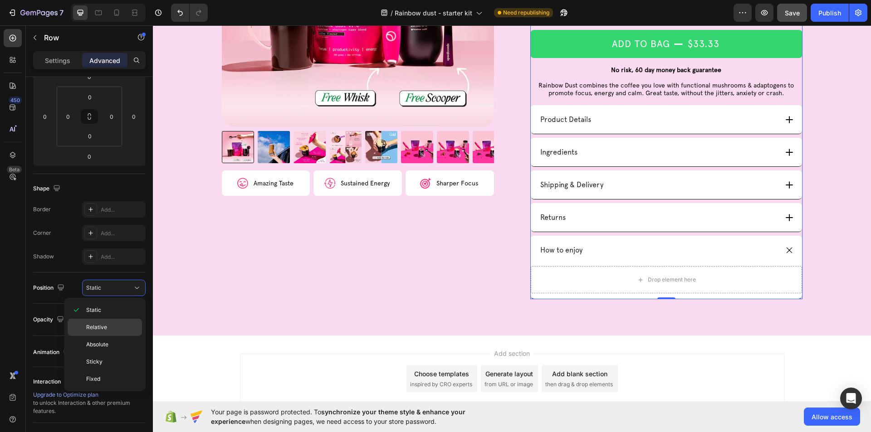
click at [122, 325] on p "Relative" at bounding box center [112, 327] width 52 height 8
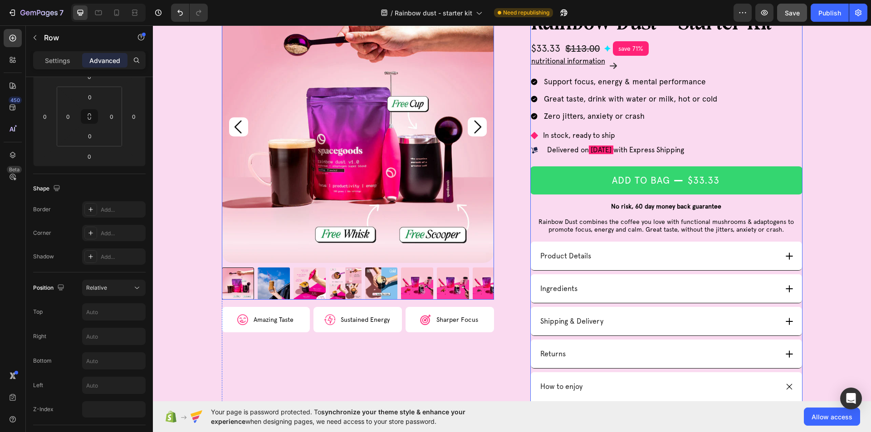
scroll to position [227, 0]
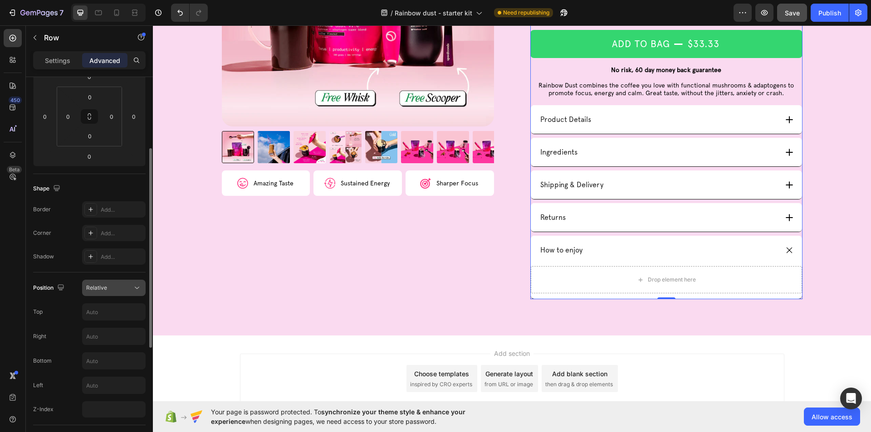
click at [122, 291] on div "Relative" at bounding box center [109, 288] width 46 height 8
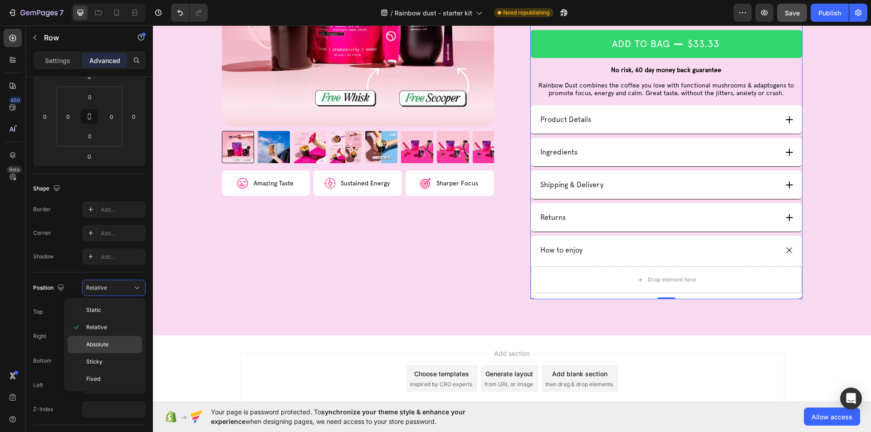
click at [115, 353] on div "Absolute" at bounding box center [105, 361] width 74 height 17
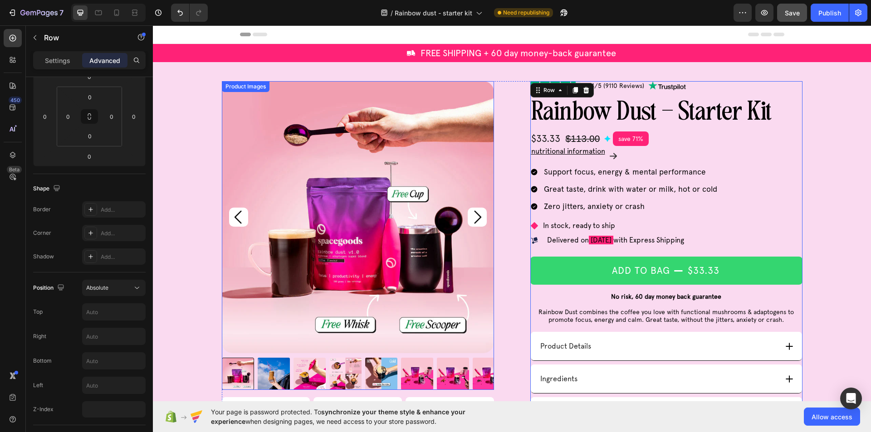
scroll to position [188, 0]
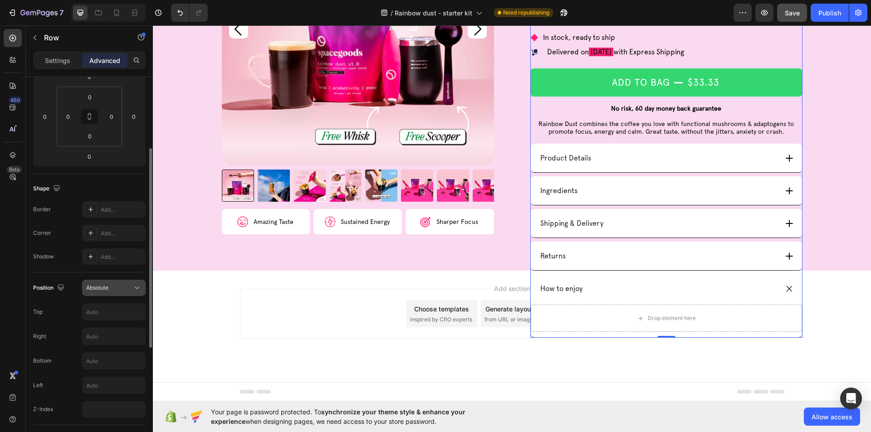
click at [134, 288] on icon at bounding box center [136, 288] width 9 height 9
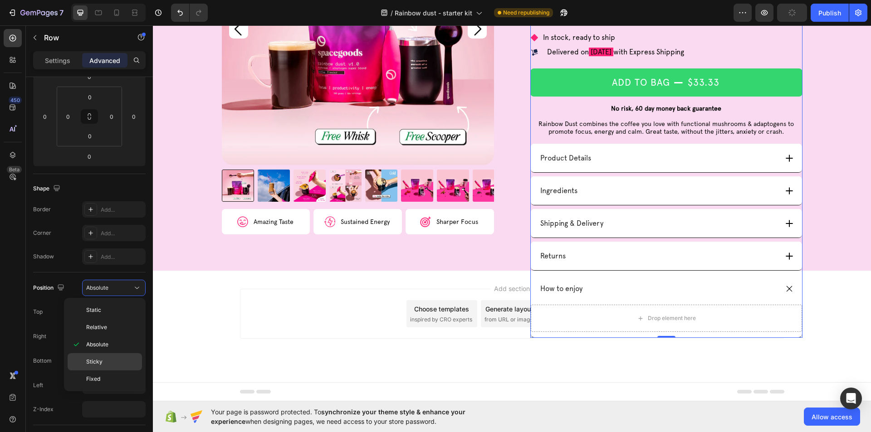
click at [116, 371] on div "Sticky" at bounding box center [105, 379] width 74 height 17
type input "0"
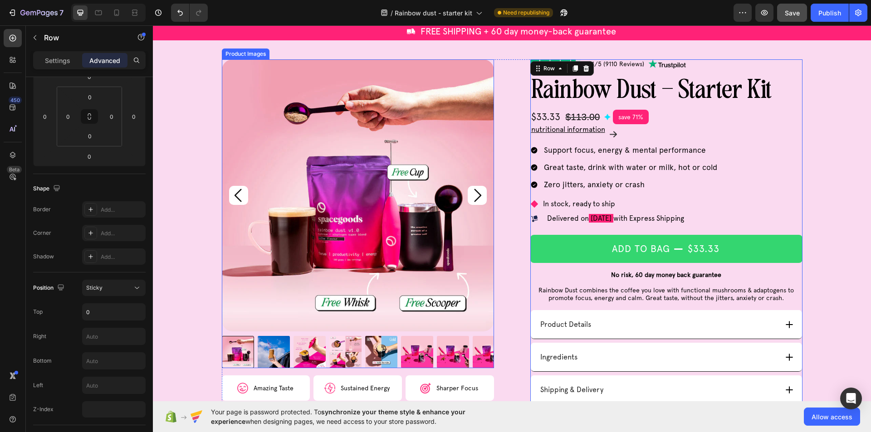
scroll to position [0, 0]
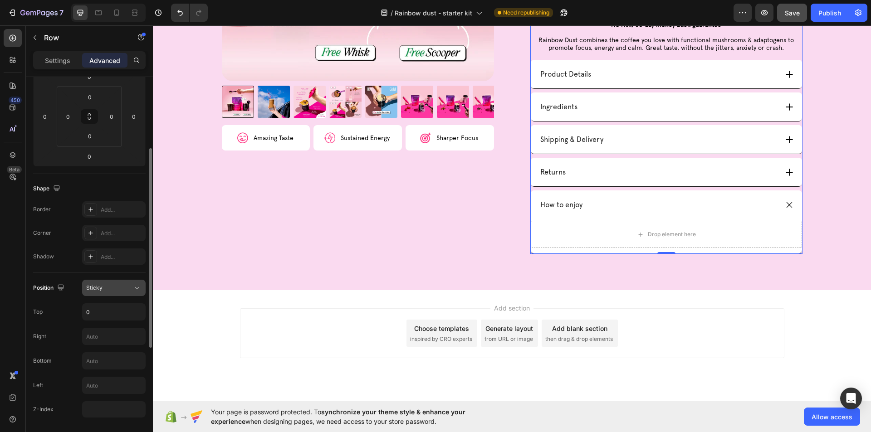
click at [122, 289] on div "Sticky" at bounding box center [109, 288] width 46 height 8
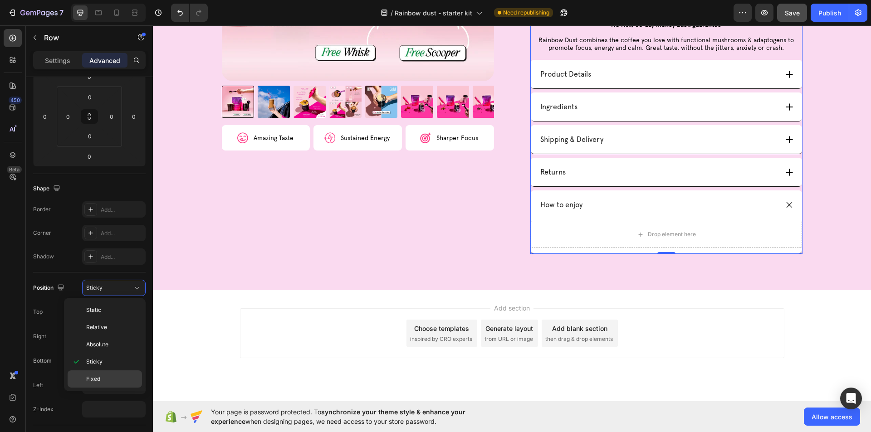
click at [110, 375] on div "Fixed" at bounding box center [105, 379] width 74 height 17
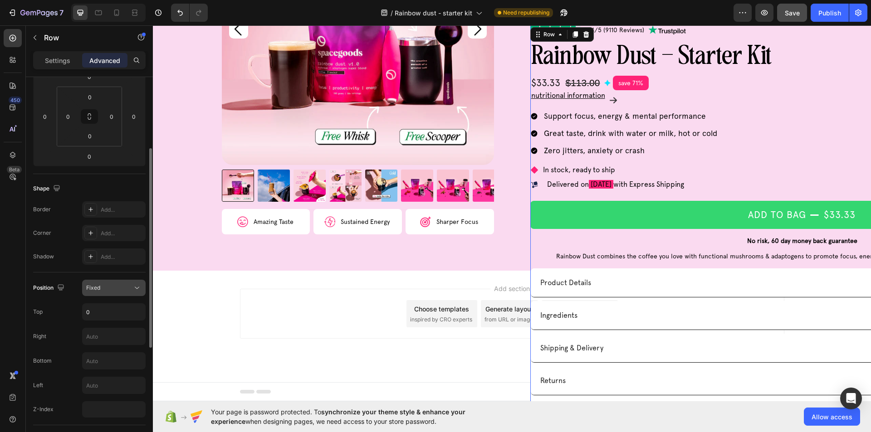
click at [133, 285] on icon at bounding box center [136, 288] width 9 height 9
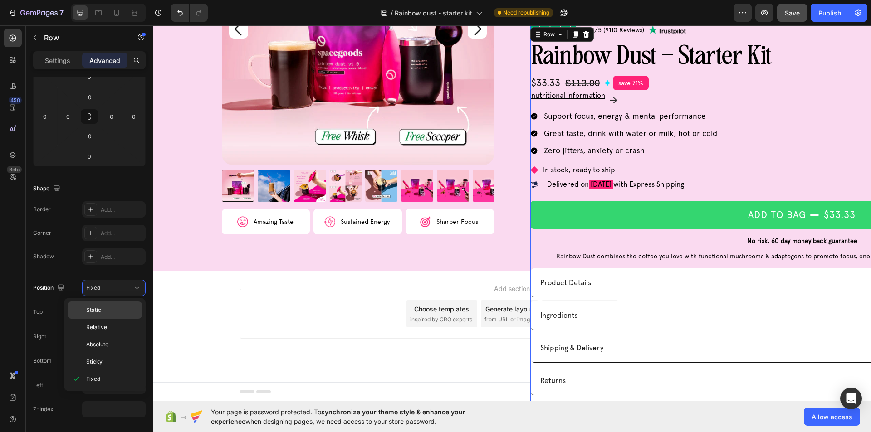
click at [111, 309] on p "Static" at bounding box center [112, 310] width 52 height 8
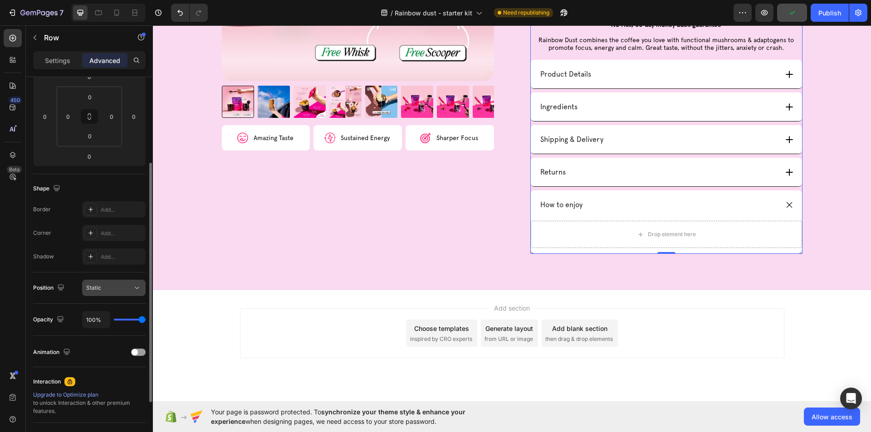
click at [140, 283] on button "Static" at bounding box center [114, 288] width 64 height 16
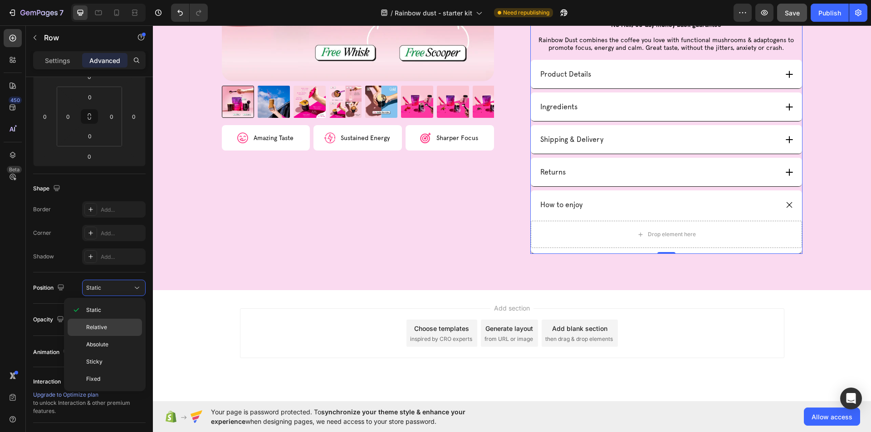
click at [123, 325] on p "Relative" at bounding box center [112, 327] width 52 height 8
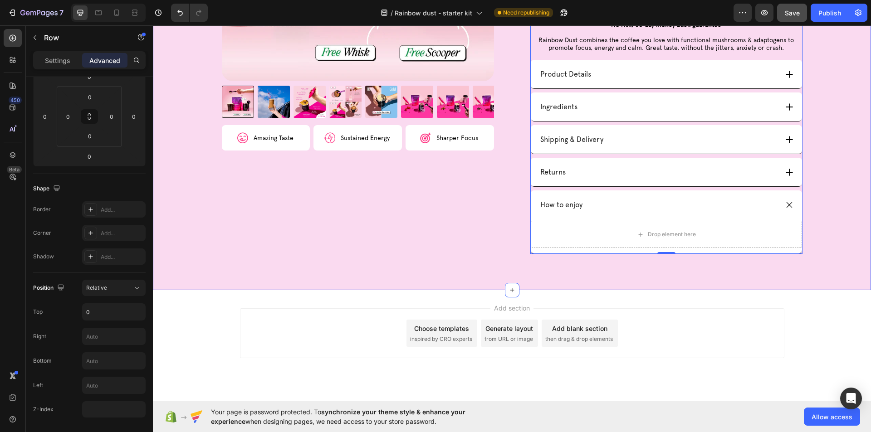
click at [388, 273] on div "Product Images Image Amazing Taste Text Block Row Image Sustained Energy Text B…" at bounding box center [512, 40] width 718 height 500
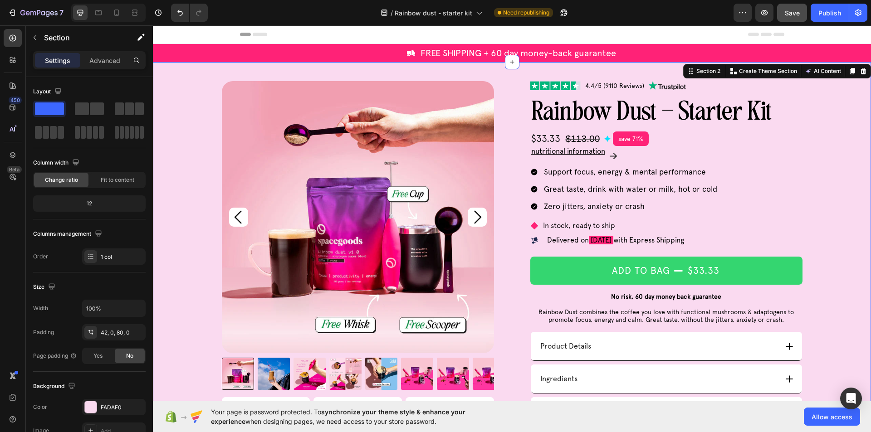
click at [184, 165] on div "Product Images Image Amazing Taste Text Block Row Image Sustained Energy Text B…" at bounding box center [512, 303] width 718 height 445
click at [802, 6] on button "Save" at bounding box center [792, 13] width 30 height 18
click at [824, 14] on div "Publish" at bounding box center [829, 13] width 23 height 10
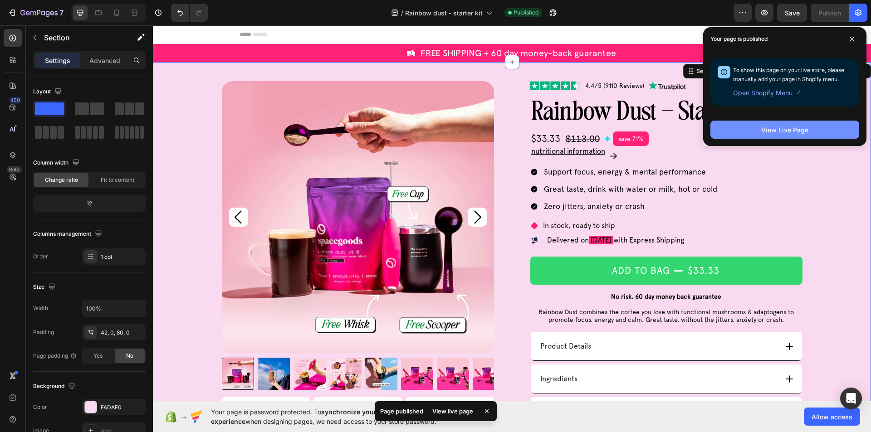
click at [771, 137] on button "View Live Page" at bounding box center [784, 130] width 149 height 18
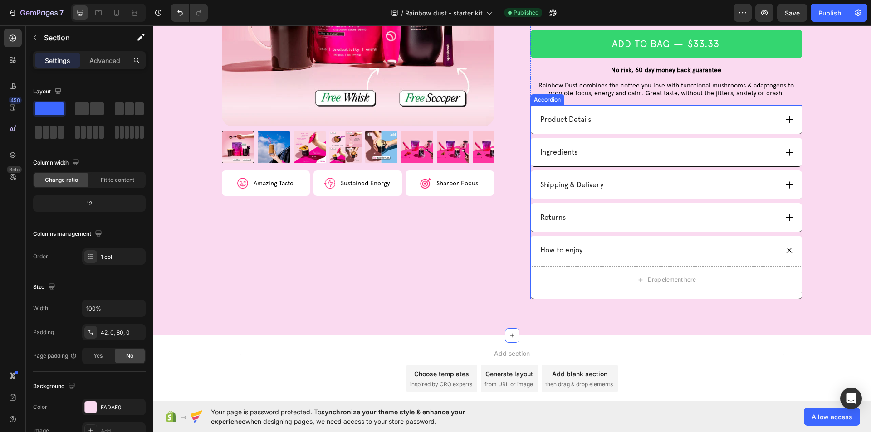
click at [585, 217] on div "Returns" at bounding box center [658, 217] width 239 height 12
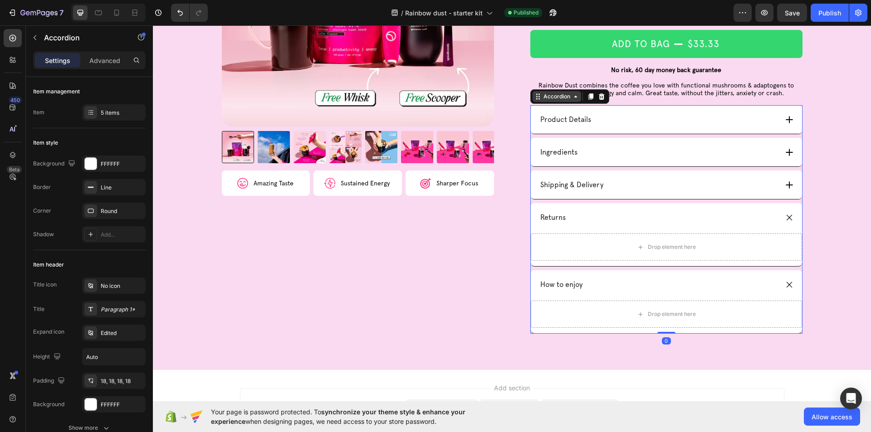
click at [572, 101] on div "Accordion" at bounding box center [557, 96] width 49 height 11
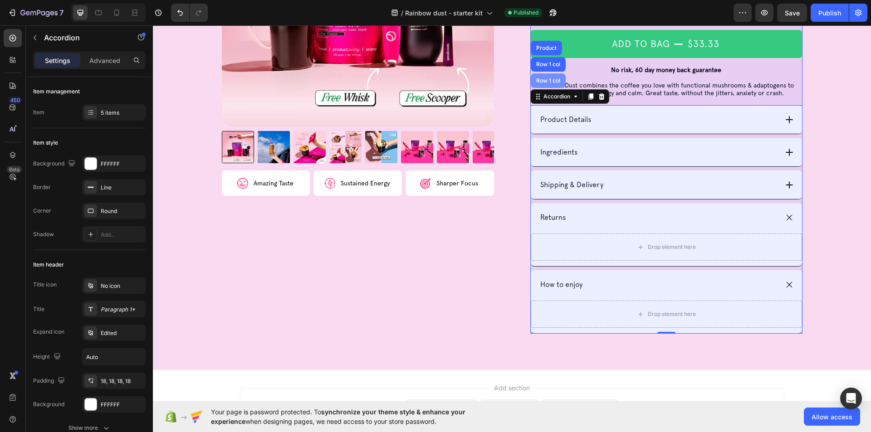
click at [547, 87] on div "Row 1 col" at bounding box center [548, 80] width 35 height 15
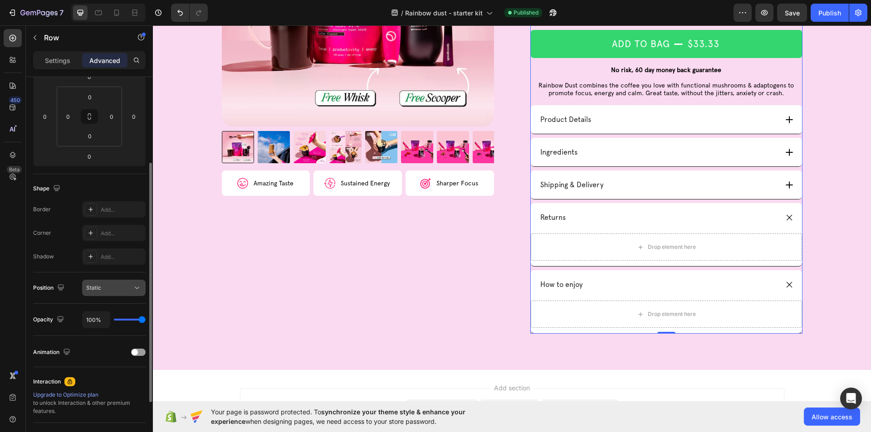
click at [131, 293] on button "Static" at bounding box center [114, 288] width 64 height 16
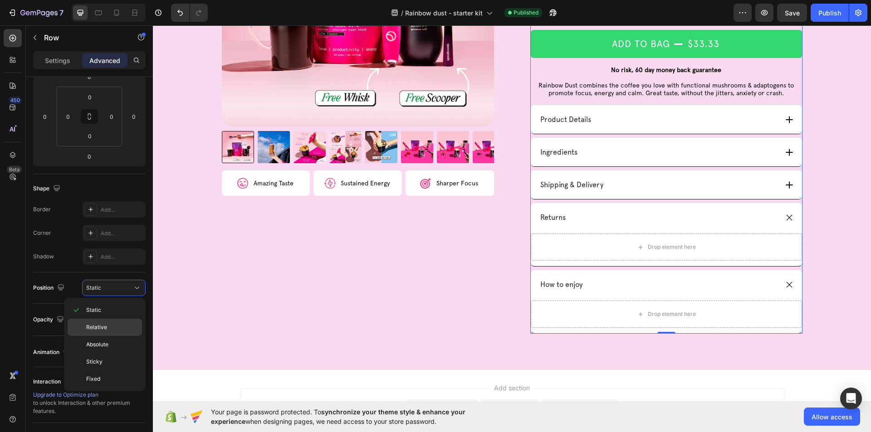
click at [107, 326] on p "Relative" at bounding box center [112, 327] width 52 height 8
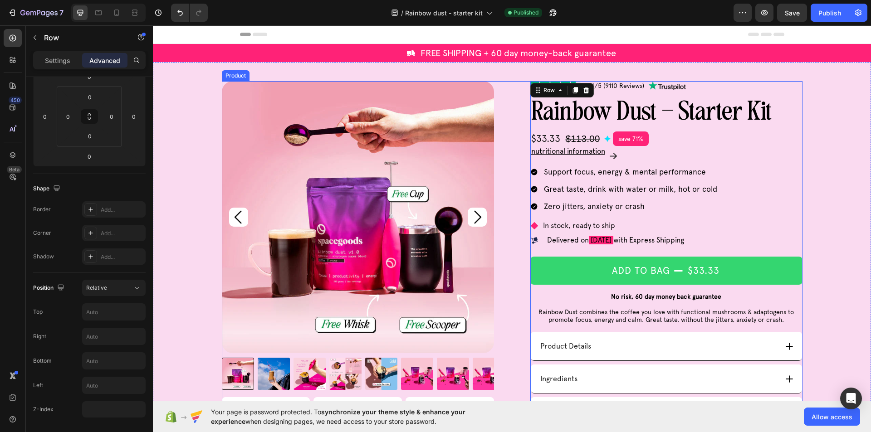
click at [501, 202] on div "Product Images Image Amazing Taste Text Block Row Image Sustained Energy Text B…" at bounding box center [512, 320] width 581 height 479
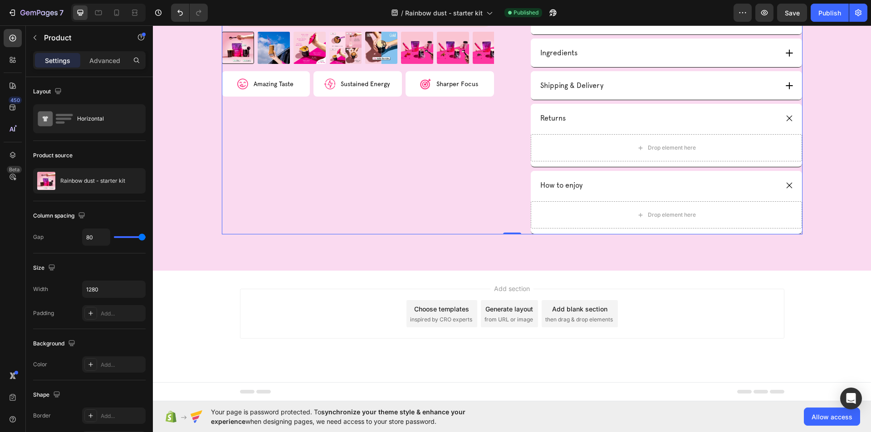
click at [418, 270] on div "Product Images Image Amazing Taste Text Block Row Image Sustained Energy Text B…" at bounding box center [512, 3] width 718 height 535
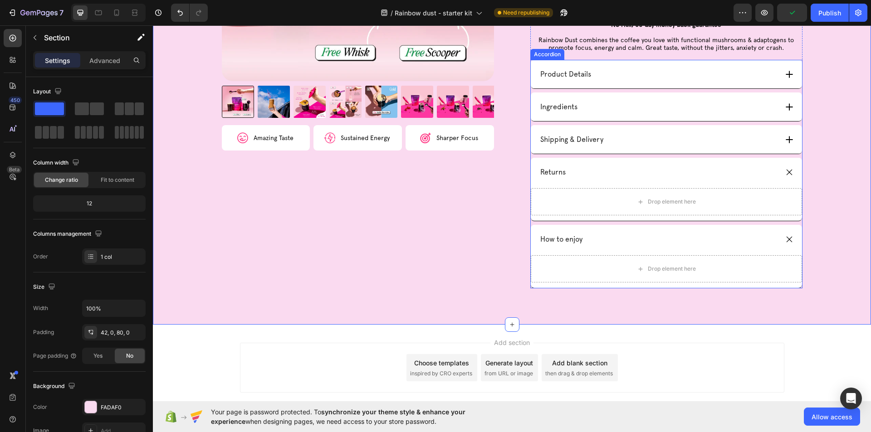
click at [695, 174] on div "Returns" at bounding box center [658, 172] width 239 height 12
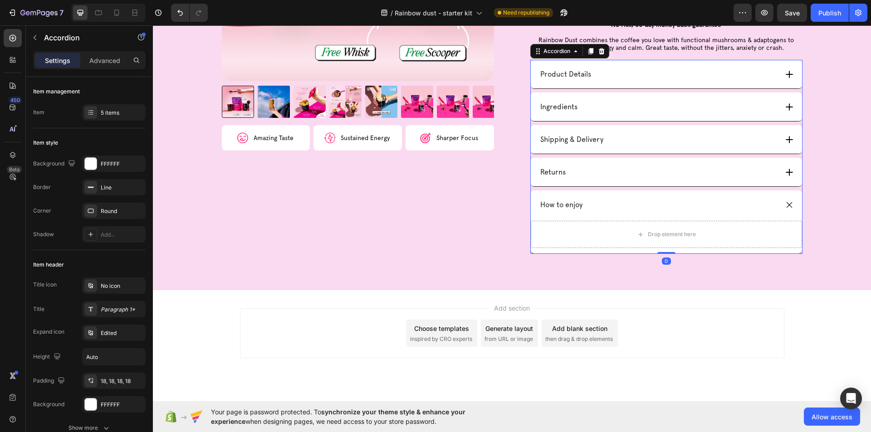
click at [669, 201] on div "How to enjoy" at bounding box center [658, 205] width 239 height 12
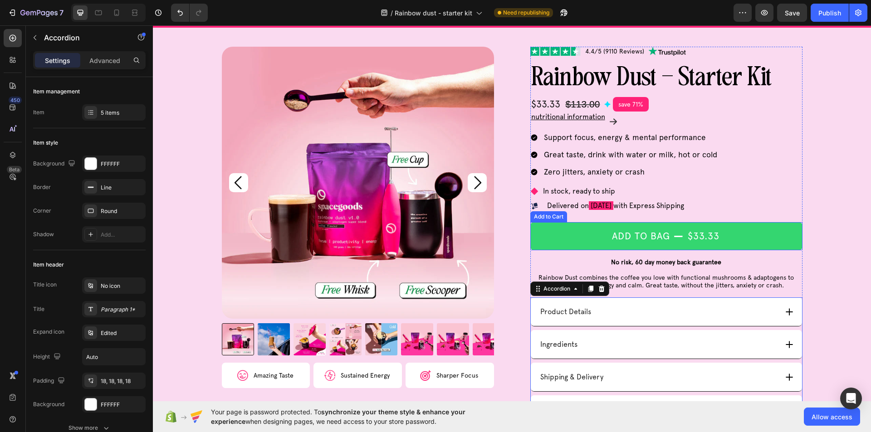
scroll to position [30, 0]
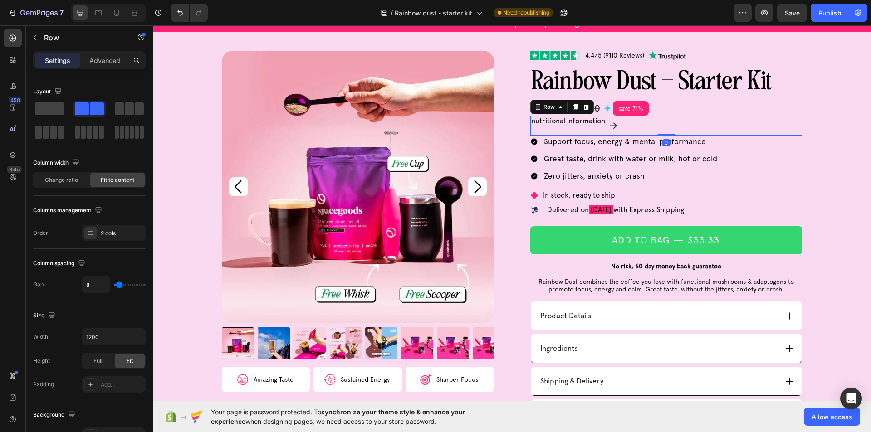
click at [787, 130] on div "nutritional information Text Block Image Row 0" at bounding box center [666, 126] width 272 height 20
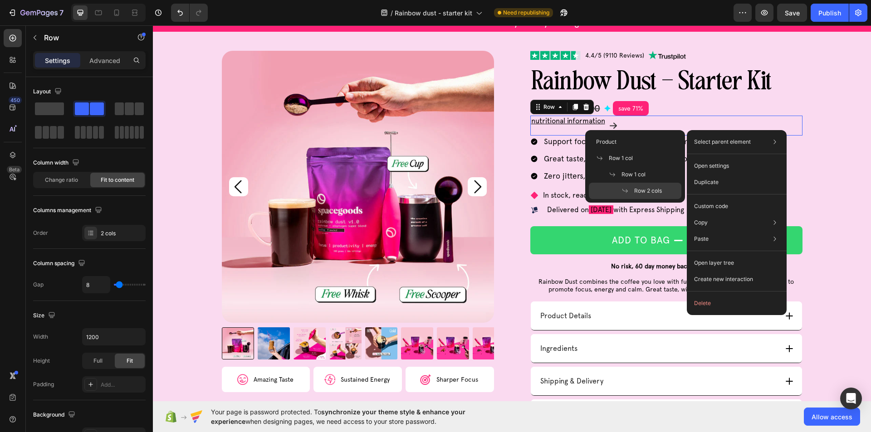
click at [771, 124] on div "nutritional information Text Block Image Row 0" at bounding box center [666, 126] width 272 height 20
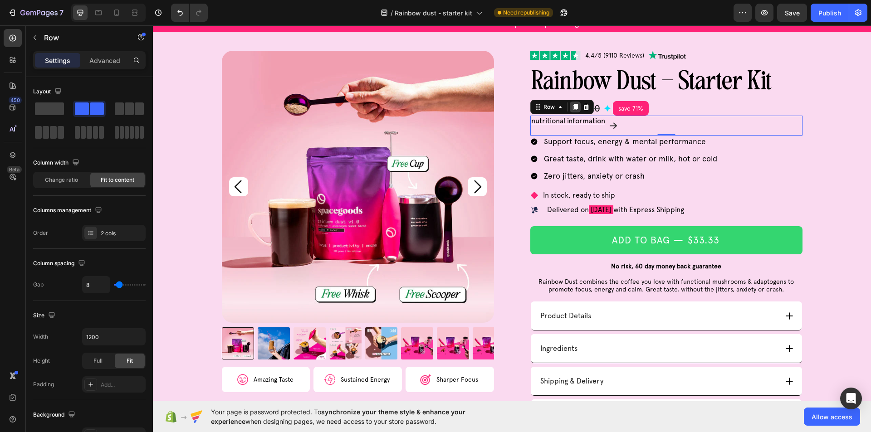
click at [574, 107] on icon at bounding box center [574, 107] width 5 height 6
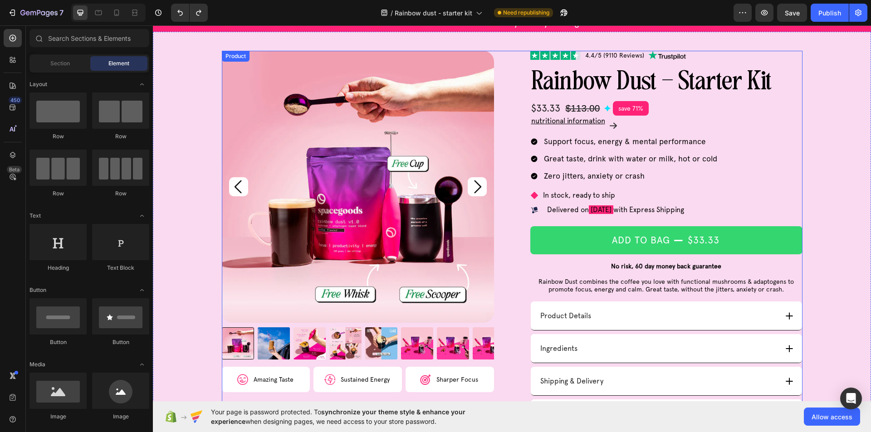
click at [530, 267] on div "No risk, 60 day money back guarantee Rainbow Dust combines the coffee you love …" at bounding box center [666, 277] width 272 height 47
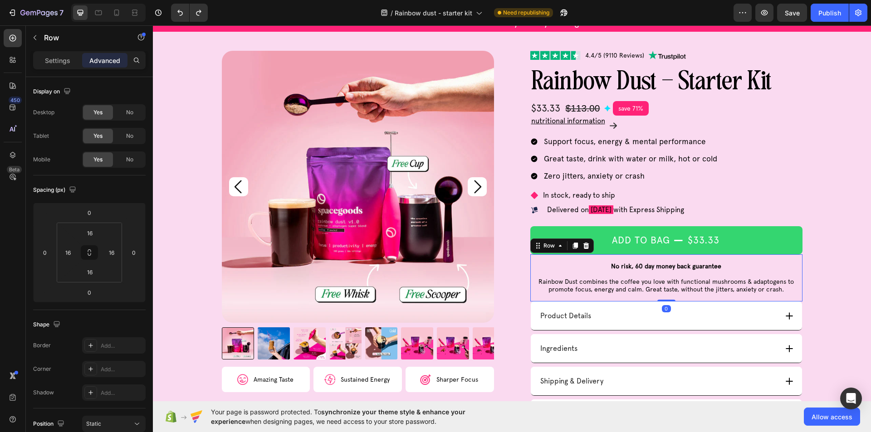
click at [530, 267] on div "No risk, 60 day money back guarantee Rainbow Dust combines the coffee you love …" at bounding box center [666, 277] width 272 height 47
click at [558, 247] on icon at bounding box center [560, 245] width 7 height 7
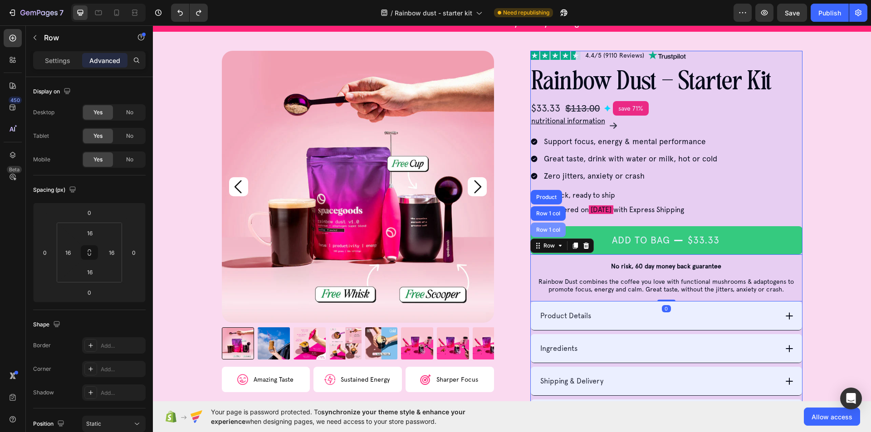
click at [557, 234] on div "Row 1 col" at bounding box center [548, 230] width 35 height 15
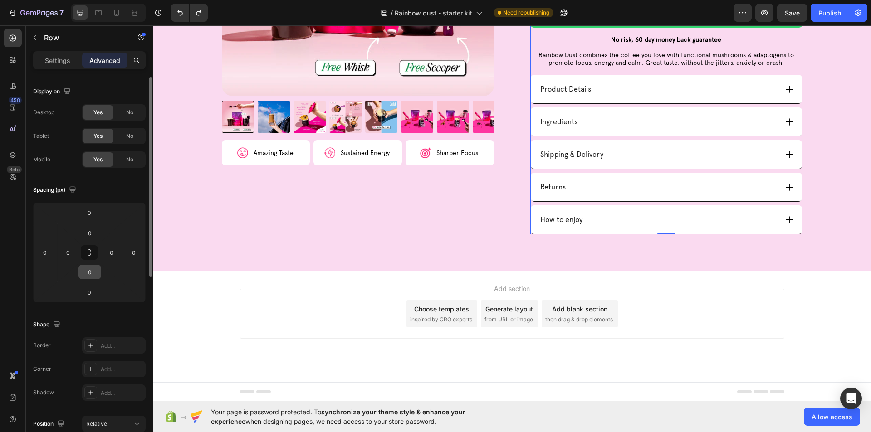
scroll to position [181, 0]
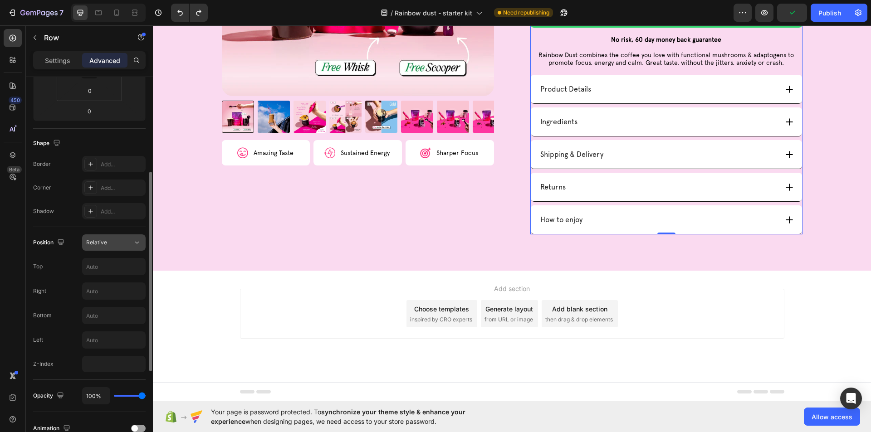
click at [136, 243] on icon at bounding box center [137, 243] width 5 height 2
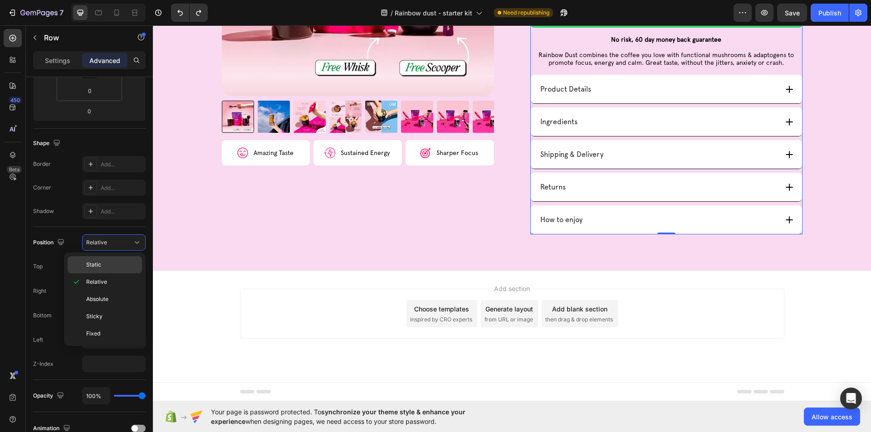
click at [123, 259] on div "Static" at bounding box center [105, 264] width 74 height 17
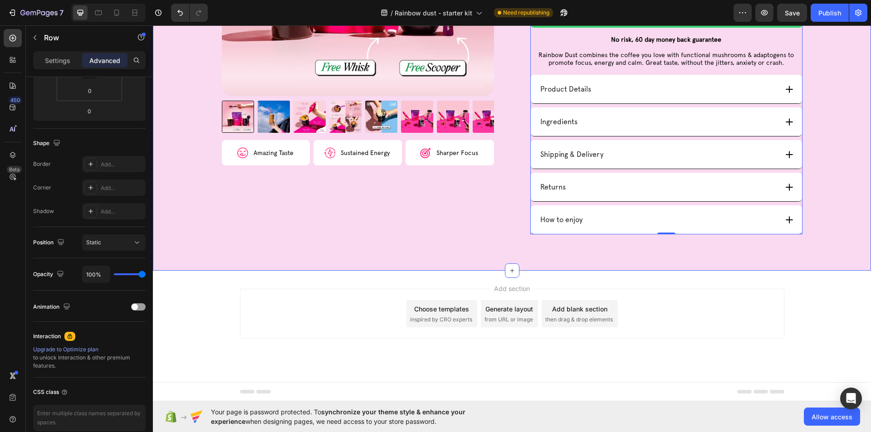
click at [315, 233] on div "Product Images Image Amazing Taste Text Block Row Image Sustained Energy Text B…" at bounding box center [358, 29] width 272 height 411
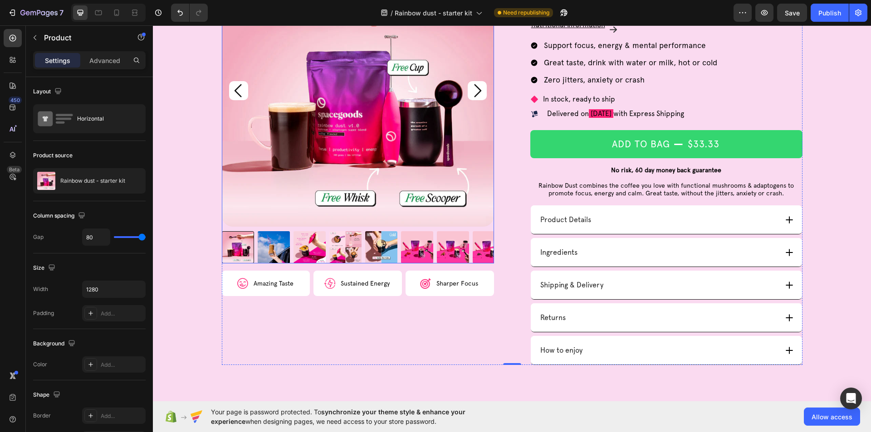
scroll to position [0, 0]
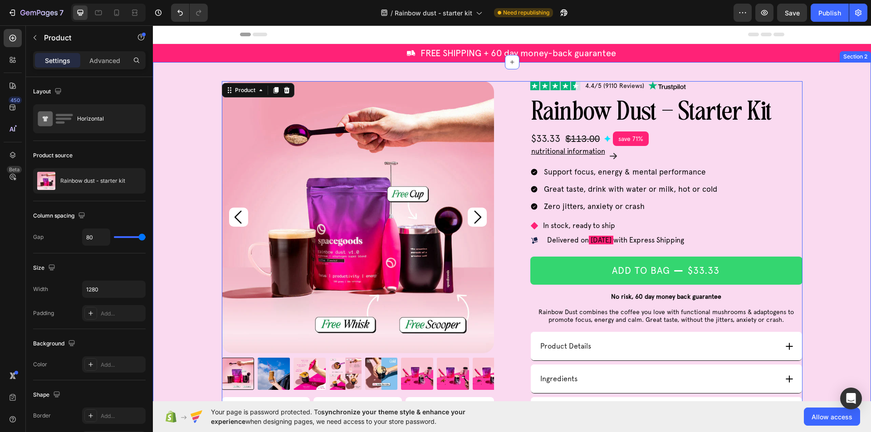
click at [191, 127] on div "Product Images Image Amazing Taste Text Block Row Image Sustained Energy Text B…" at bounding box center [512, 286] width 718 height 411
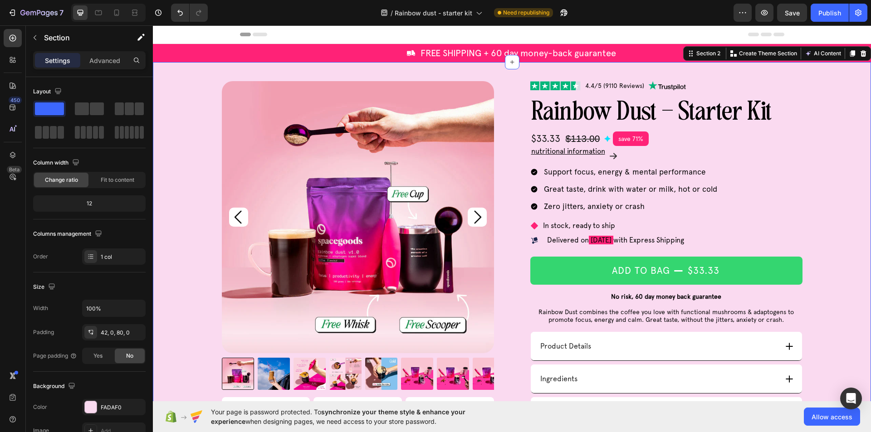
click at [798, 10] on span "Save" at bounding box center [792, 13] width 15 height 8
click at [820, 11] on div "Publish" at bounding box center [829, 13] width 23 height 10
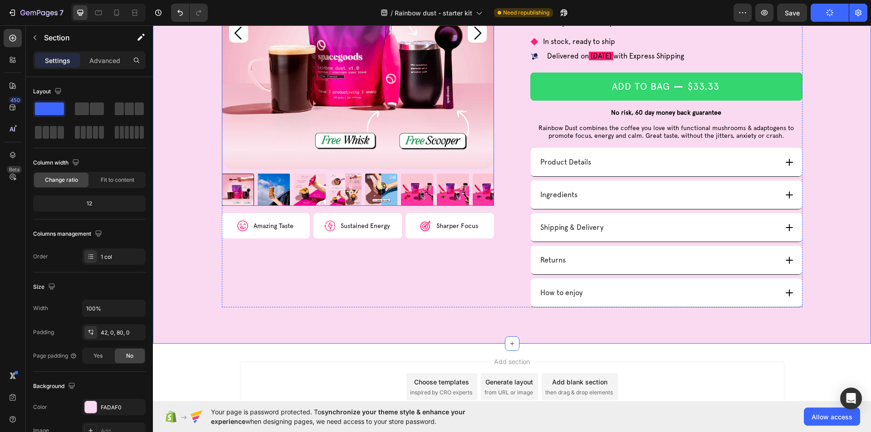
scroll to position [257, 0]
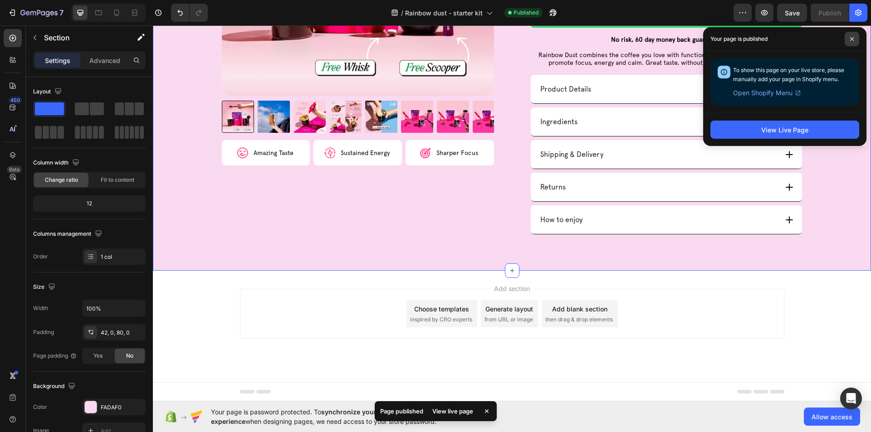
click at [849, 38] on span at bounding box center [852, 39] width 15 height 15
